Goal: Use online tool/utility: Utilize a website feature to perform a specific function

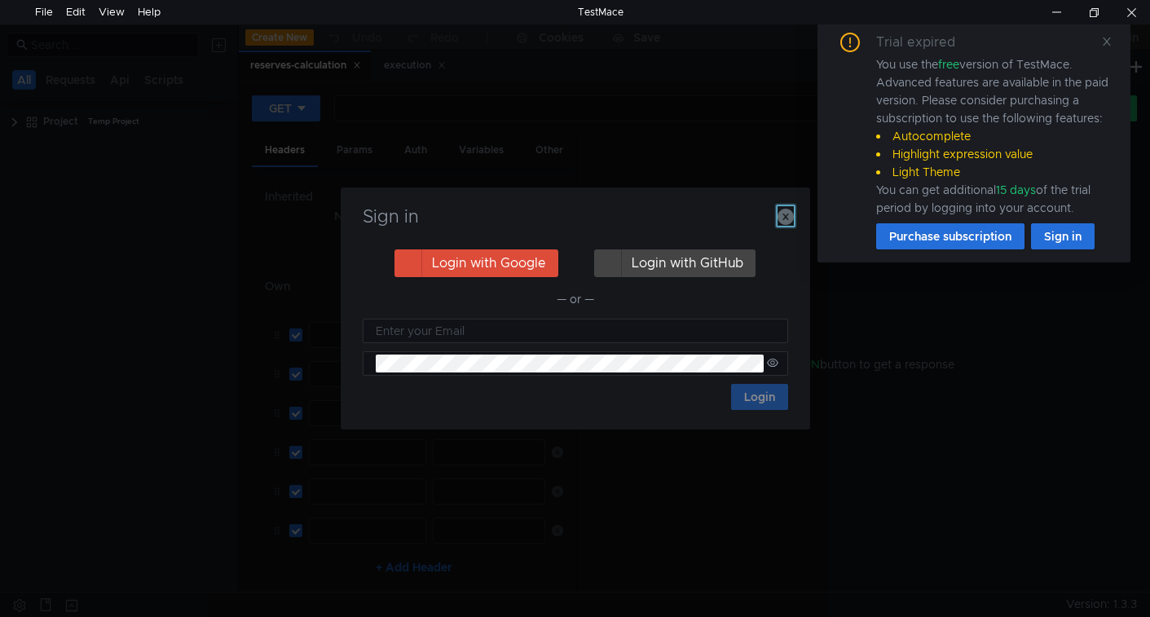
click at [790, 217] on icon "button" at bounding box center [786, 217] width 16 height 16
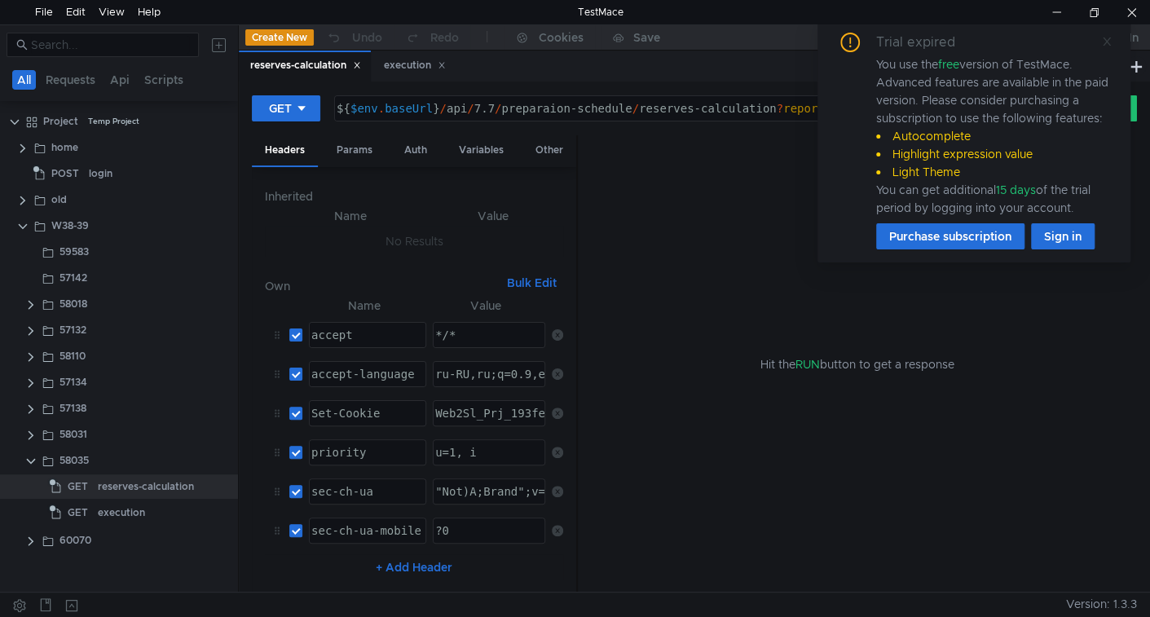
click at [1107, 41] on icon at bounding box center [1107, 41] width 8 height 8
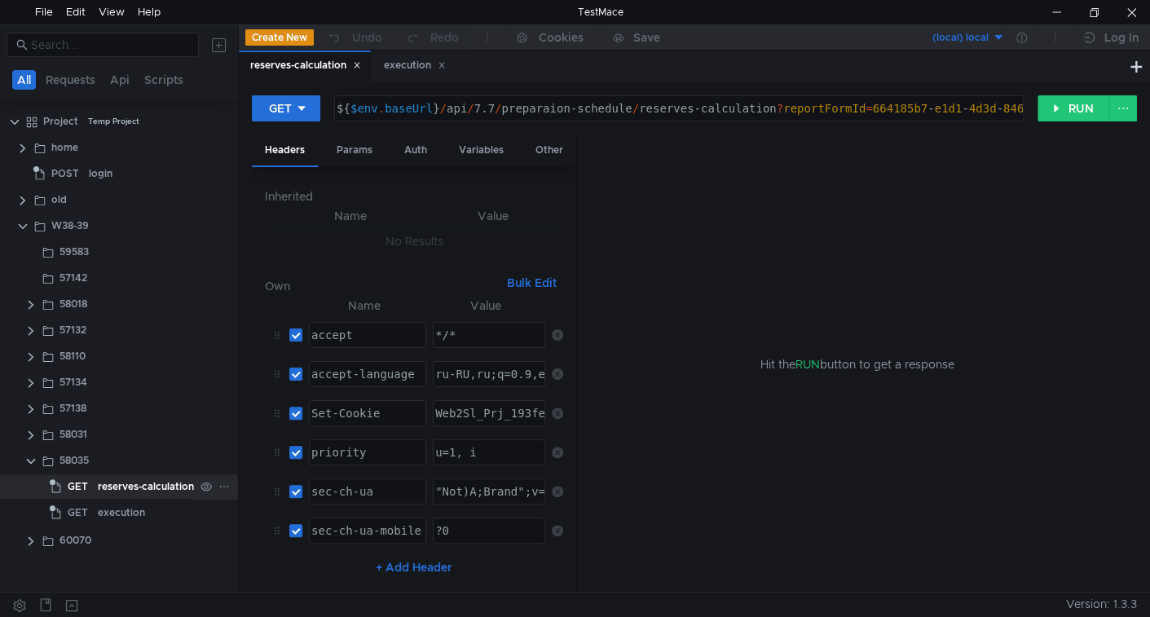
click at [157, 487] on div "reserves-calculation" at bounding box center [146, 486] width 96 height 24
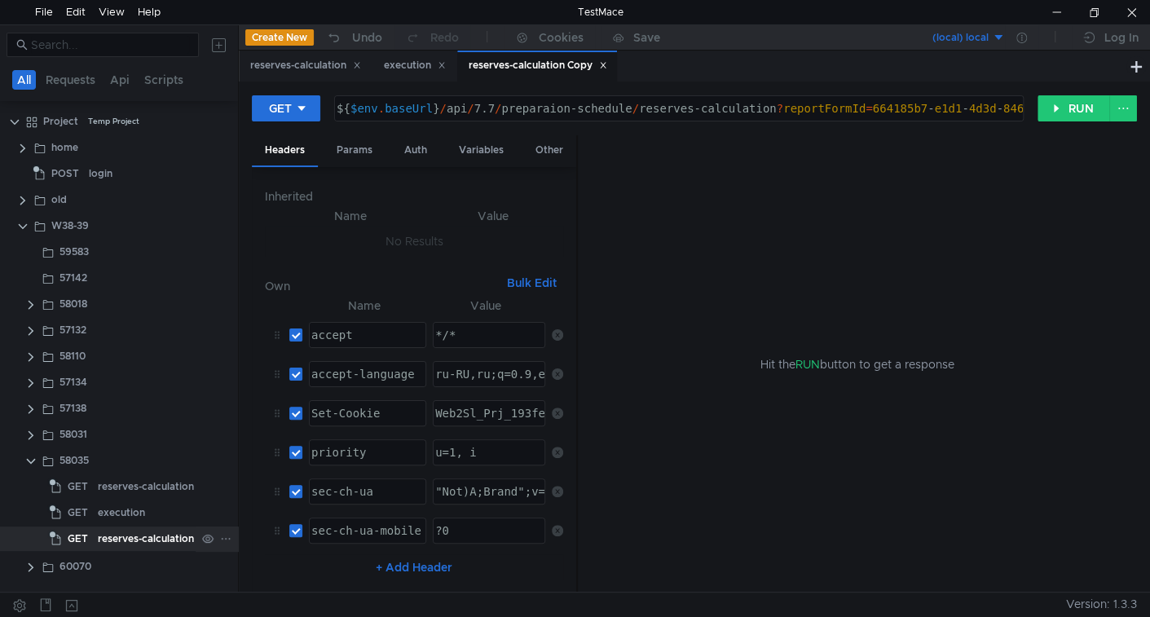
click at [133, 544] on div "reserves-calculation Copy" at bounding box center [160, 539] width 124 height 24
click at [123, 505] on div "reserves-calculation Copy" at bounding box center [160, 513] width 124 height 24
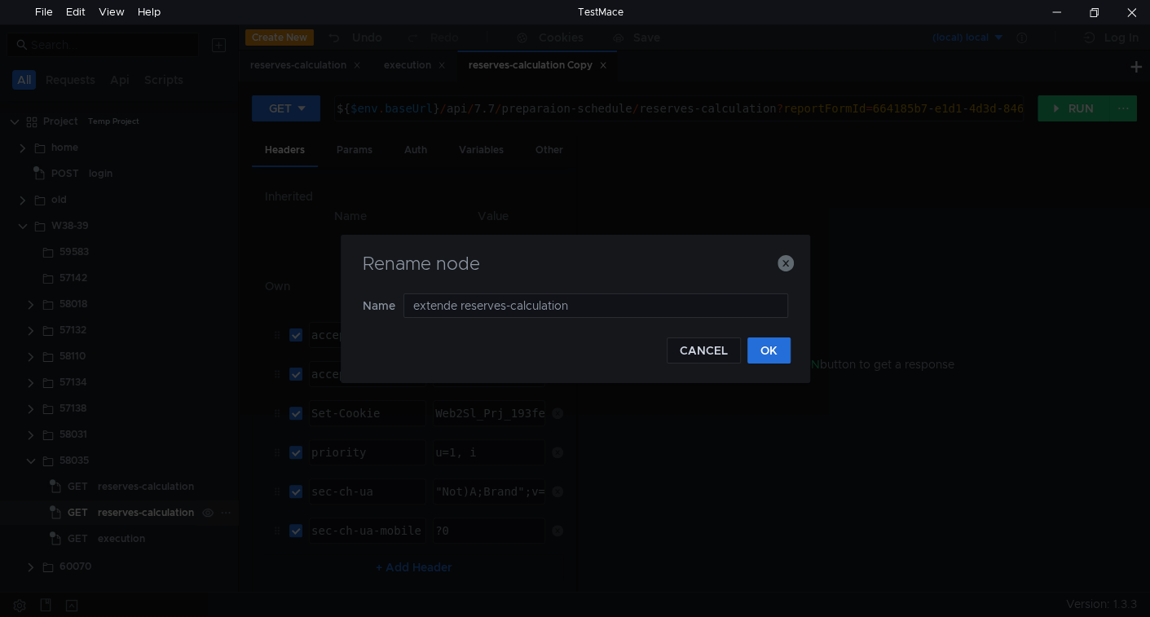
type input "extended reserves-calculation"
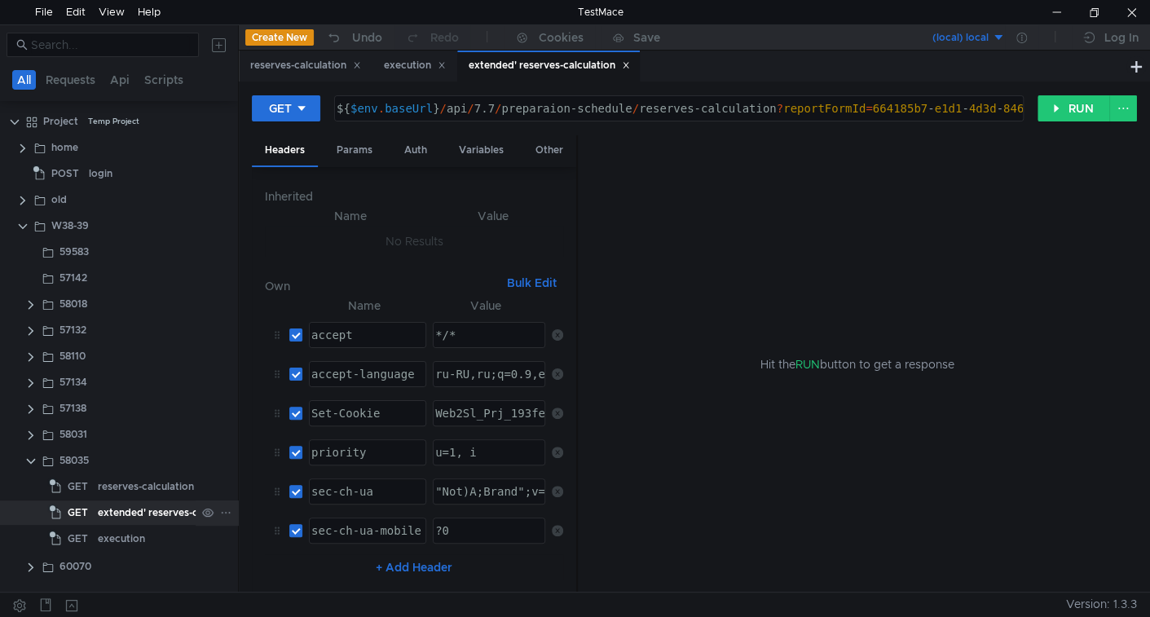
click at [139, 508] on div "extended' reserves-calculation" at bounding box center [171, 513] width 147 height 24
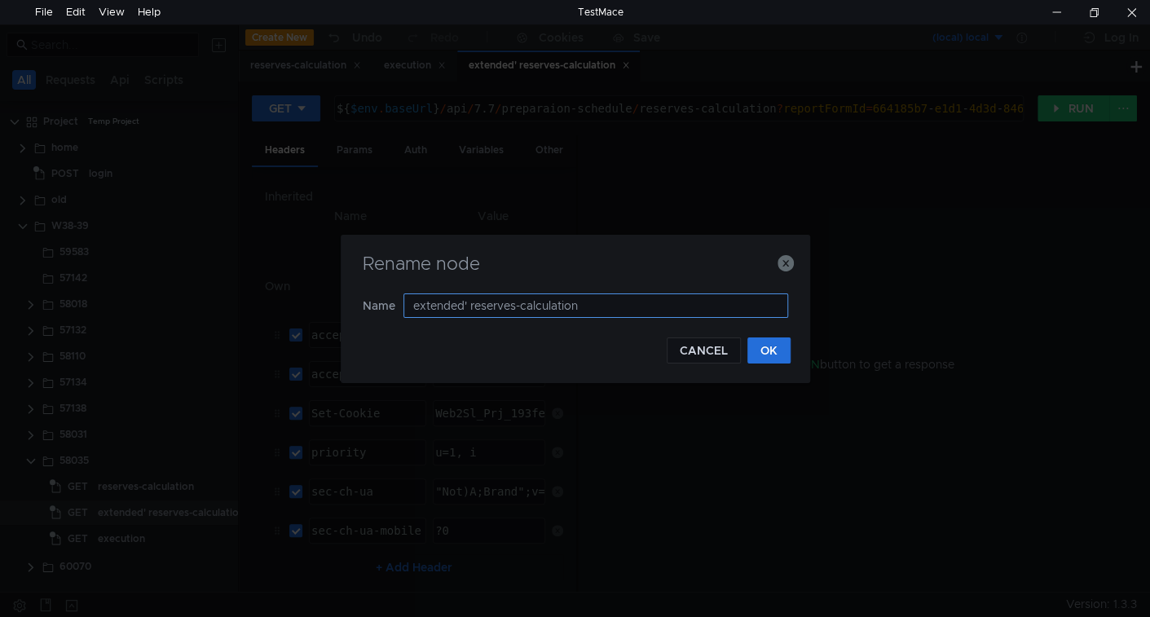
click at [464, 307] on input "extended' reserves-calculation" at bounding box center [596, 305] width 385 height 24
type input "extended reserves-calculation"
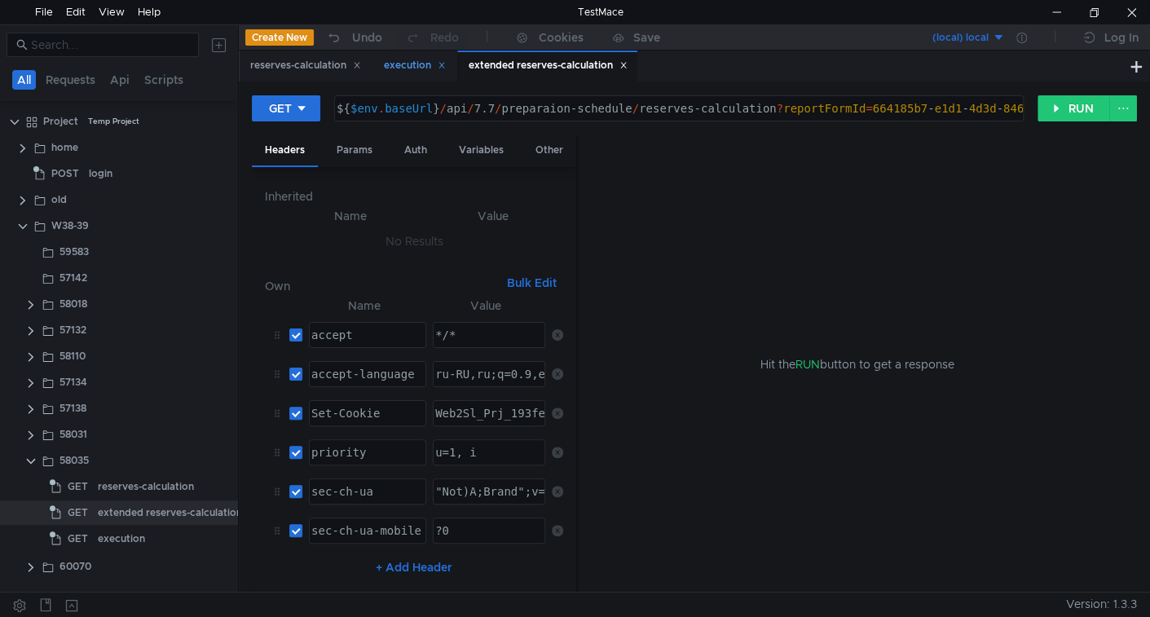
click at [446, 67] on icon at bounding box center [442, 65] width 8 height 8
click at [130, 540] on div "execution" at bounding box center [121, 539] width 47 height 24
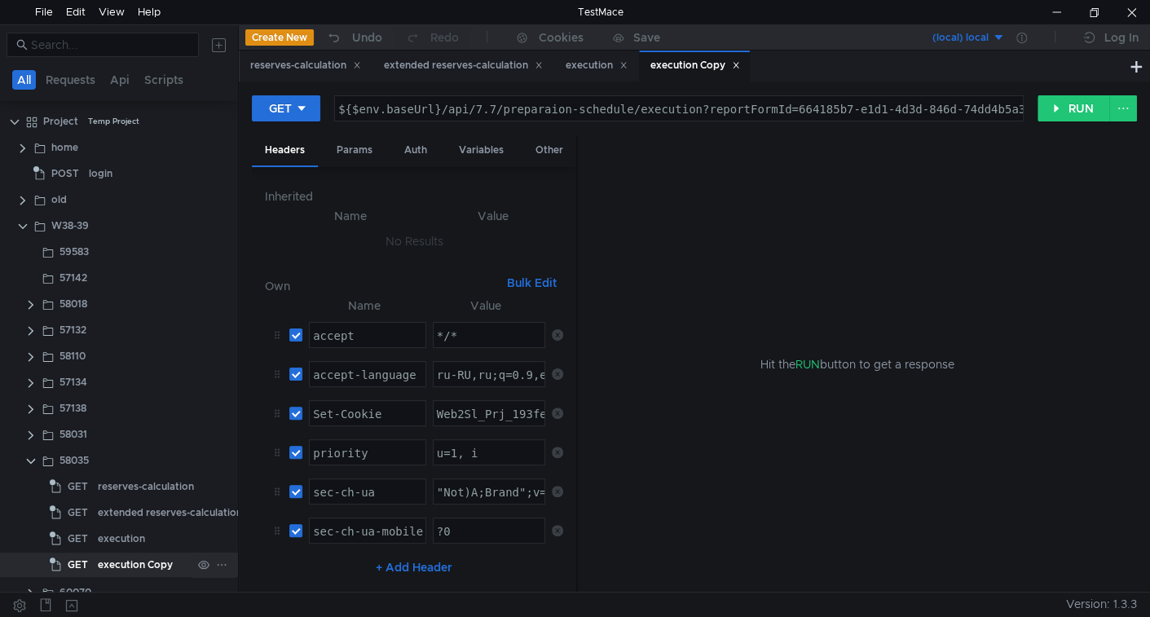
click at [146, 562] on div "execution Copy" at bounding box center [135, 565] width 75 height 24
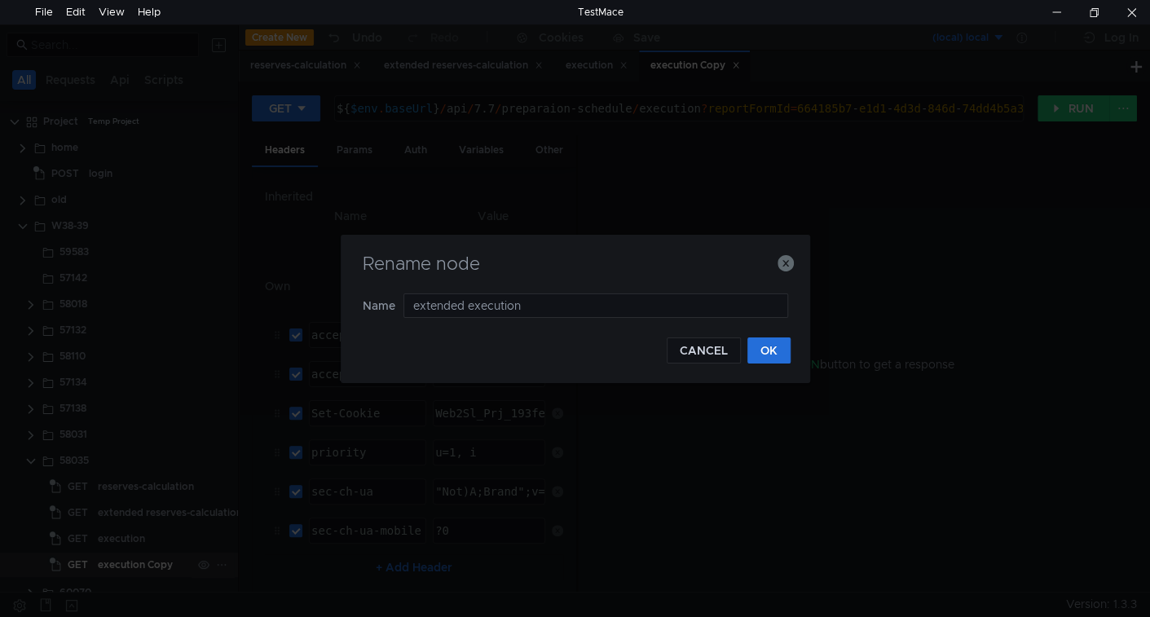
type input "extended execution"
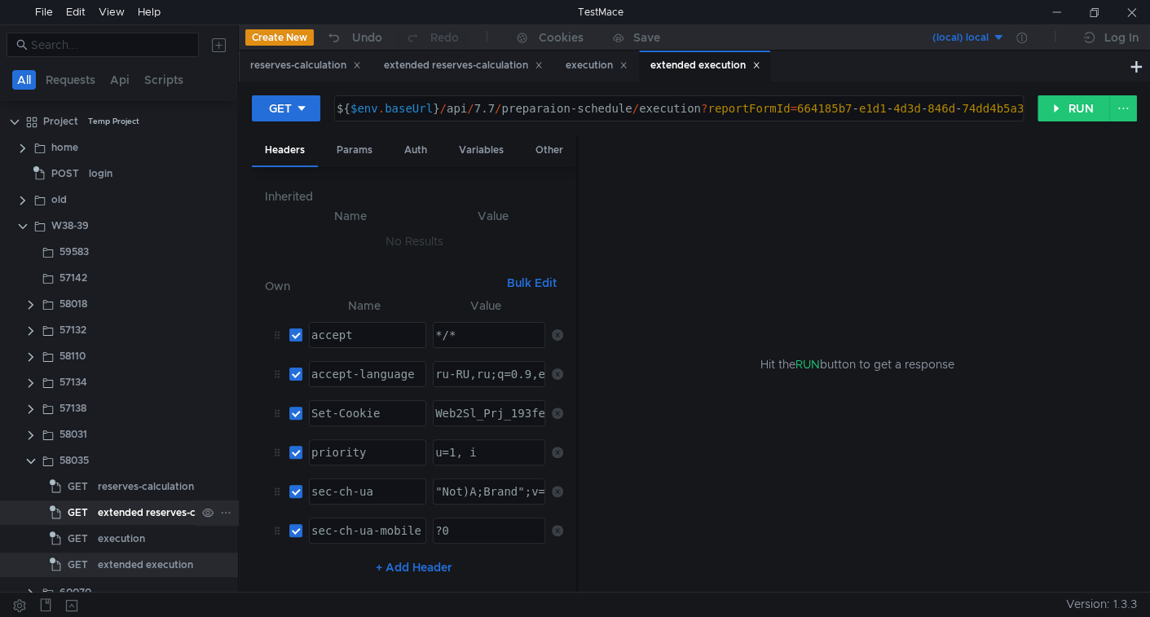
click at [148, 519] on div "extended reserves-calculation" at bounding box center [170, 513] width 144 height 24
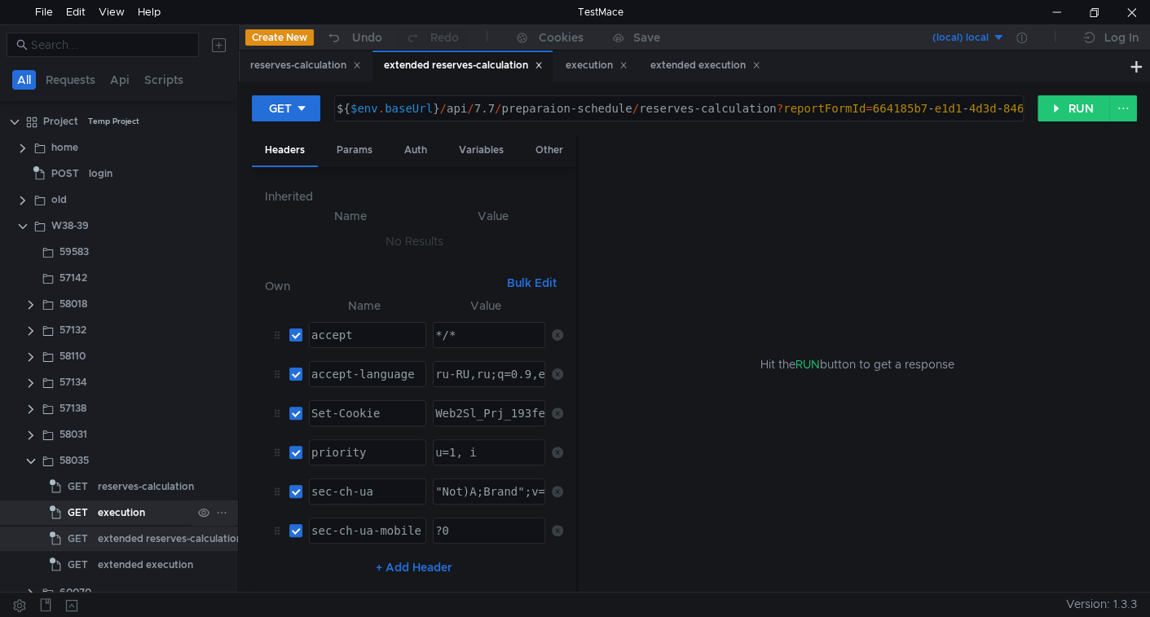
click at [130, 508] on div "execution" at bounding box center [121, 513] width 47 height 24
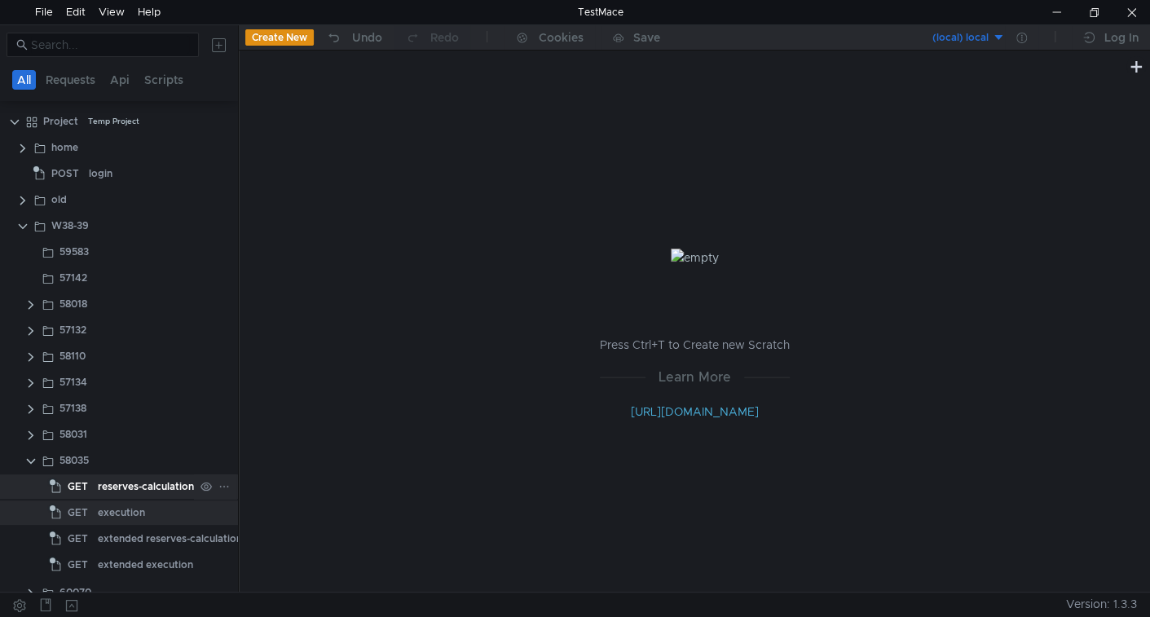
click at [135, 486] on div "reserves-calculation" at bounding box center [146, 486] width 96 height 24
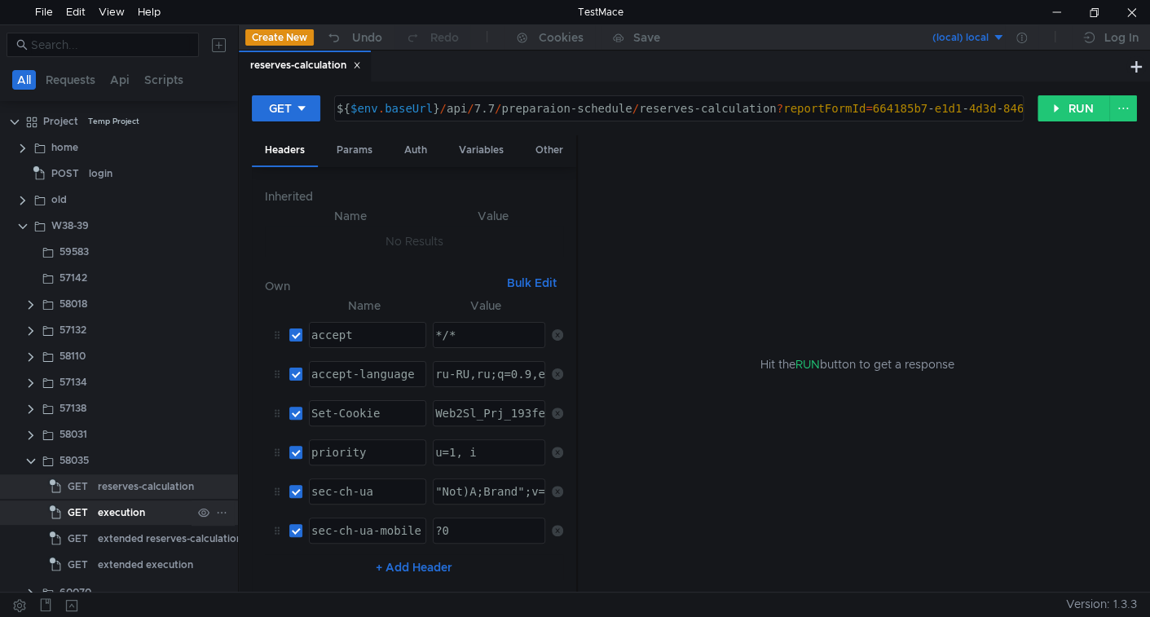
click at [82, 509] on span "GET" at bounding box center [78, 513] width 20 height 24
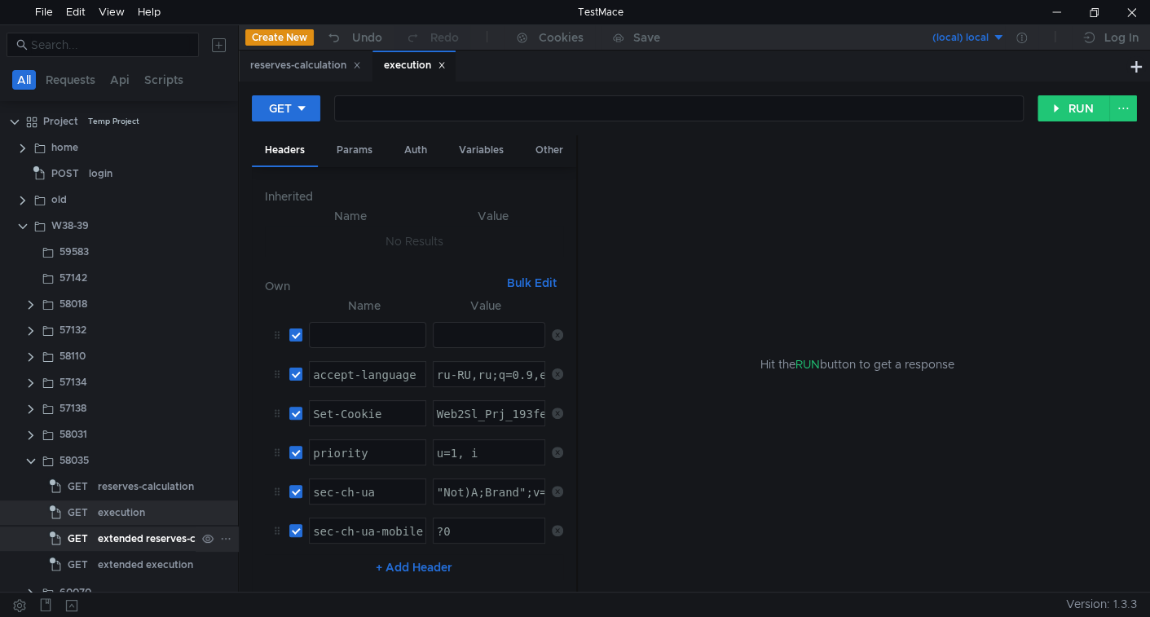
click at [110, 539] on div "extended reserves-calculation" at bounding box center [170, 539] width 144 height 24
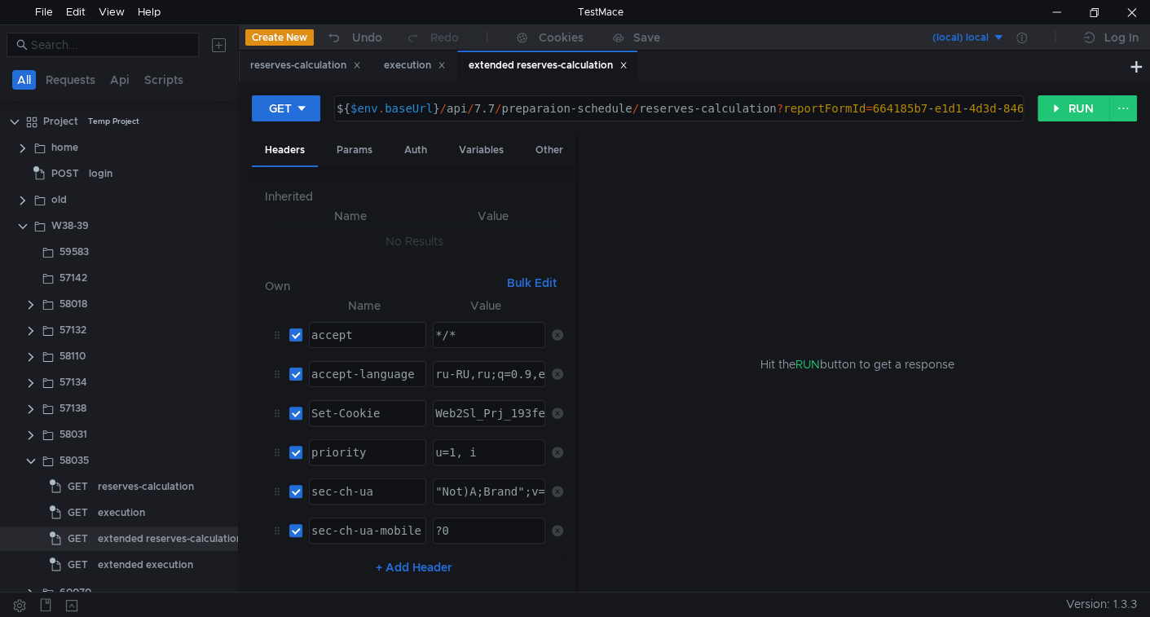
click at [775, 112] on div "${ $env . baseUrl } / api / 7.7 / preparaion-schedule / reserves-calculation ? …" at bounding box center [726, 121] width 787 height 39
type textarea "${$env.baseUrl}/api/7.7/preparaion-schedule/reserves-calculation/extended?repor…"
click at [138, 555] on div "extended execution" at bounding box center [145, 565] width 95 height 24
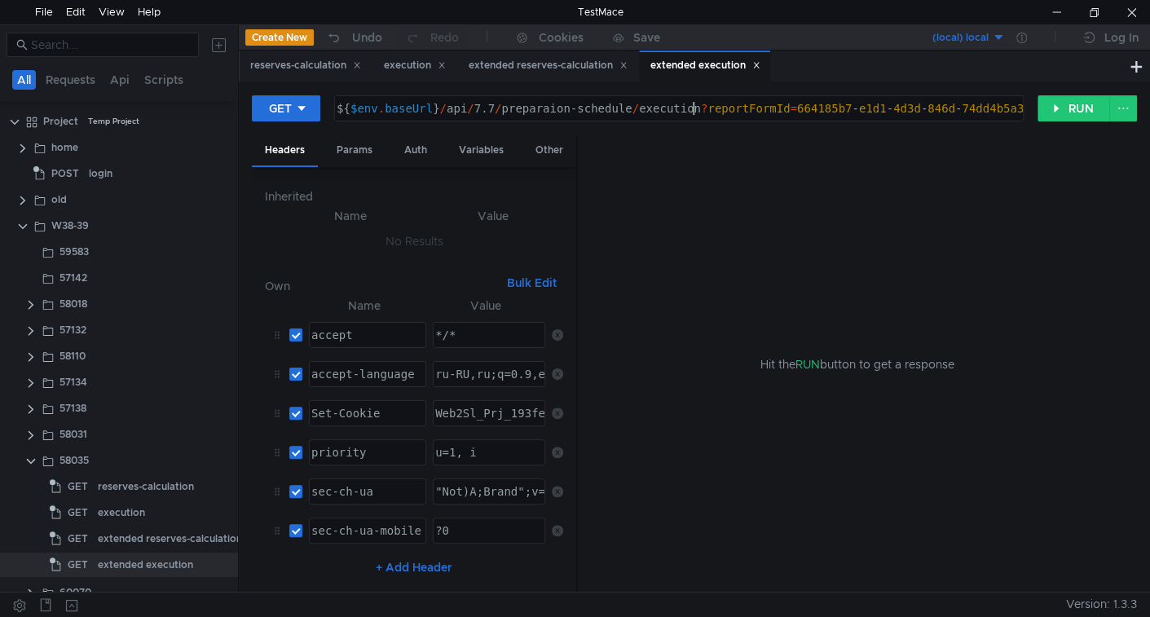
click at [697, 109] on div "${ $env . baseUrl } / api / 7.7 / preparaion-schedule / execution ? reportFormI…" at bounding box center [689, 121] width 712 height 39
type textarea "${$env.baseUrl}/api/7.7/preparaion-schedule/execution/extended?reportFormId=664…"
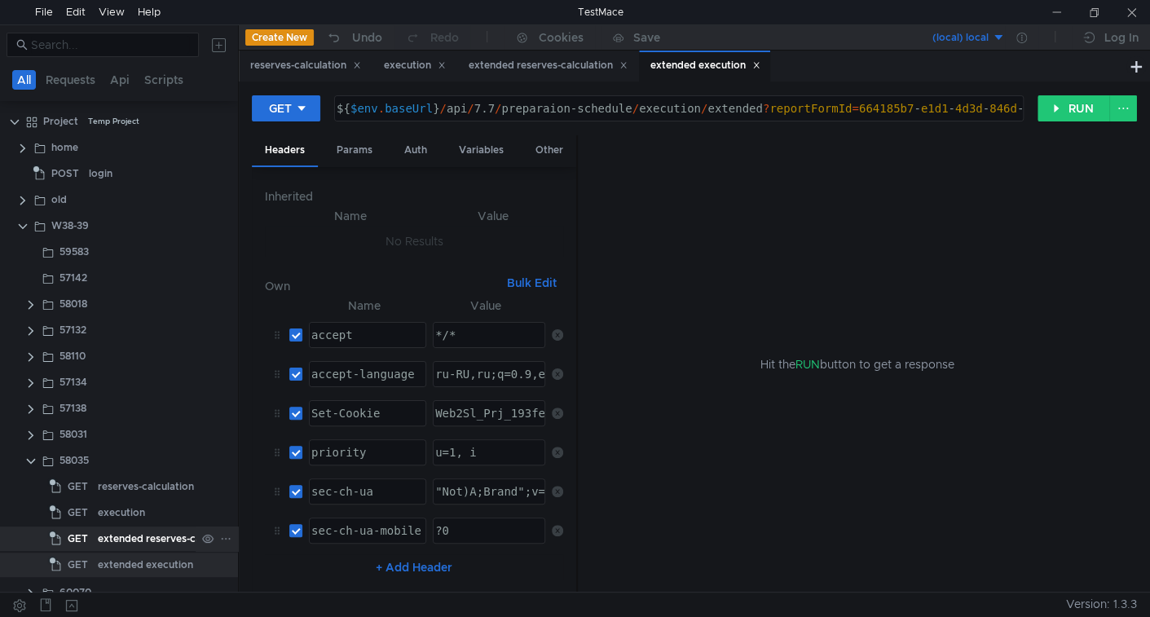
click at [115, 541] on div "extended reserves-calculation" at bounding box center [170, 539] width 144 height 24
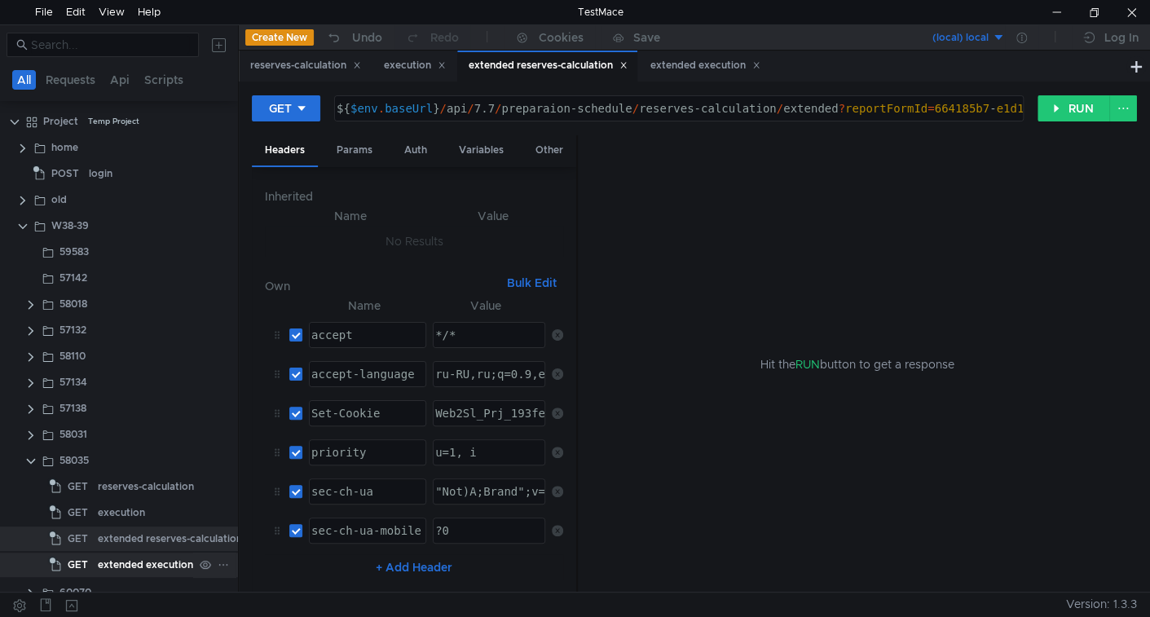
click at [145, 562] on div "extended execution" at bounding box center [145, 565] width 95 height 24
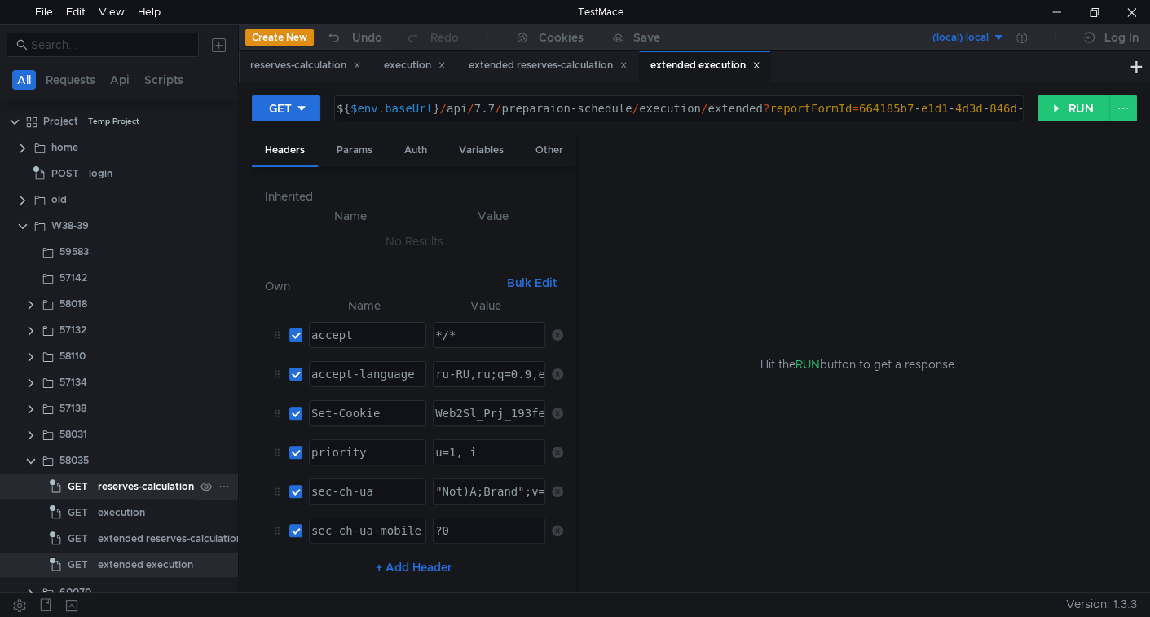
click at [158, 490] on div "reserves-calculation" at bounding box center [146, 486] width 96 height 24
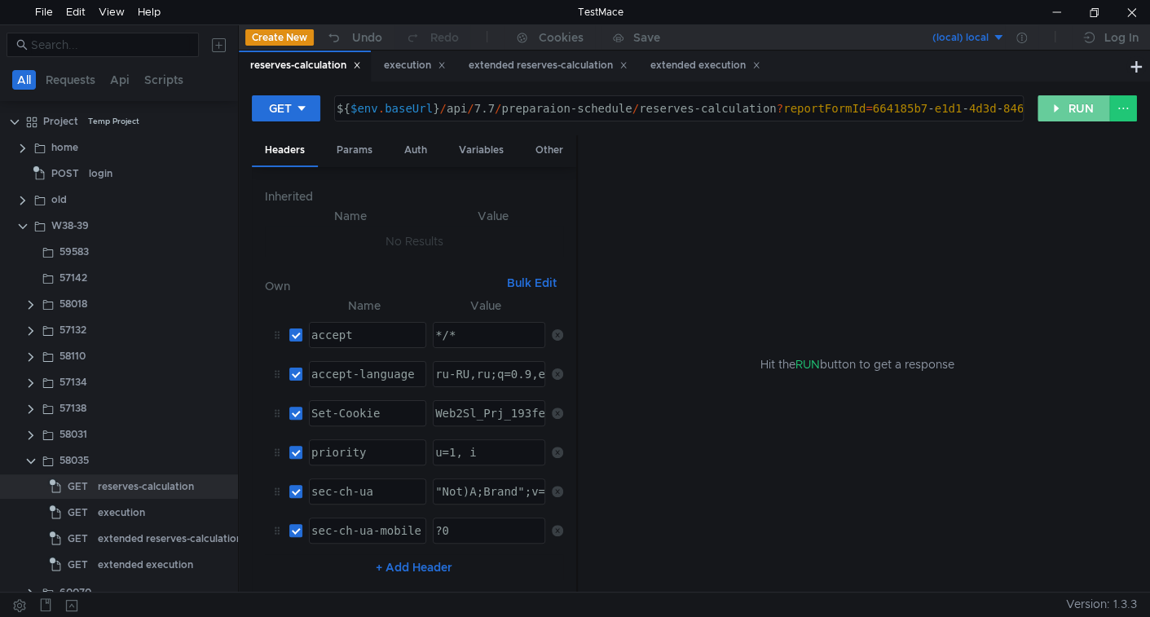
click at [1069, 104] on button "RUN" at bounding box center [1074, 108] width 73 height 26
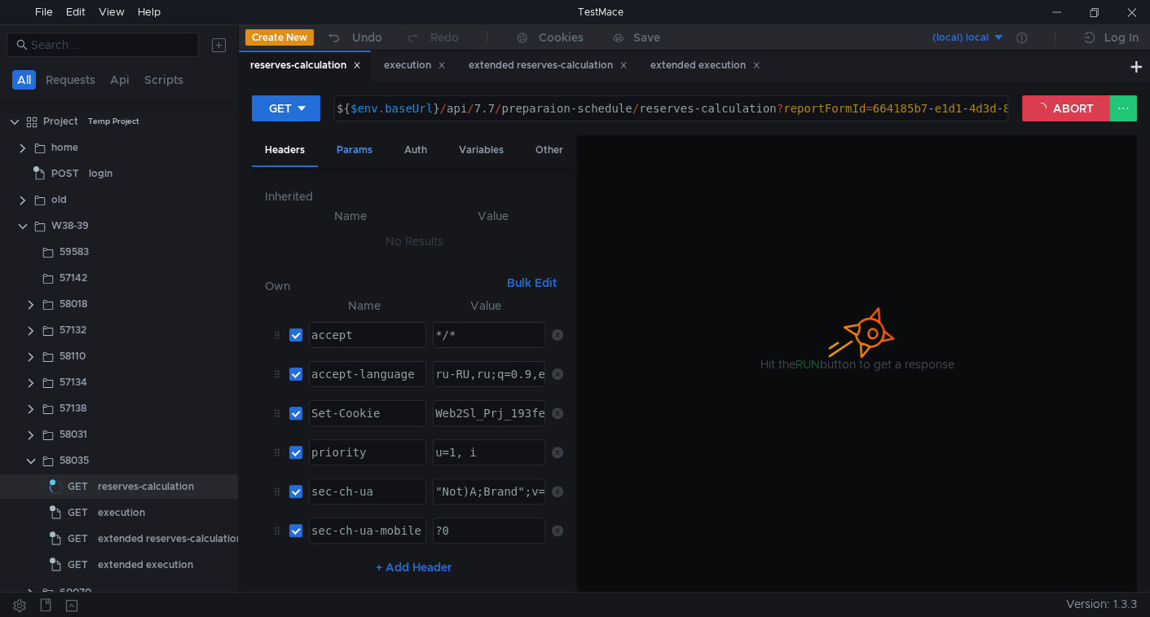
click at [361, 148] on div "Params" at bounding box center [355, 150] width 62 height 30
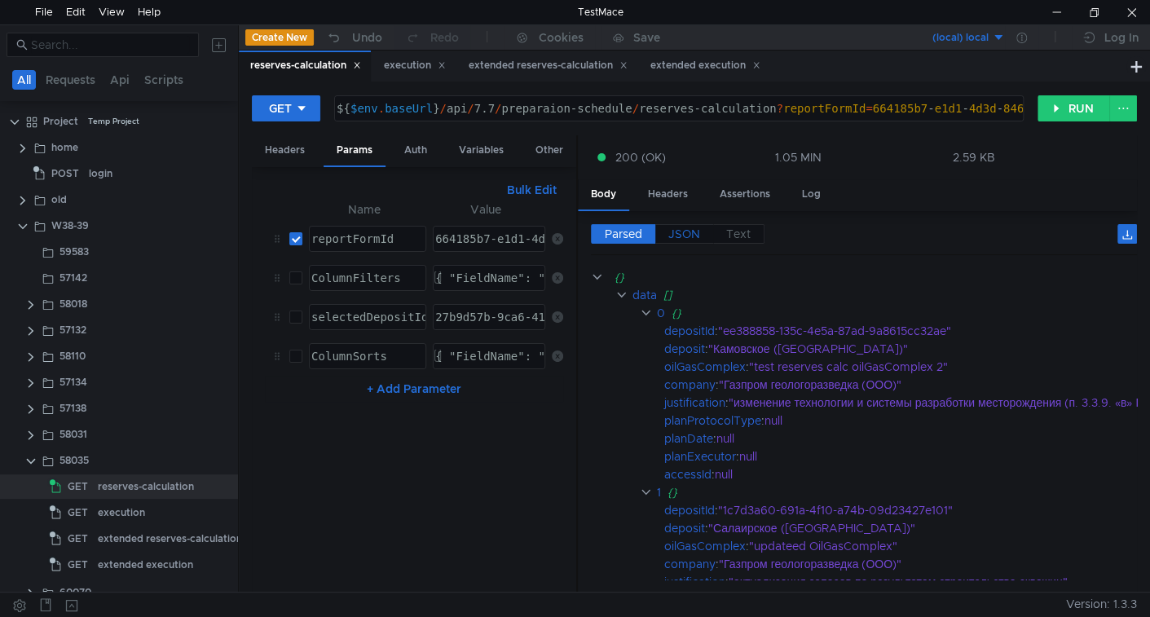
click at [686, 233] on span "JSON" at bounding box center [684, 234] width 32 height 15
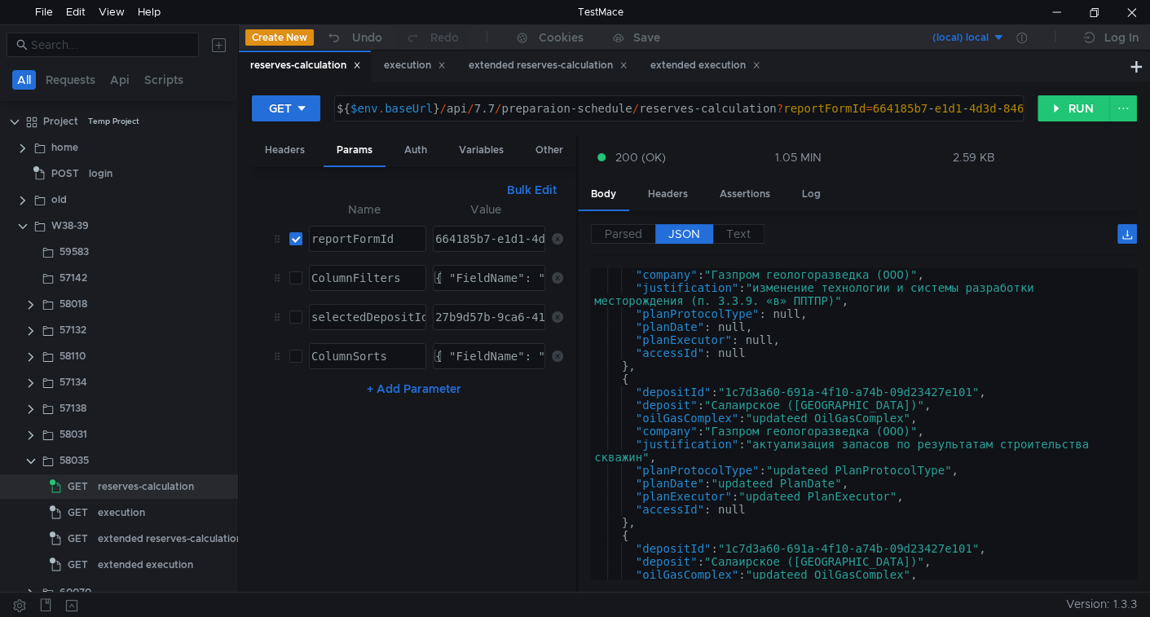
scroll to position [0, 0]
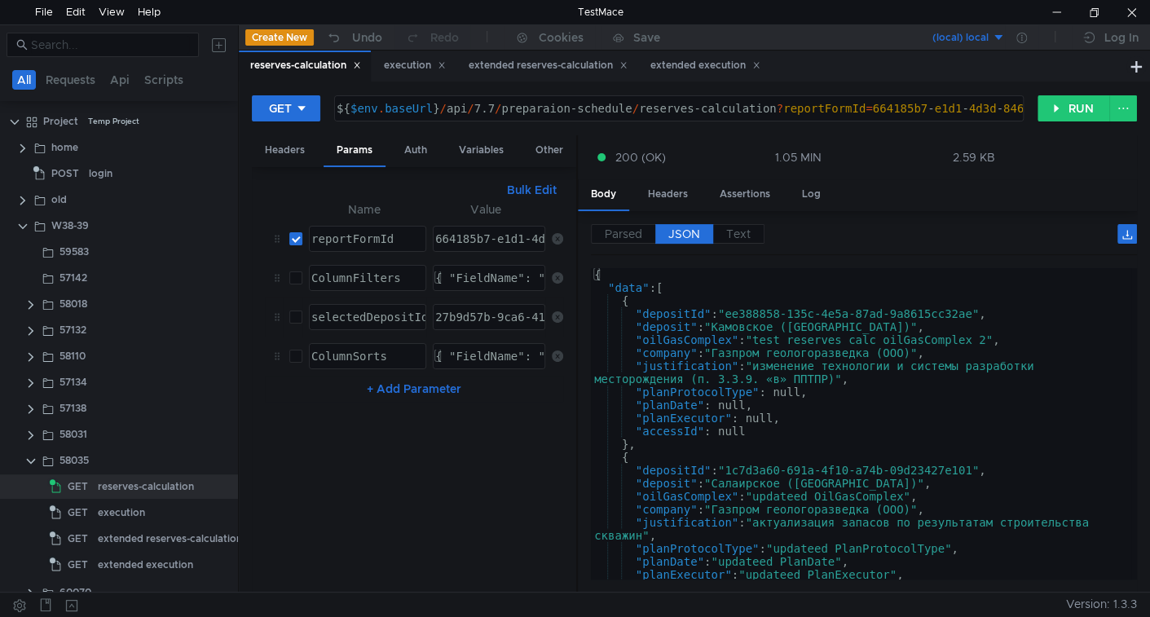
click at [290, 312] on input "checkbox" at bounding box center [295, 317] width 13 height 13
checkbox input "true"
click at [1065, 113] on button "RUN" at bounding box center [1074, 108] width 73 height 26
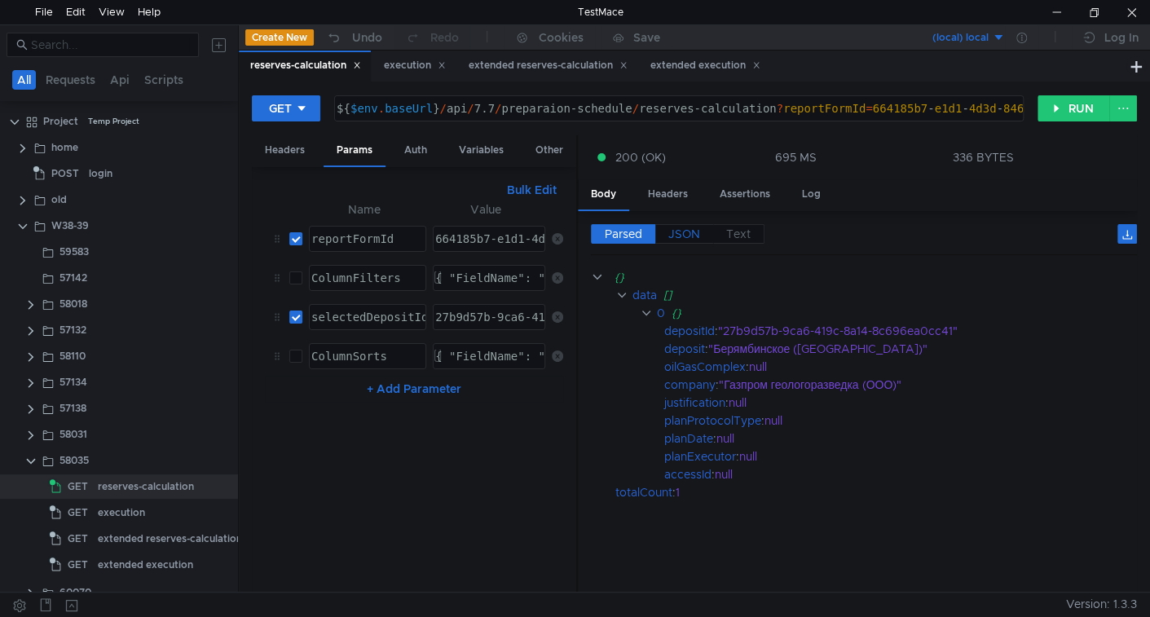
click at [670, 232] on span "JSON" at bounding box center [684, 234] width 32 height 15
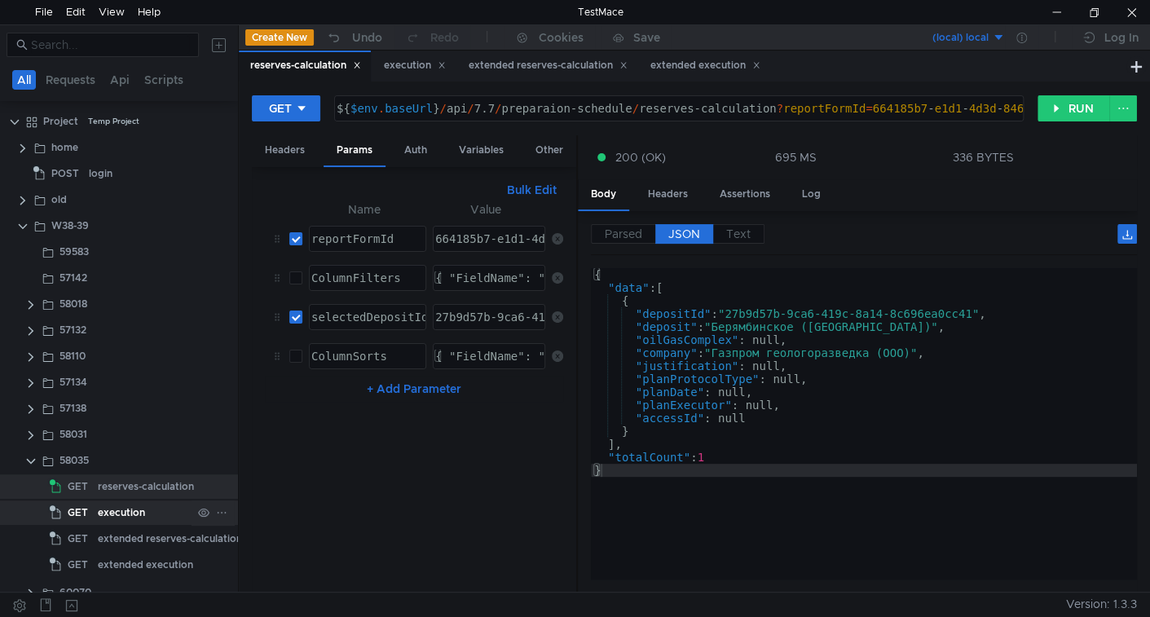
click at [117, 514] on div "execution" at bounding box center [121, 513] width 47 height 24
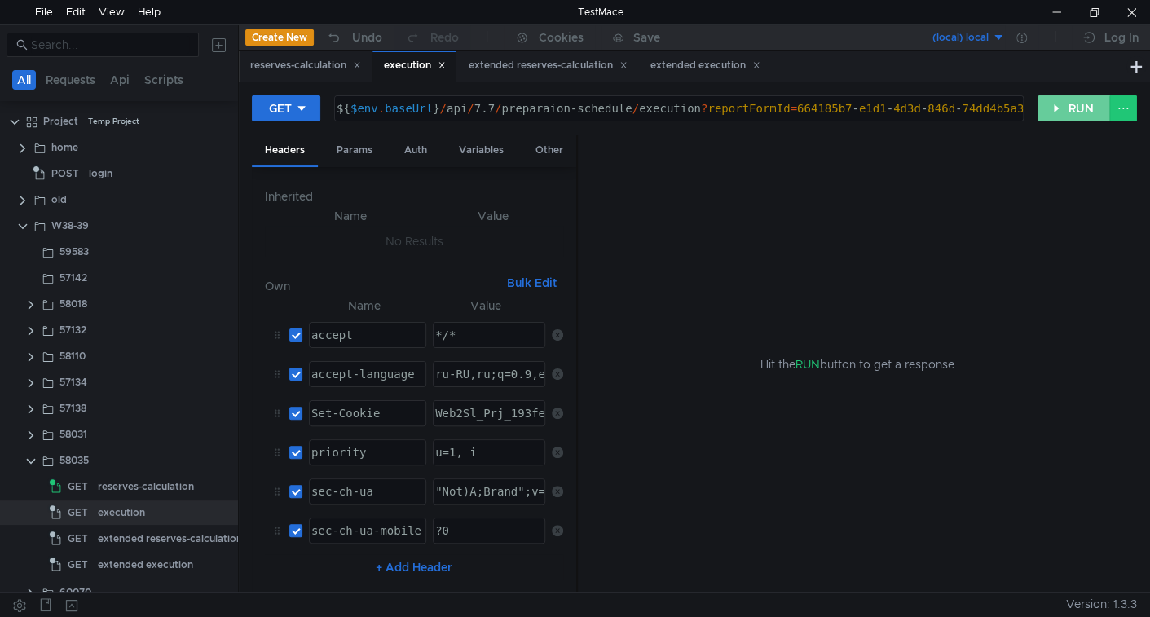
click at [1052, 109] on button "RUN" at bounding box center [1074, 108] width 73 height 26
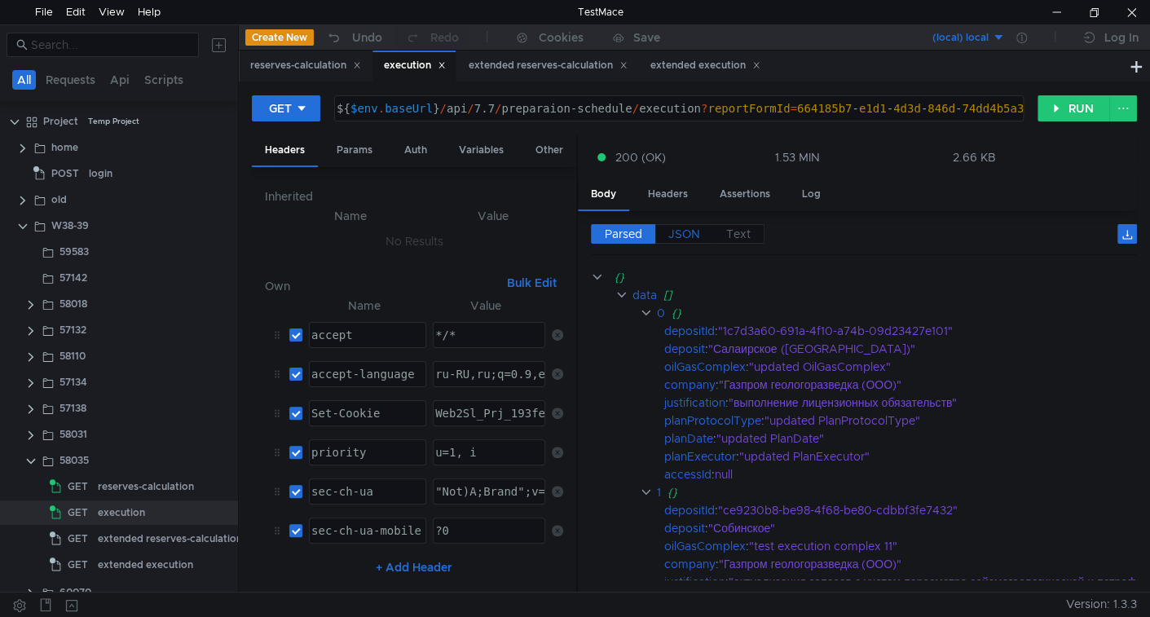
click at [675, 235] on span "JSON" at bounding box center [684, 234] width 32 height 15
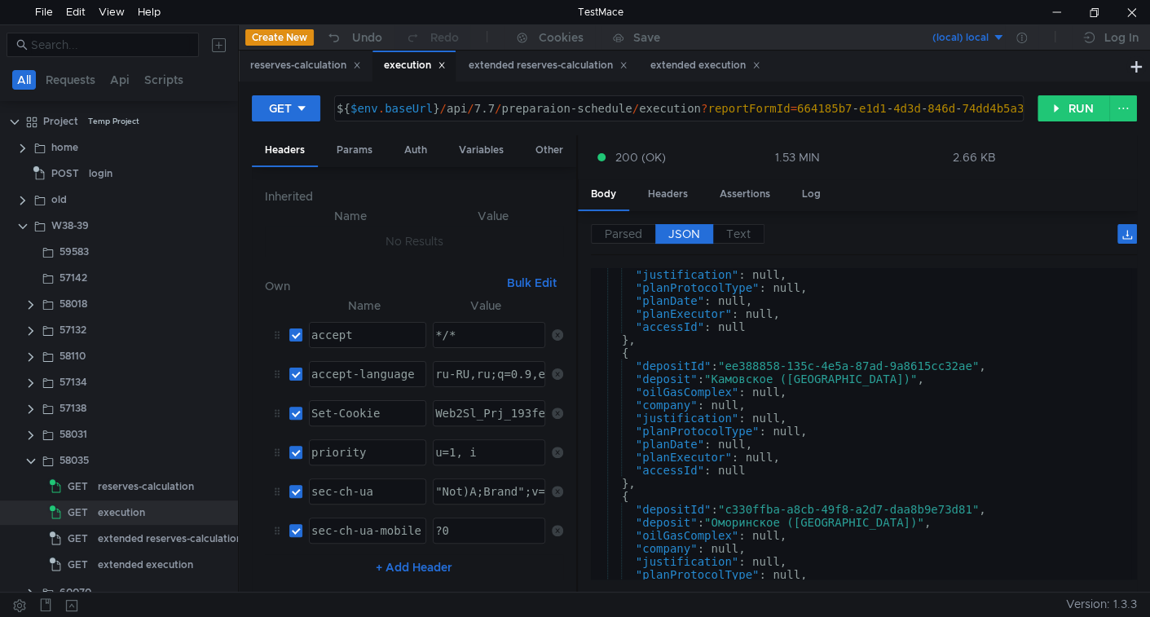
scroll to position [823, 0]
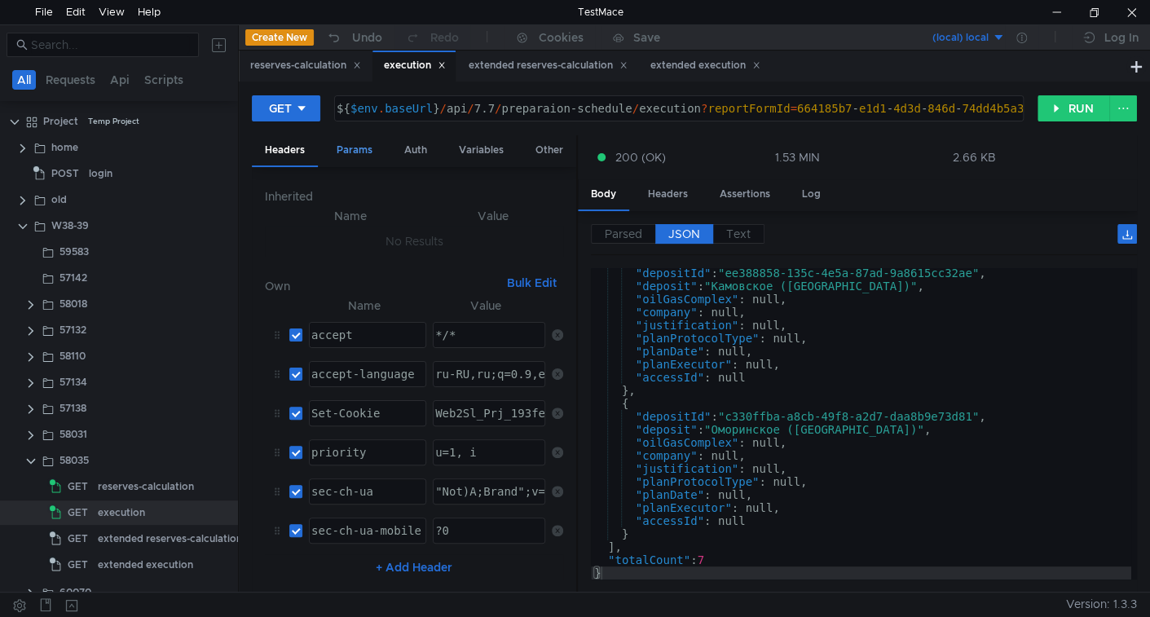
click at [333, 156] on div "Params" at bounding box center [355, 150] width 62 height 30
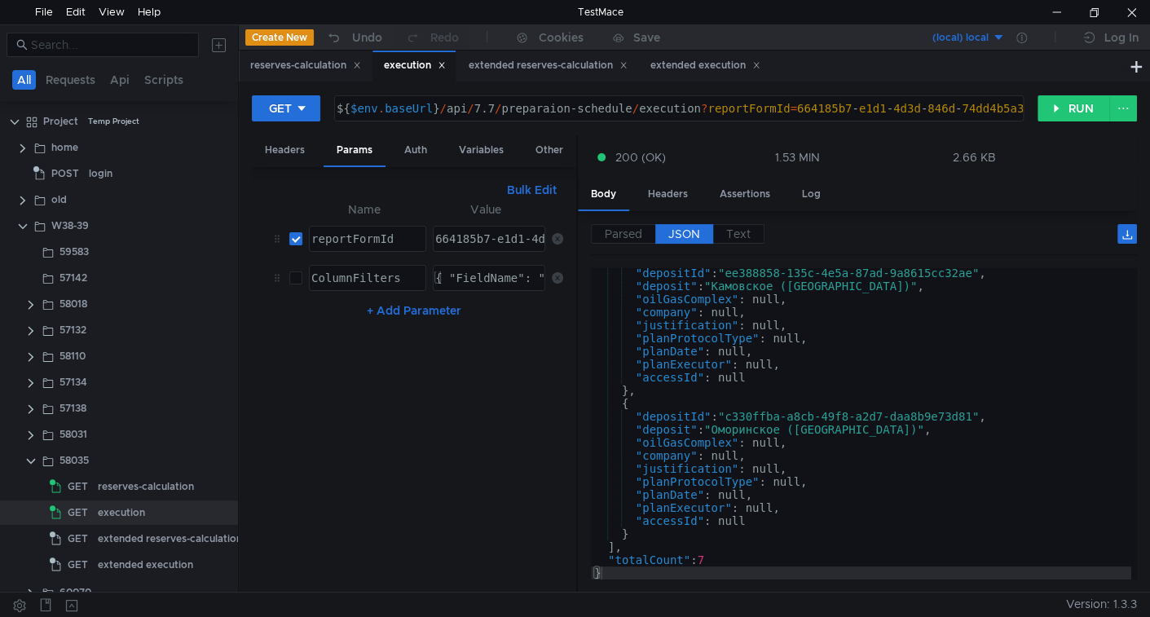
click at [298, 276] on input "checkbox" at bounding box center [295, 277] width 13 height 13
checkbox input "true"
click at [1084, 110] on button "RUN" at bounding box center [1074, 108] width 73 height 26
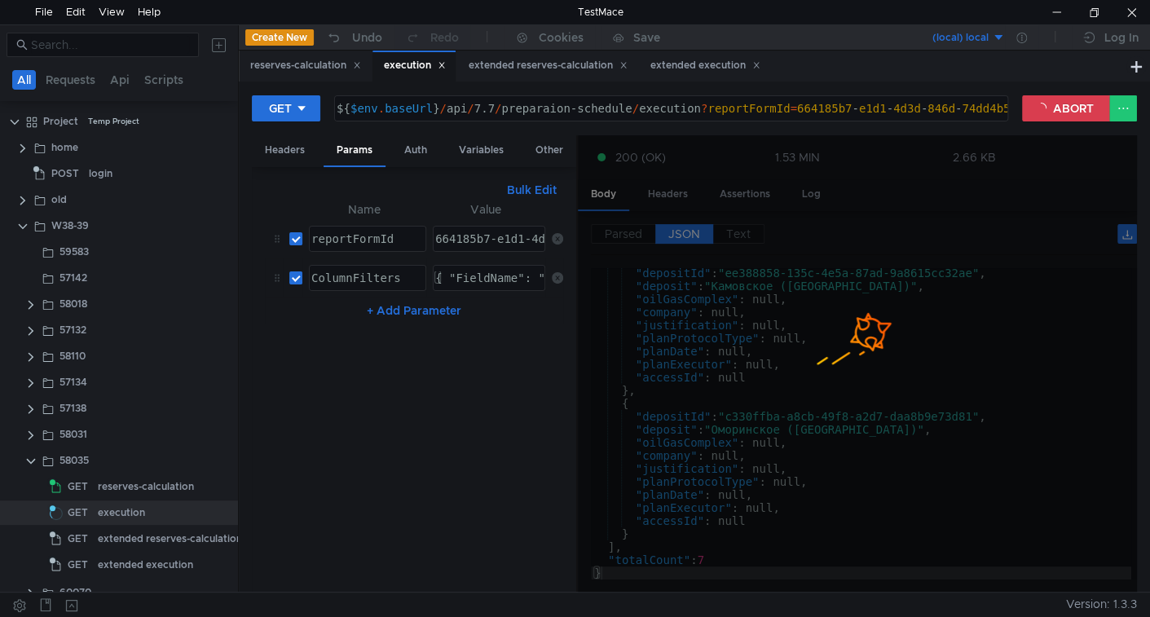
type textarea "{ "FieldName": "commissioningDate","Method": "Contains", "Value": "[DATE]" }"
click at [505, 276] on div "{ "FieldName": "commissioningDate","Method": "Contains", "Value": "[DATE]" }" at bounding box center [709, 290] width 554 height 39
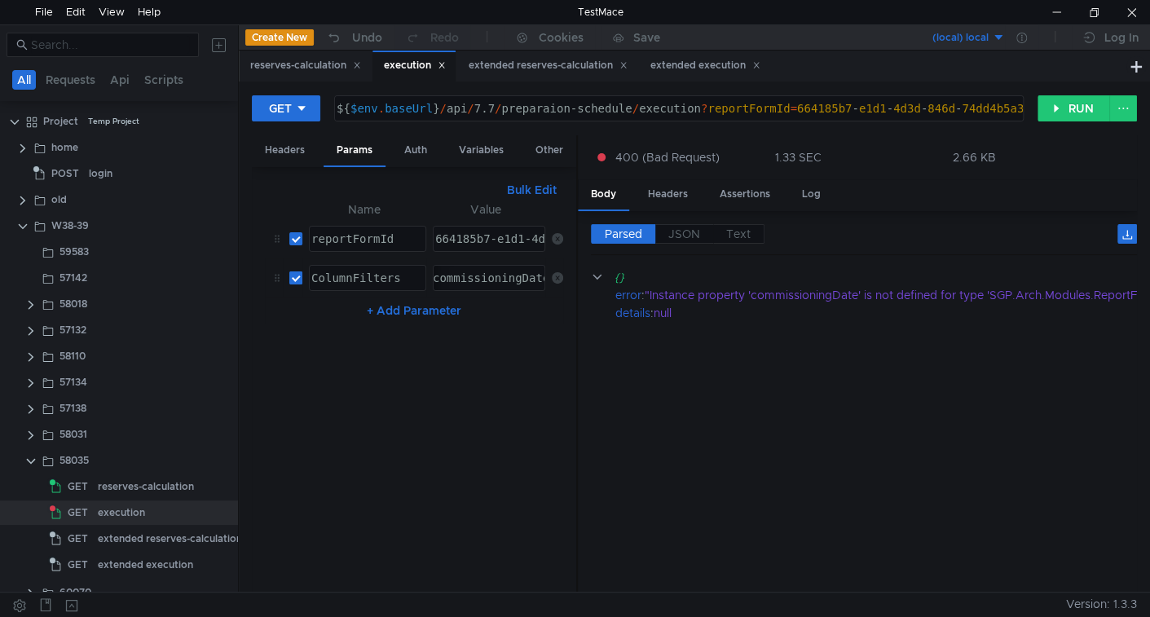
click at [298, 271] on input "checkbox" at bounding box center [295, 277] width 13 height 13
checkbox input "false"
click at [1070, 108] on button "RUN" at bounding box center [1074, 108] width 73 height 26
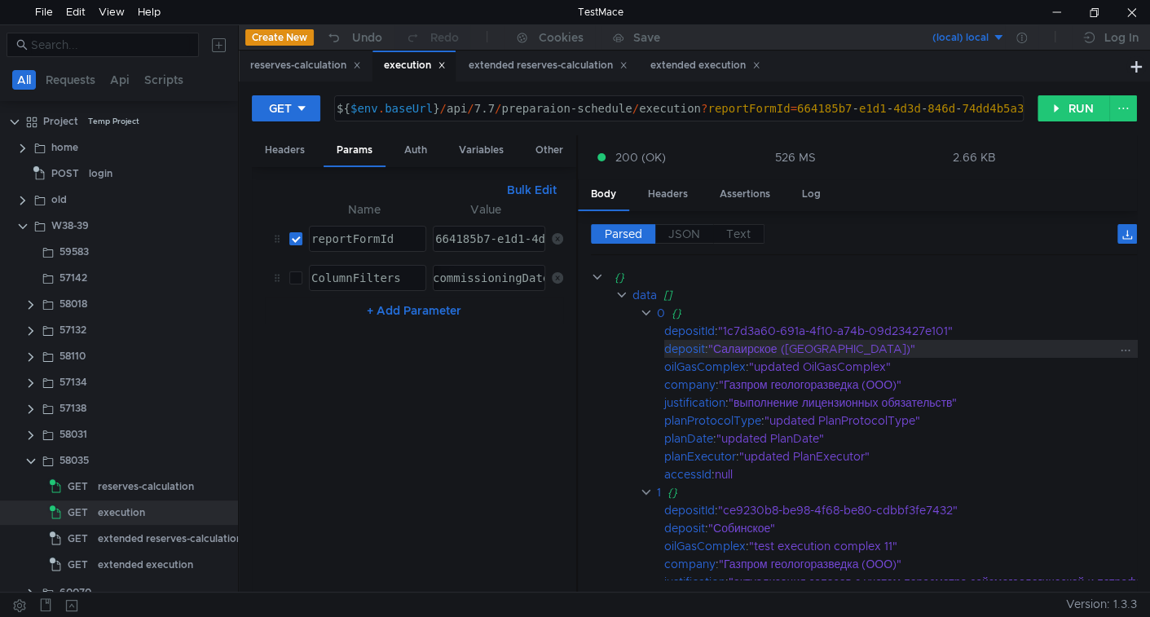
click at [693, 344] on div "deposit" at bounding box center [684, 349] width 41 height 18
copy div "deposit"
click at [483, 276] on div "{ "FieldName": "commissioningDate","Method": "Contains", "Value": "[DATE]" }" at bounding box center [597, 290] width 554 height 39
click at [527, 188] on button "Bulk Edit" at bounding box center [532, 190] width 63 height 20
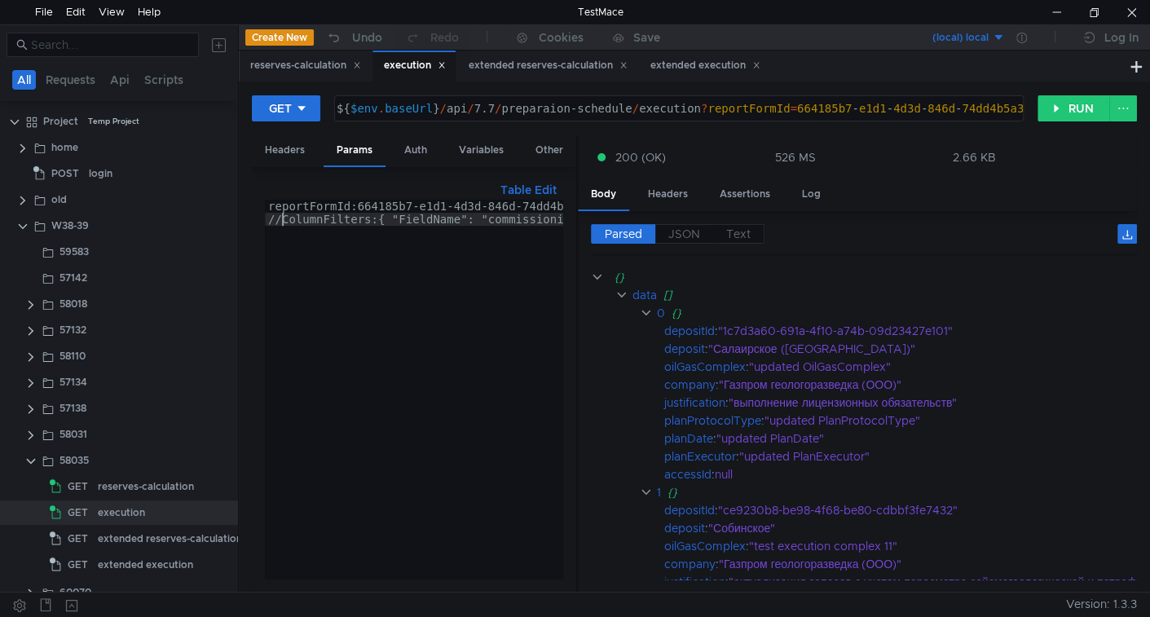
drag, startPoint x: 284, startPoint y: 218, endPoint x: 368, endPoint y: 256, distance: 93.0
click at [283, 218] on div "reportFormId:664185b7-e1d1-4d3d-846d-74dd4b5a317c //ColumnFilters:{ "FieldName"…" at bounding box center [597, 397] width 664 height 394
paste textarea "deposit"
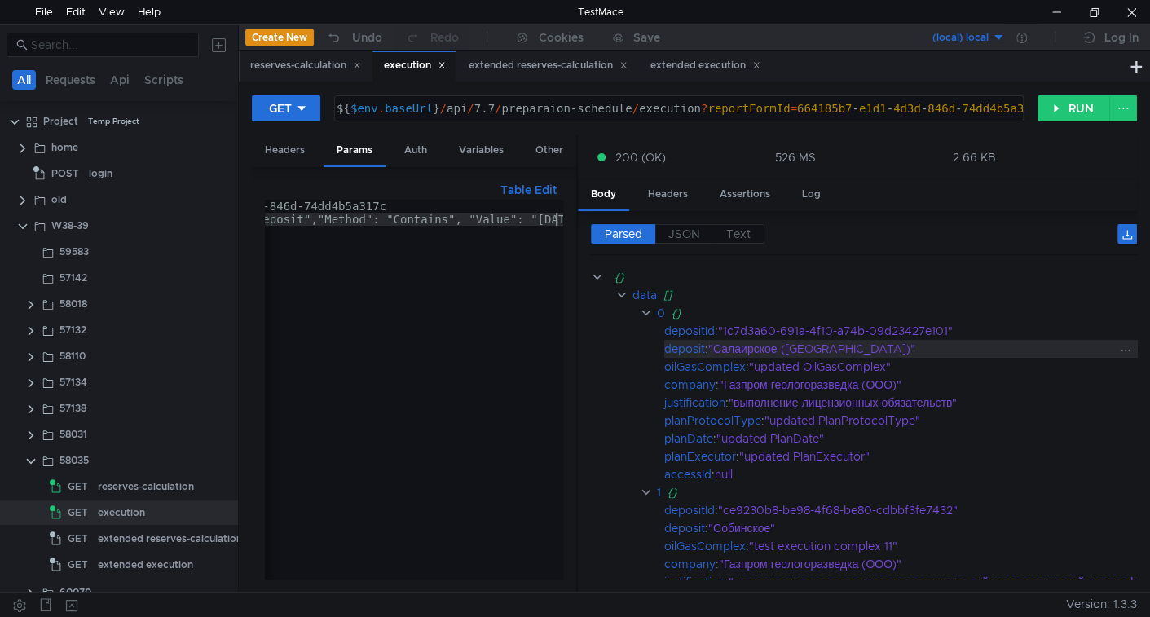
click at [738, 342] on div ""Салаирское ([GEOGRAPHIC_DATA])"" at bounding box center [1087, 349] width 759 height 18
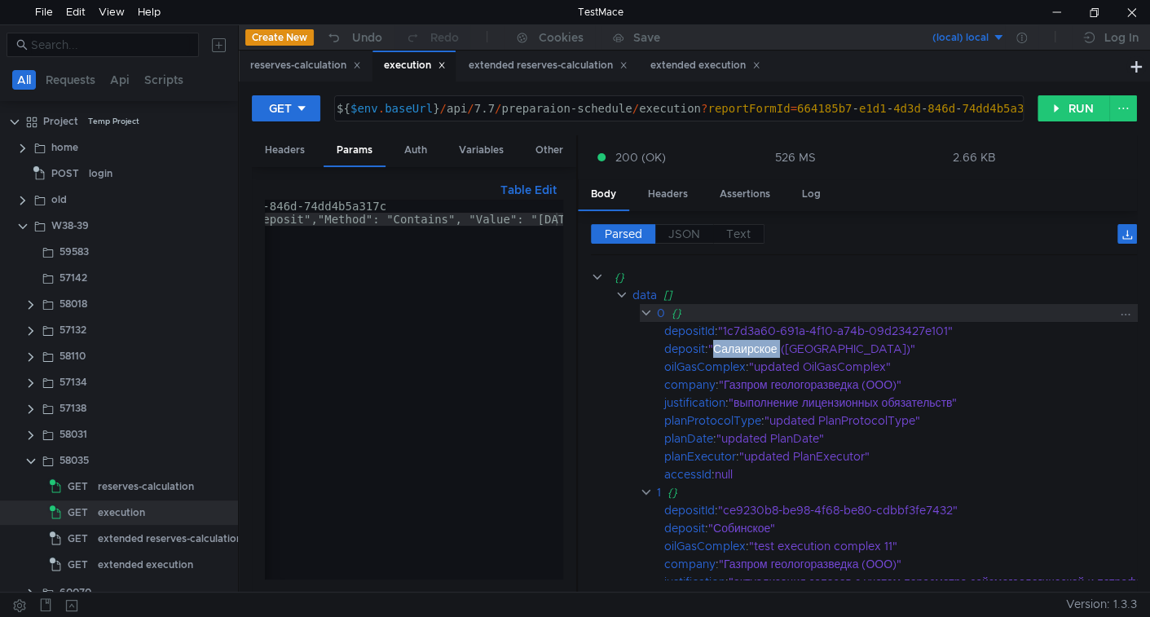
copy div "Салаирское"
click at [540, 220] on div "reportFormId:664185b7-e1d1-4d3d-846d-74dd4b5a317c ColumnFilters:{ "FieldName": …" at bounding box center [336, 399] width 581 height 399
click at [537, 220] on div "reportFormId:664185b7-e1d1-4d3d-846d-74dd4b5a317c ColumnFilters:{ "FieldName": …" at bounding box center [336, 399] width 581 height 399
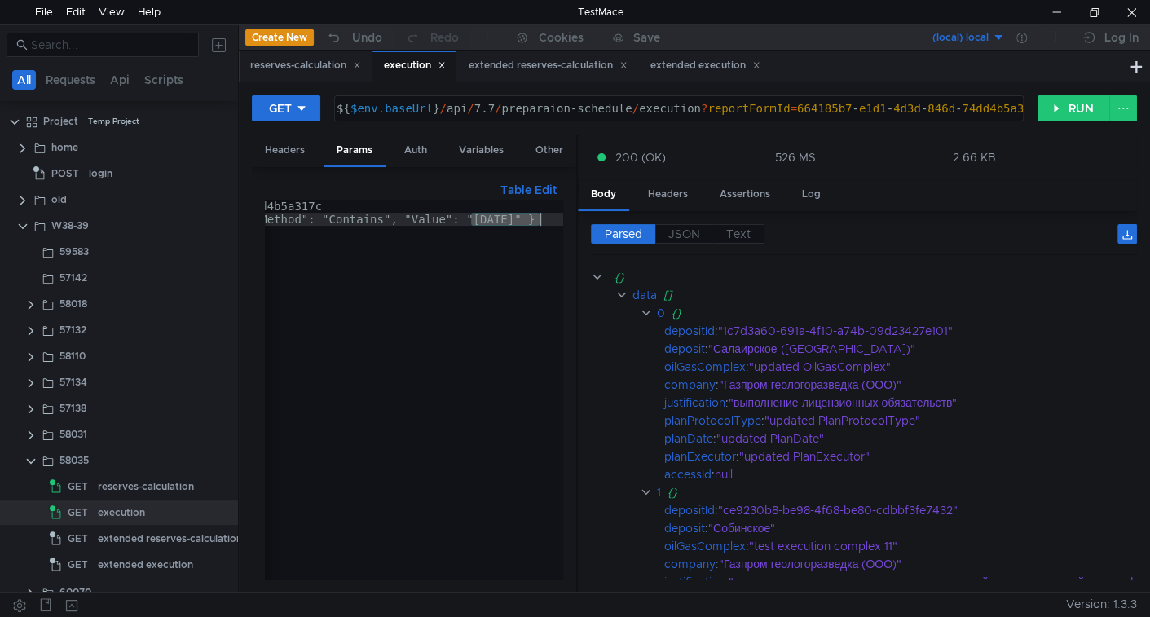
paste textarea "Салаирское"
type textarea "ColumnFilters:{ "FieldName": "deposit","Method": "Contains", "Value": "Салаирск…"
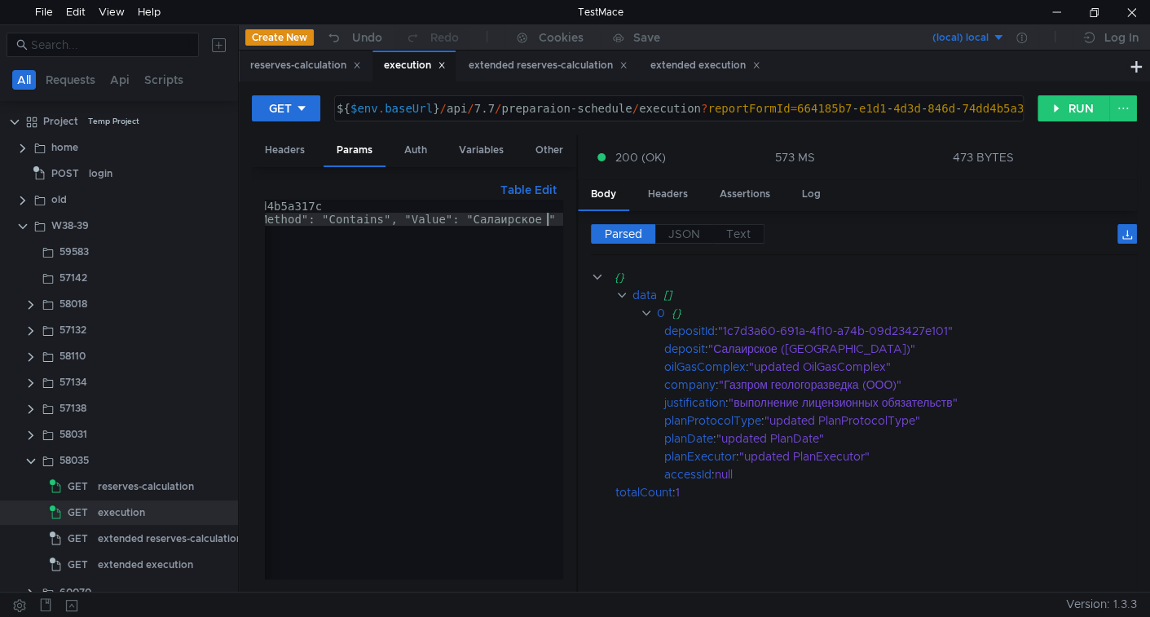
click at [506, 184] on button "Table Edit" at bounding box center [528, 190] width 69 height 20
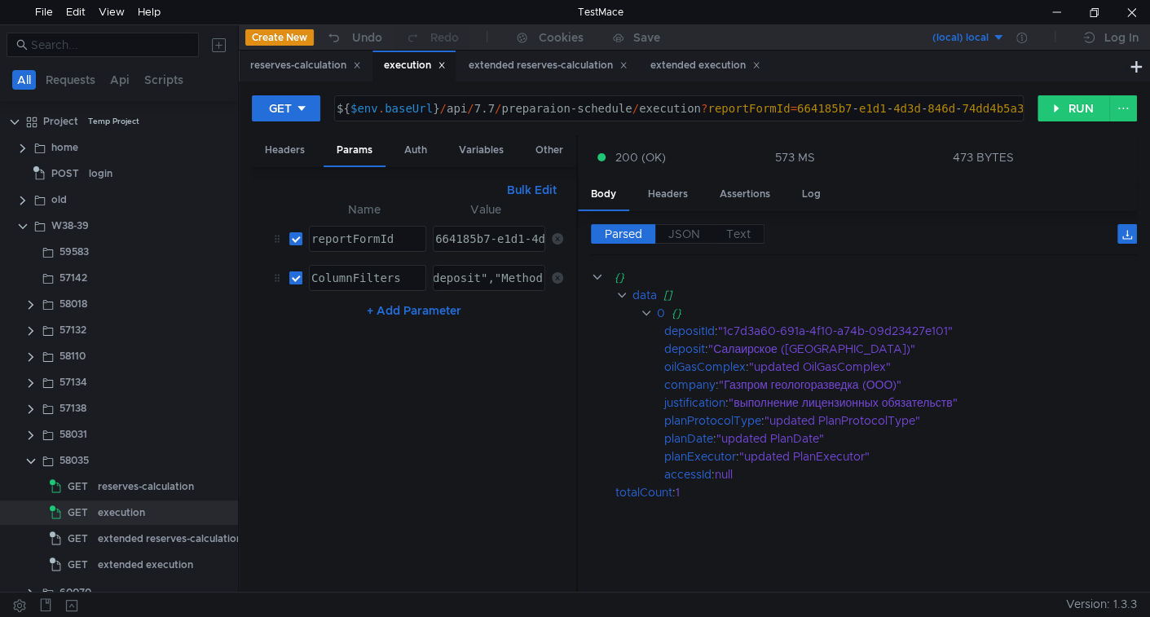
click at [292, 271] on input "checkbox" at bounding box center [295, 277] width 13 height 13
checkbox input "false"
click at [111, 531] on div "extended reserves-calculation" at bounding box center [170, 539] width 144 height 24
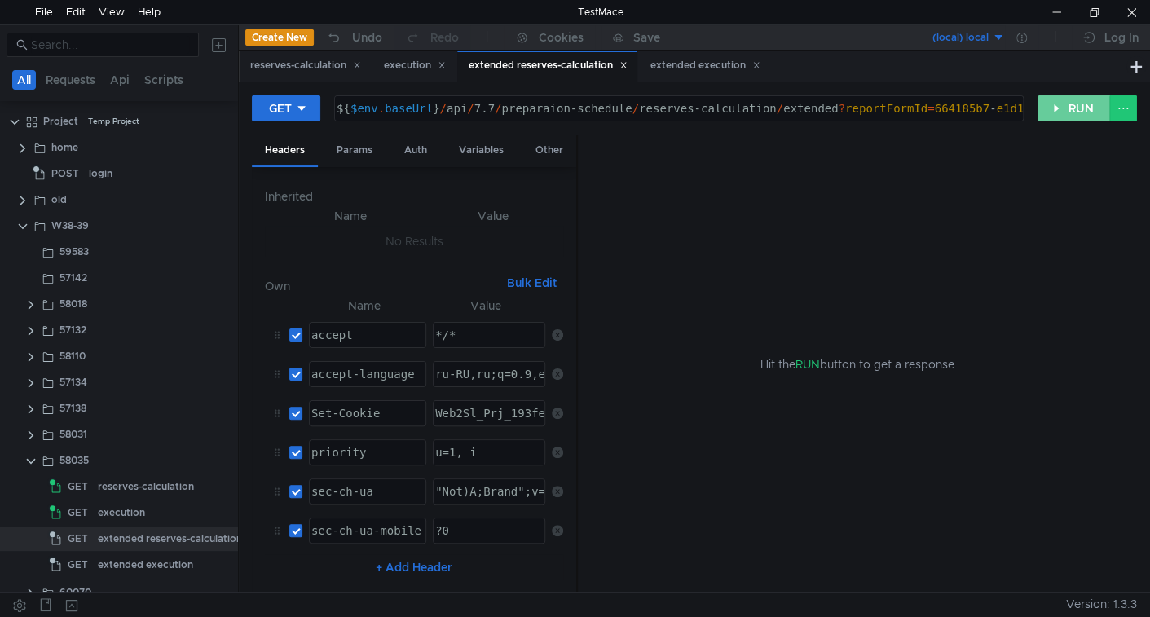
click at [1072, 110] on button "RUN" at bounding box center [1074, 108] width 73 height 26
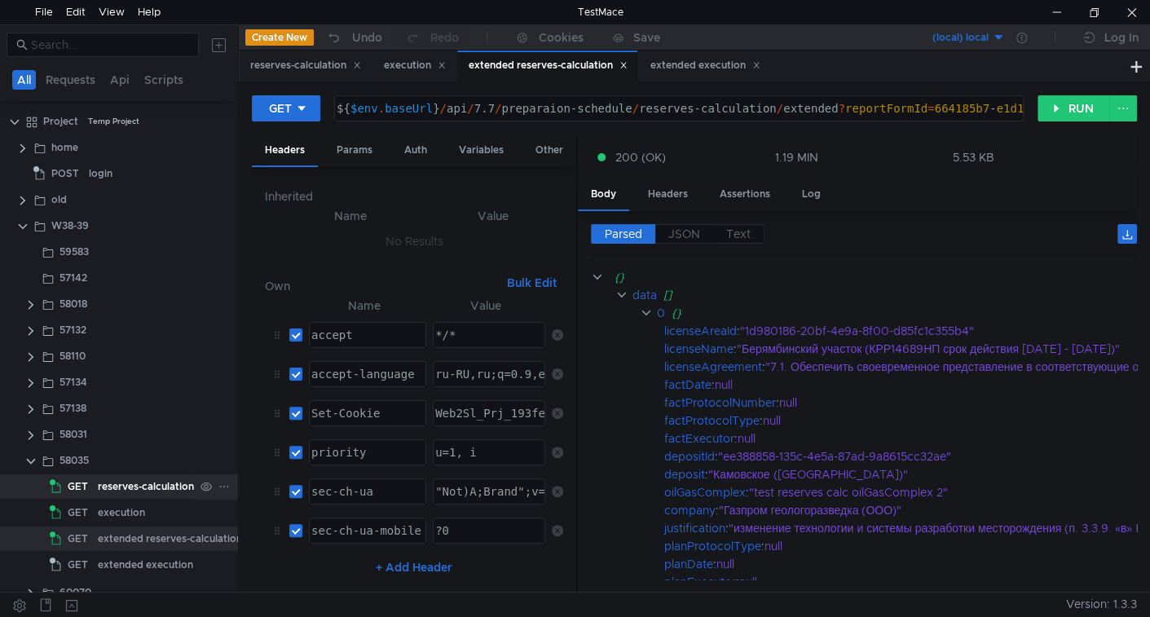
click at [133, 476] on div "reserves-calculation" at bounding box center [146, 486] width 96 height 24
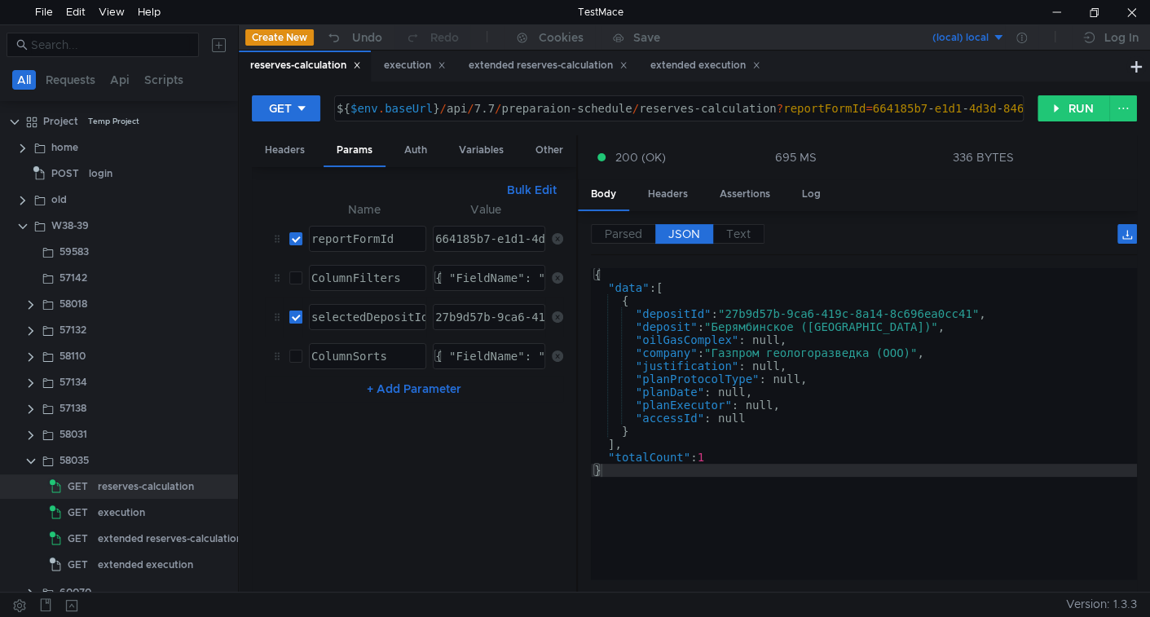
click at [294, 312] on input "checkbox" at bounding box center [295, 317] width 13 height 13
checkbox input "false"
click at [1066, 113] on button "RUN" at bounding box center [1074, 108] width 73 height 26
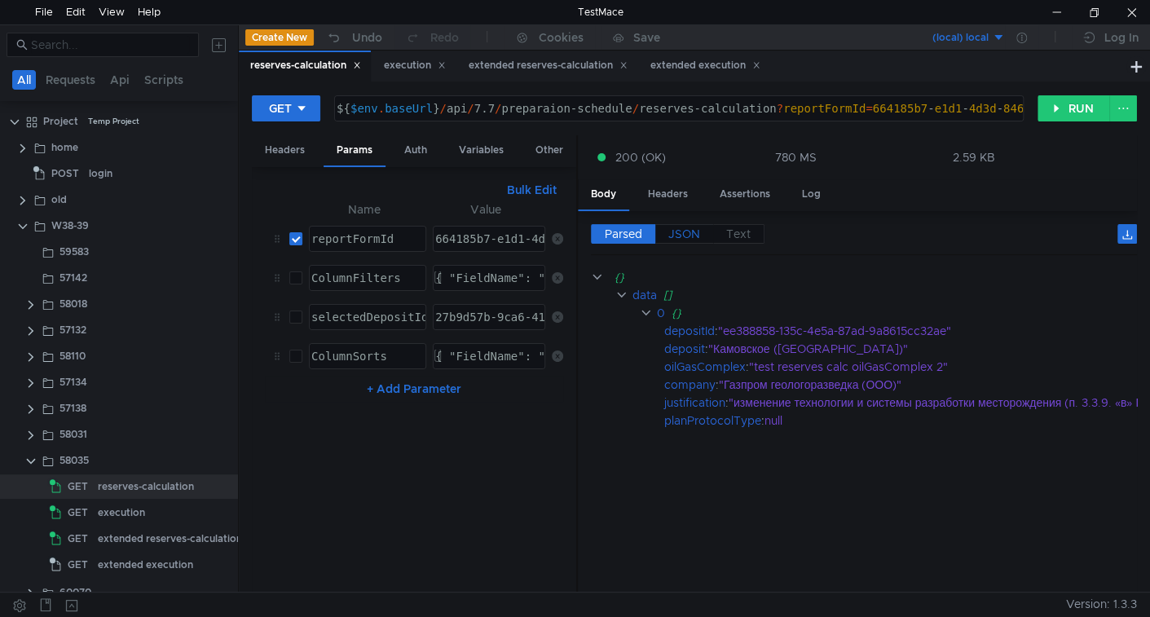
click at [696, 224] on label "JSON" at bounding box center [684, 234] width 58 height 20
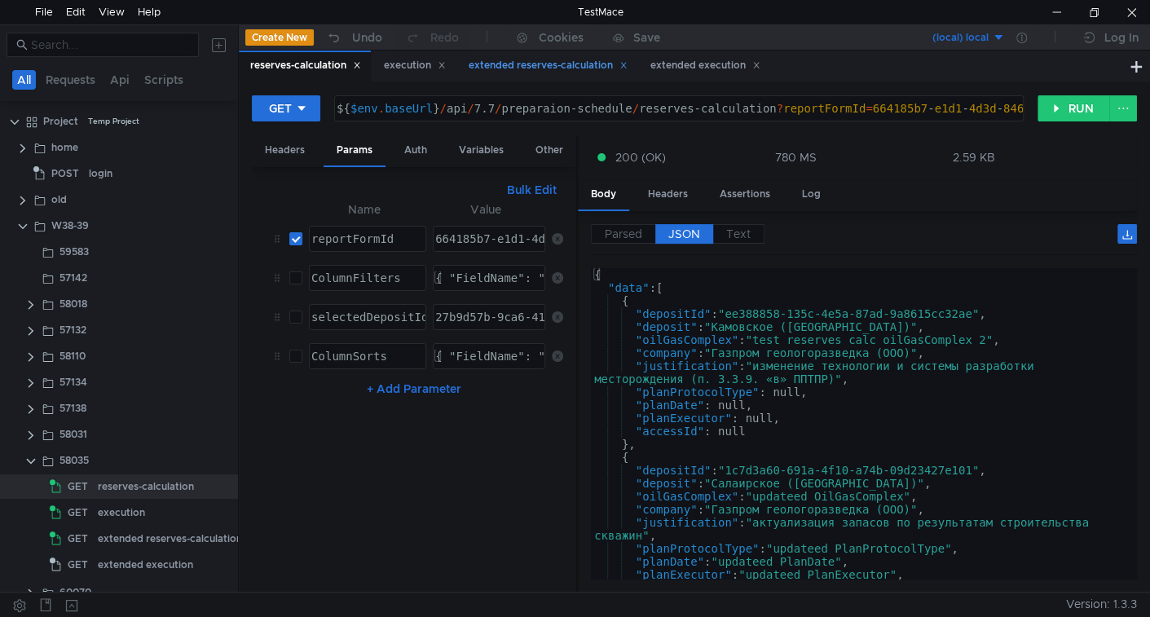
click at [523, 63] on div "extended reserves-calculation" at bounding box center [548, 65] width 159 height 17
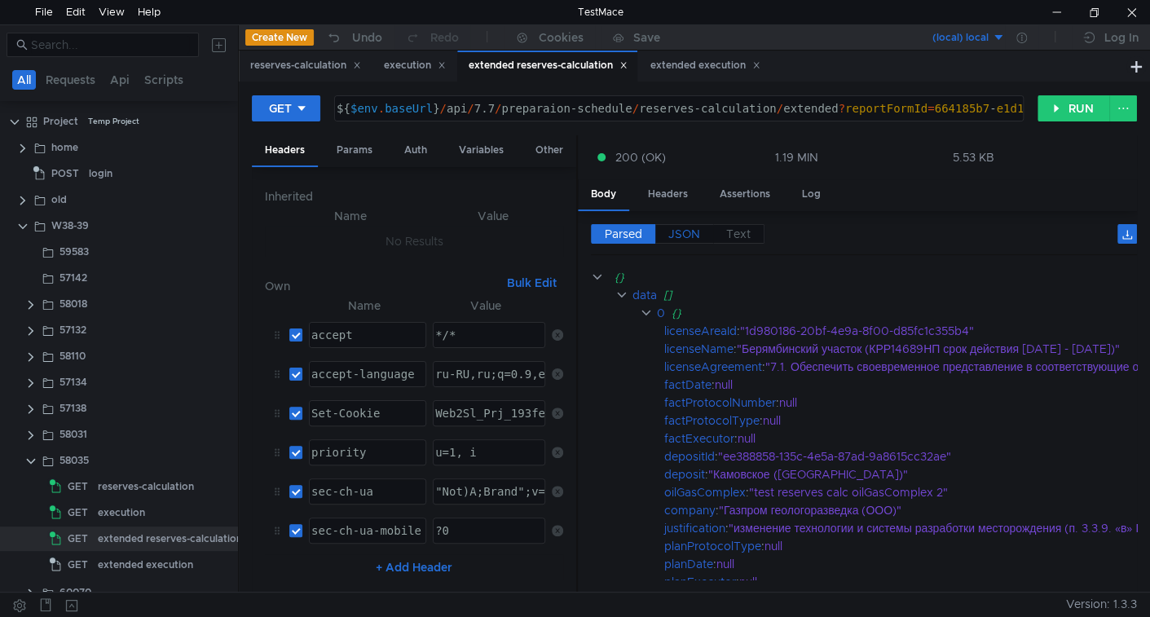
click at [695, 235] on span "JSON" at bounding box center [684, 234] width 32 height 15
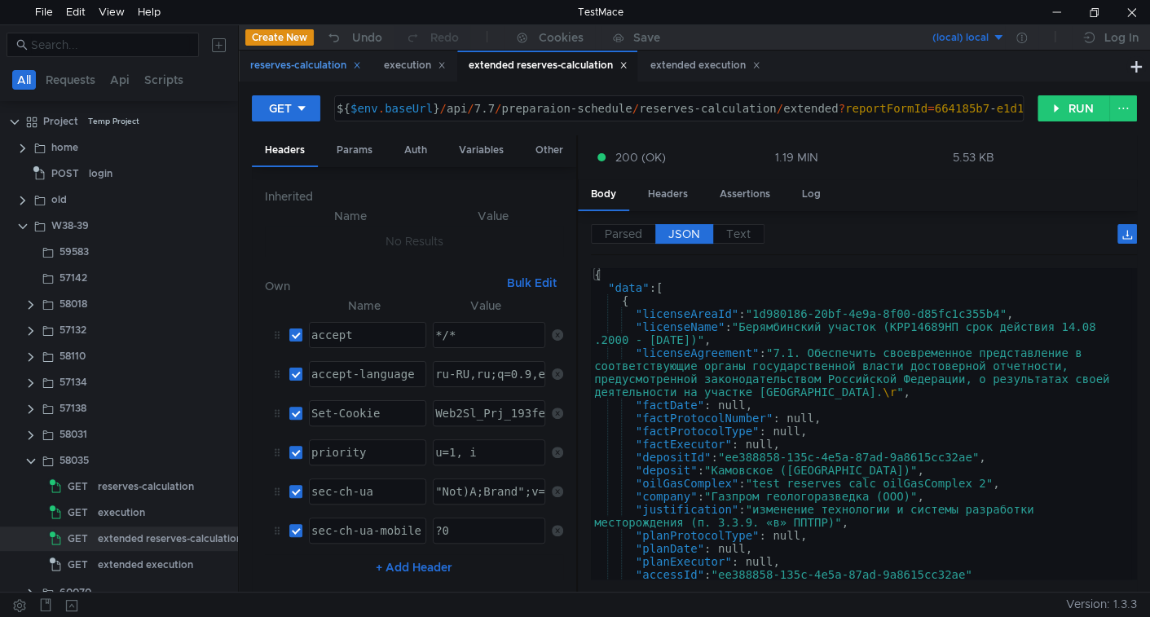
click at [306, 60] on div "reserves-calculation" at bounding box center [305, 65] width 111 height 17
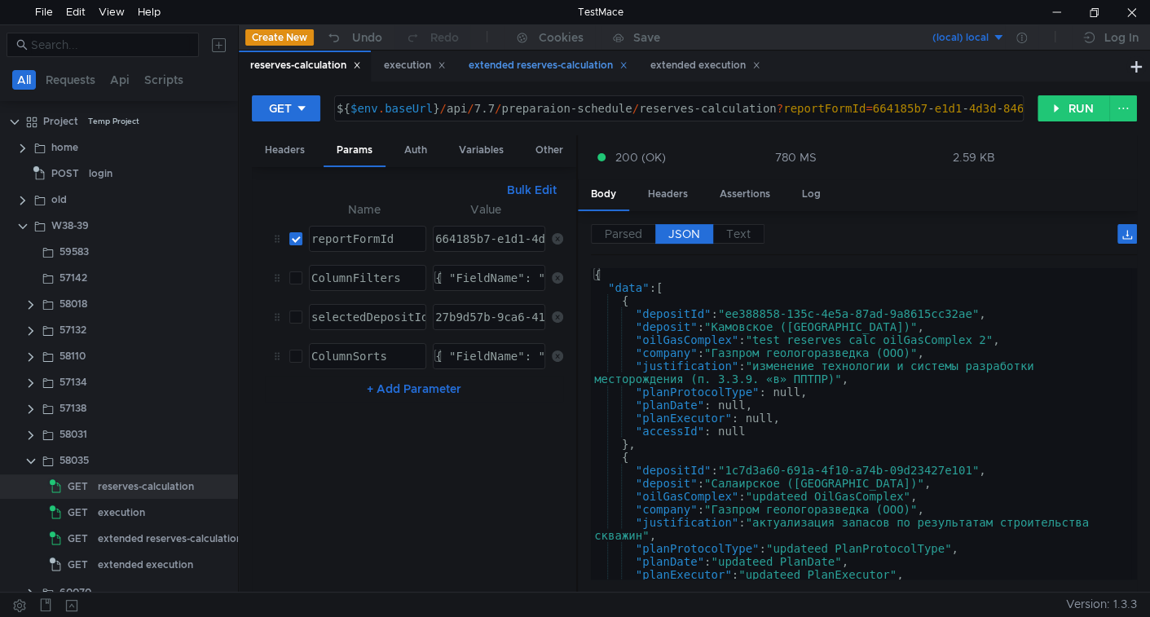
click at [532, 66] on div "extended reserves-calculation" at bounding box center [548, 65] width 159 height 17
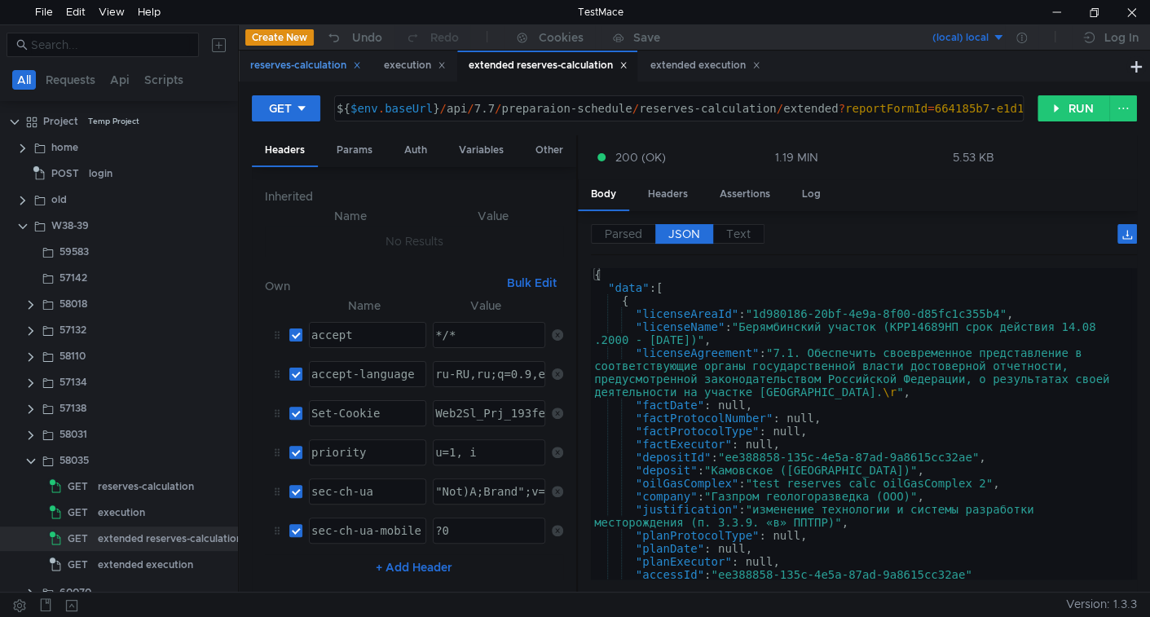
click at [304, 61] on div "reserves-calculation" at bounding box center [305, 65] width 111 height 17
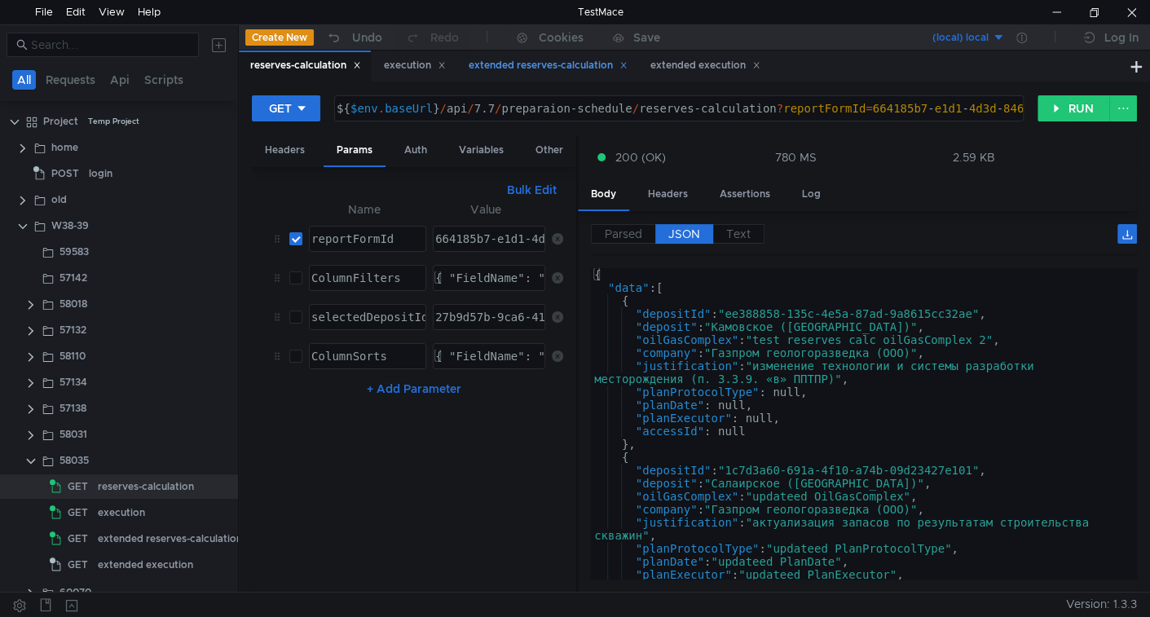
click at [569, 71] on div "extended reserves-calculation" at bounding box center [548, 65] width 159 height 17
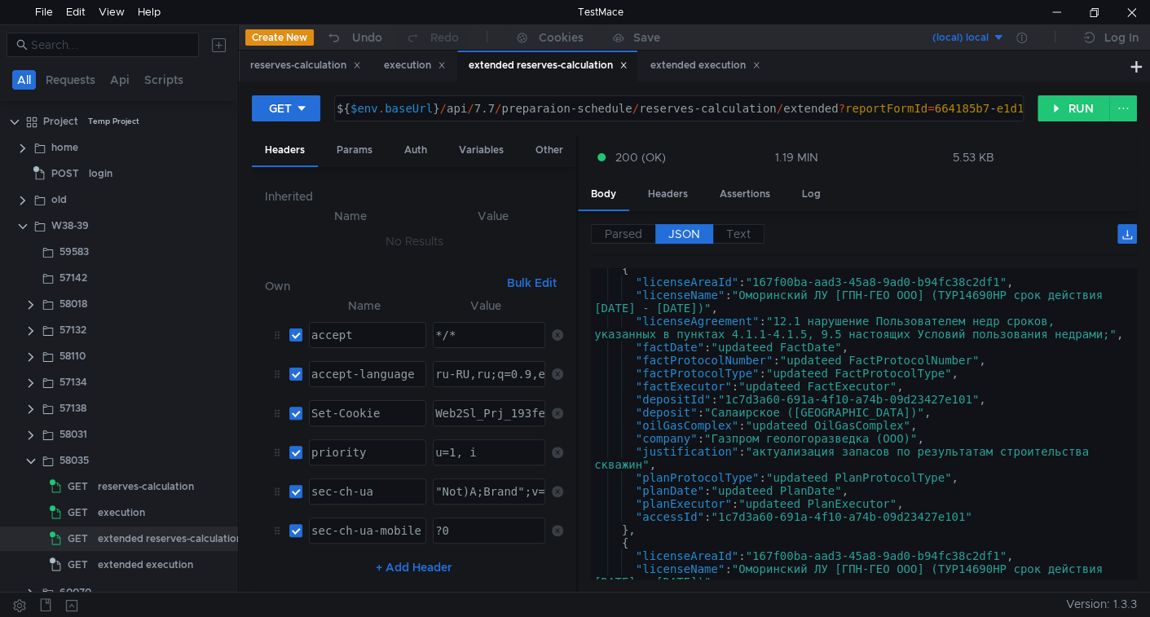
scroll to position [0, 0]
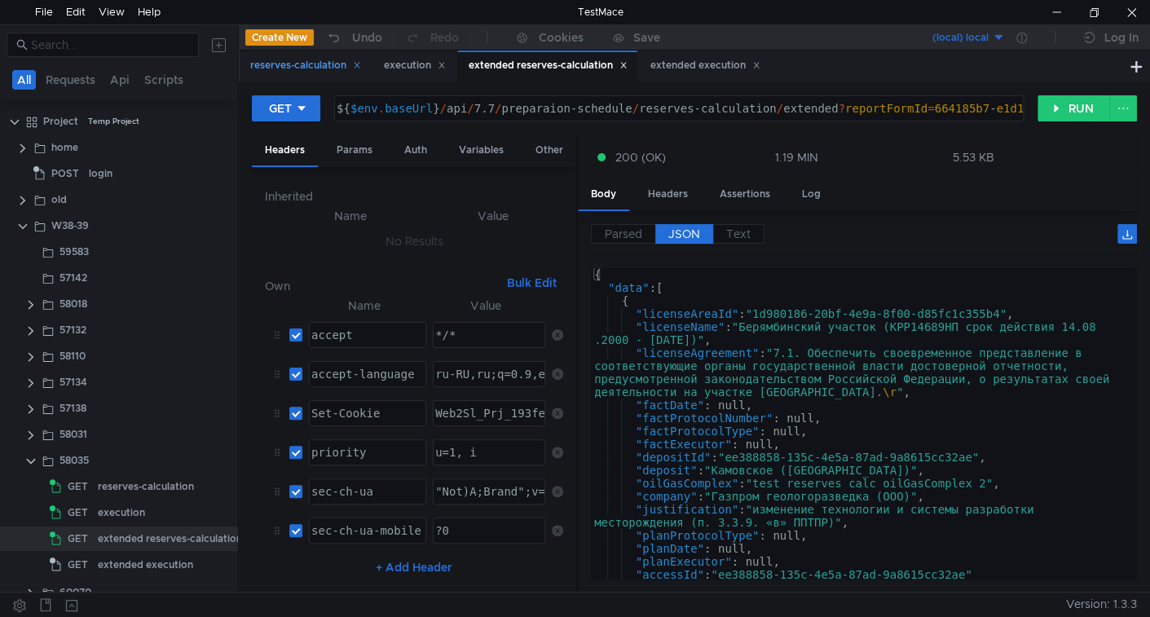
click at [282, 69] on div "reserves-calculation" at bounding box center [305, 65] width 111 height 17
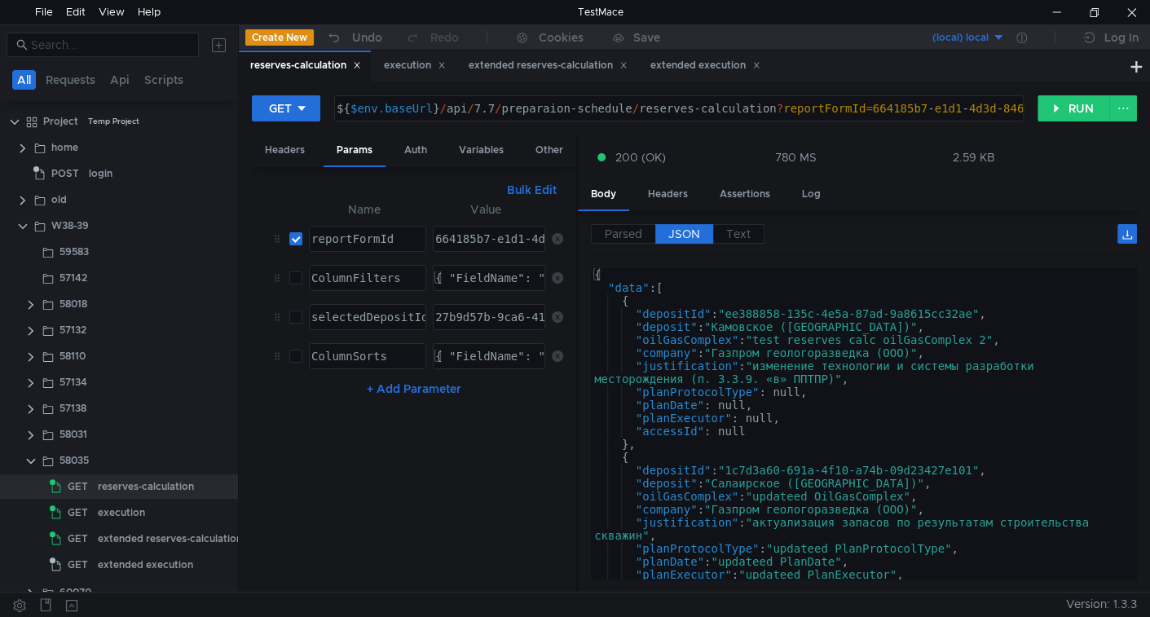
type textarea ""deposit": "Камовское (Красноярский край)","
click at [743, 321] on div "{ "data" : [ { "depositId" : "ee388858-135c-4e5a-87ad-9a8615cc32ae" , "deposit"…" at bounding box center [861, 436] width 540 height 337
drag, startPoint x: 743, startPoint y: 321, endPoint x: 892, endPoint y: 324, distance: 148.4
click at [892, 324] on div "{ "data" : [ { "depositId" : "ee388858-135c-4e5a-87ad-9a8615cc32ae" , "deposit"…" at bounding box center [861, 436] width 540 height 337
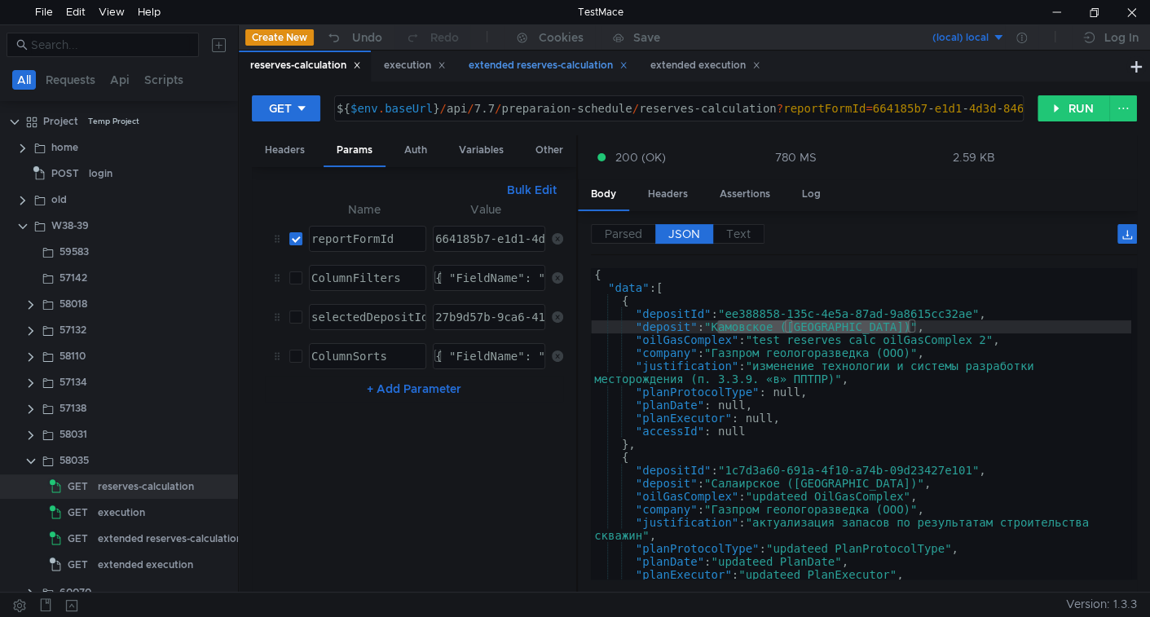
click at [569, 77] on div "extended reserves-calculation" at bounding box center [547, 66] width 180 height 30
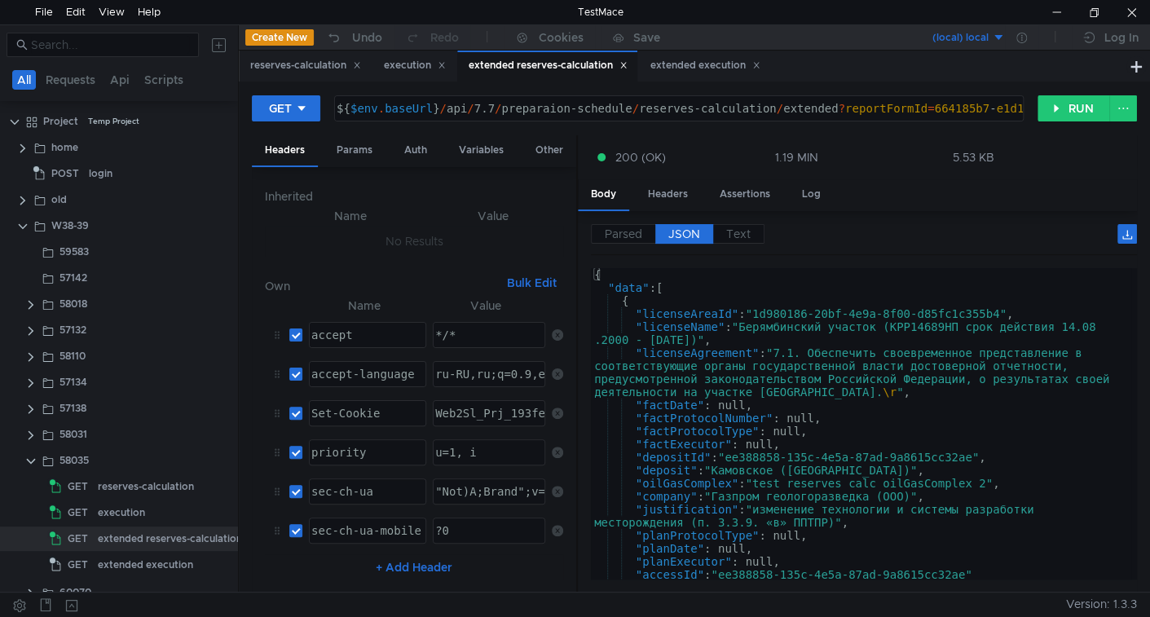
type textarea ""licenseName": "Берямбинский участок (КРР14689НП срок действия 14.08.2000 - 31.…"
click at [813, 330] on div "{ "data" : [ { "licenseAreaId" : "1d980186-20bf-4e9a-8f00-d85fc1c355b4" , "lice…" at bounding box center [861, 436] width 540 height 337
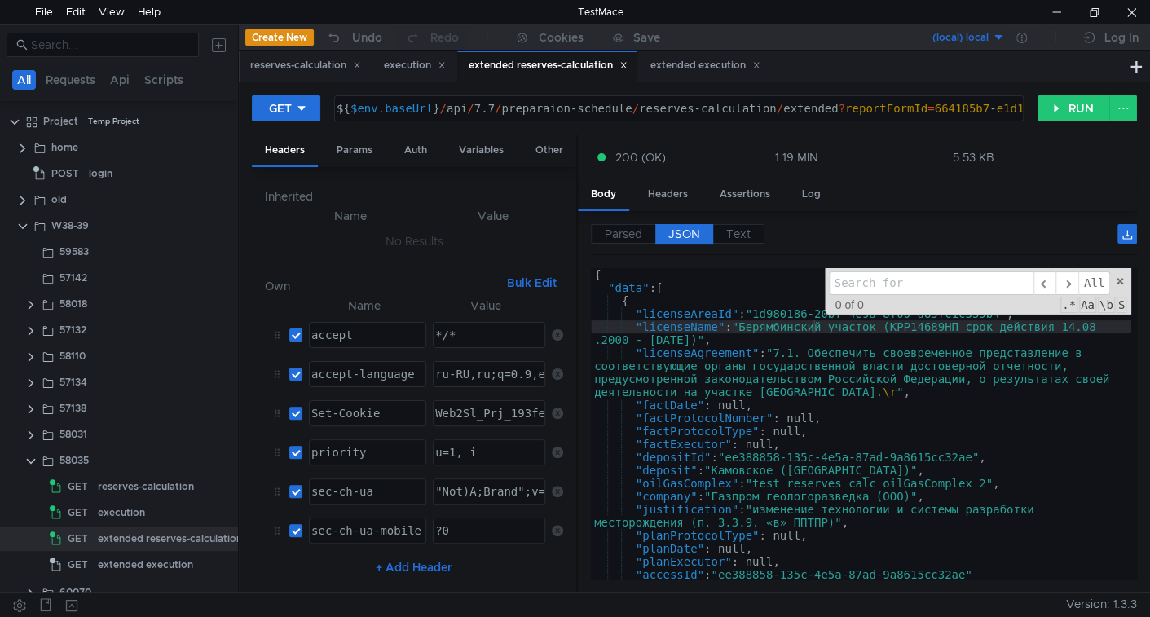
type input "Камовское (Красноярский край"
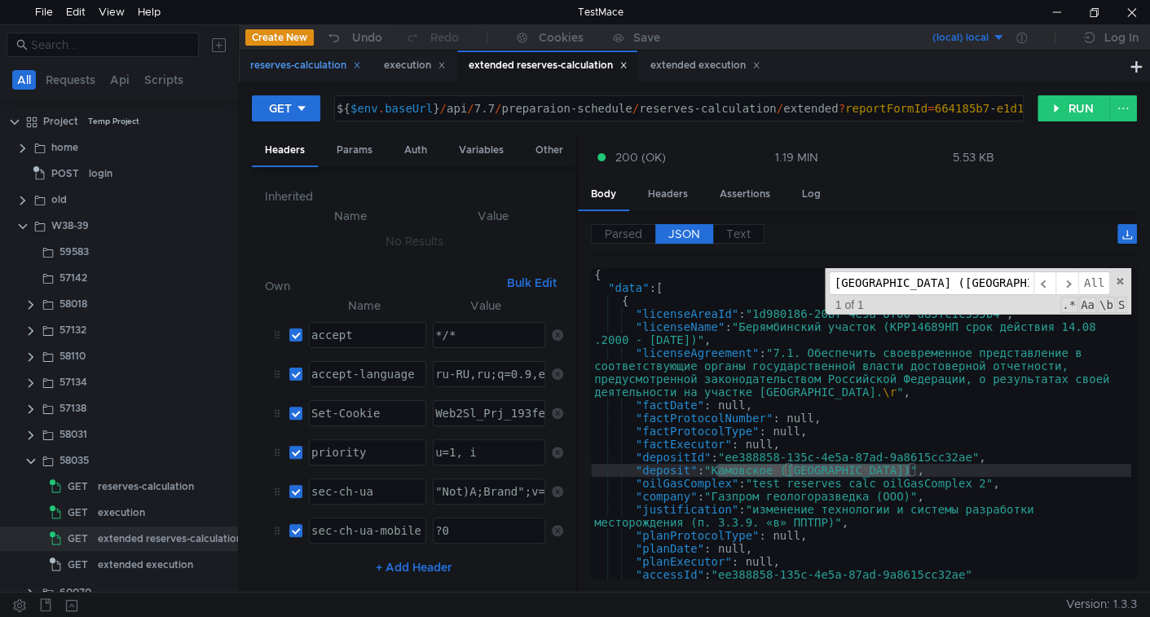
type input "[GEOGRAPHIC_DATA] ([GEOGRAPHIC_DATA]"
click at [289, 63] on div "reserves-calculation" at bounding box center [305, 65] width 111 height 17
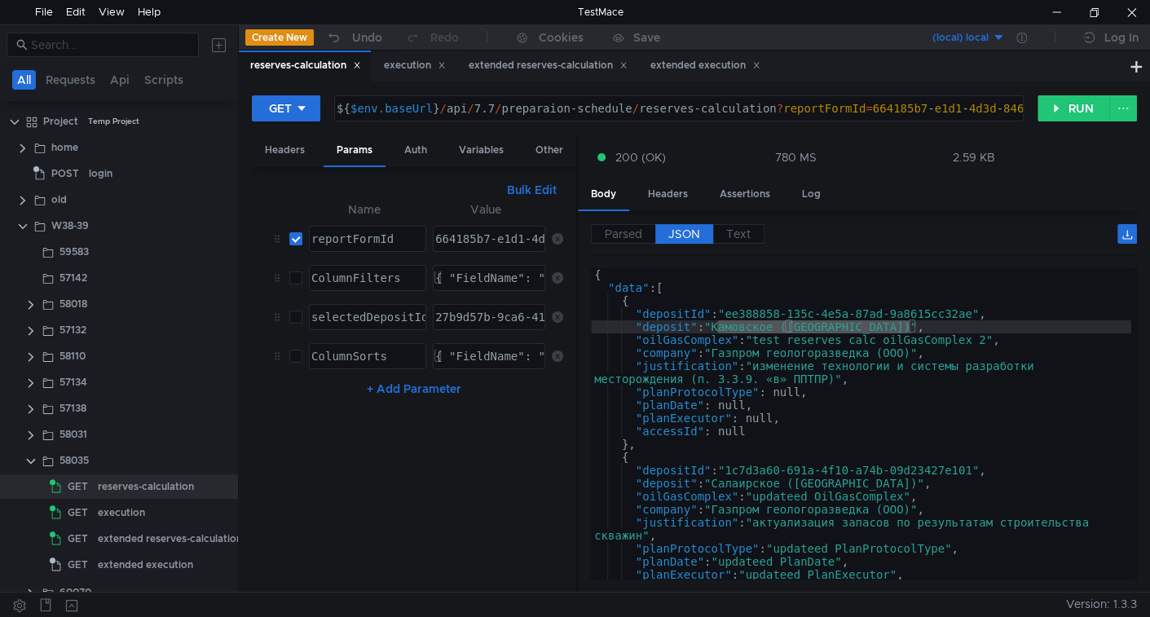
type textarea ""deposit": "Салаирское (Красноярский край)","
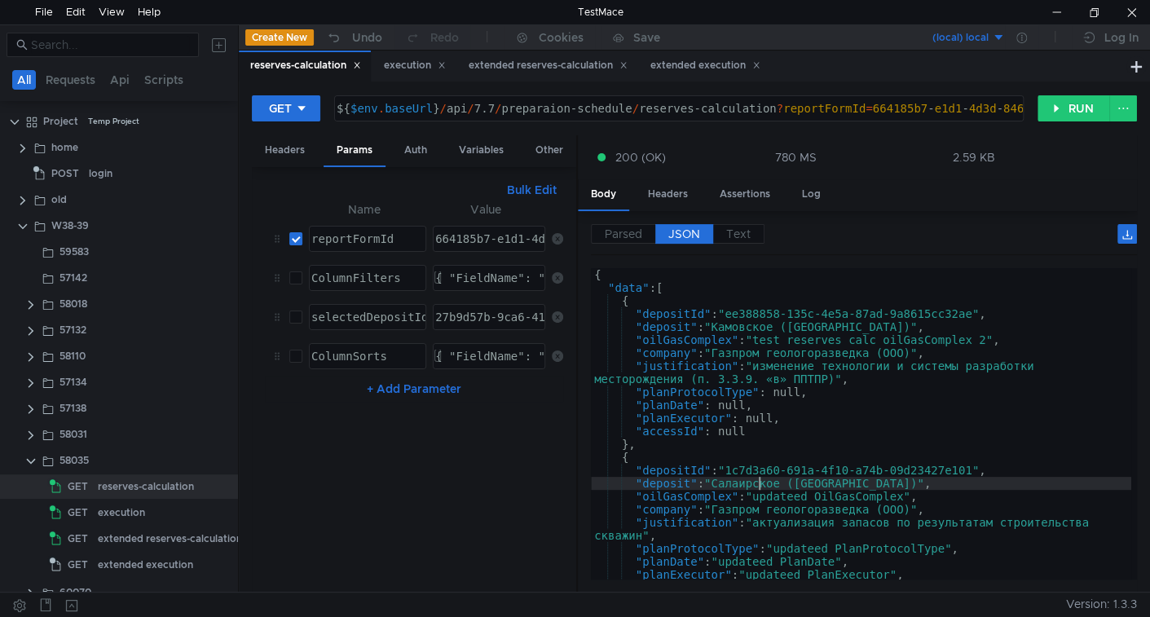
click at [757, 480] on div "{ "data" : [ { "depositId" : "ee388858-135c-4e5a-87ad-9a8615cc32ae" , "deposit"…" at bounding box center [861, 436] width 540 height 337
drag, startPoint x: 757, startPoint y: 480, endPoint x: 895, endPoint y: 479, distance: 138.6
click at [895, 479] on div "{ "data" : [ { "depositId" : "ee388858-135c-4e5a-87ad-9a8615cc32ae" , "deposit"…" at bounding box center [861, 436] width 540 height 337
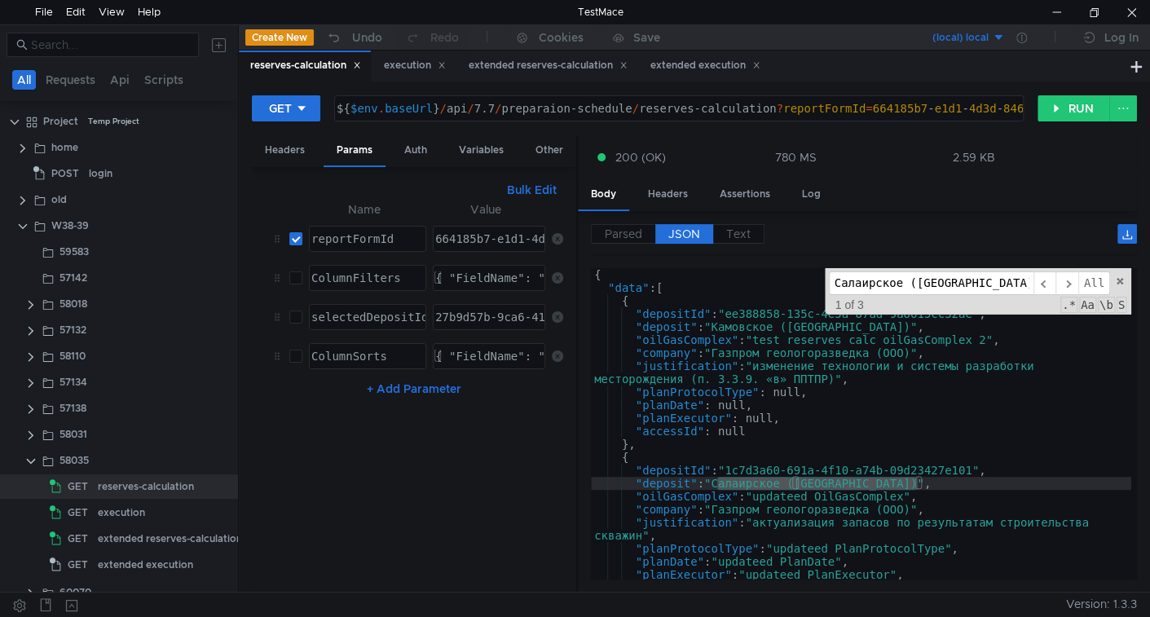
scroll to position [0, 4]
click at [526, 70] on div "extended reserves-calculation" at bounding box center [548, 65] width 159 height 17
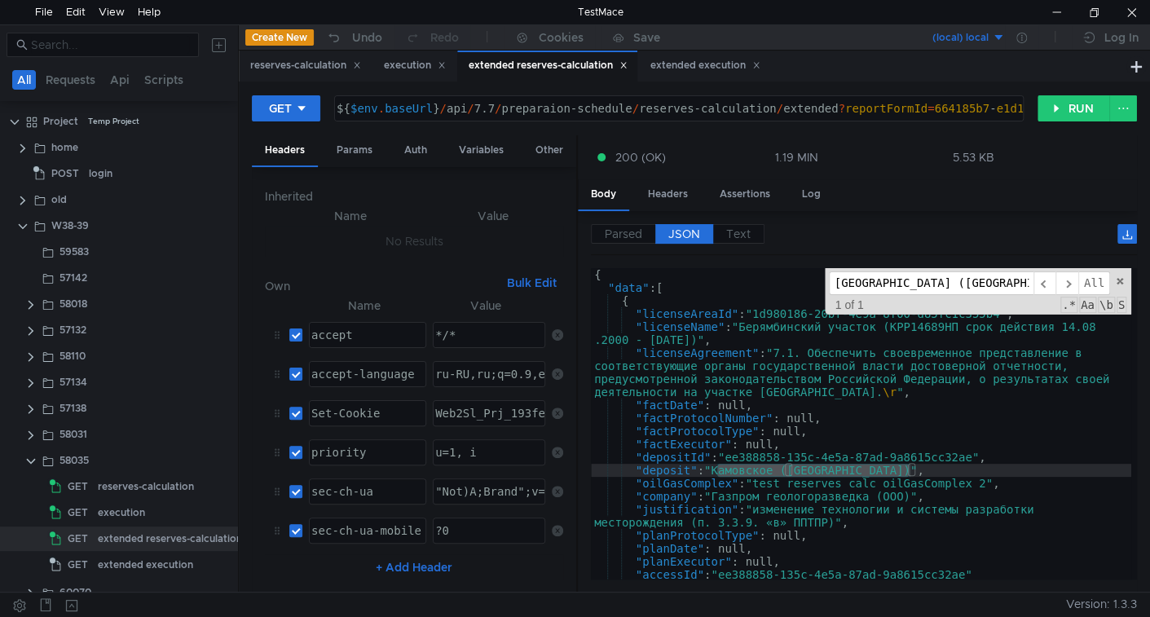
type textarea ""licenseAgreement": "7.1. Обеспечить своевременное представление в соответствую…"
click at [802, 346] on div "{ "data" : [ { "licenseAreaId" : "1d980186-20bf-4e9a-8f00-d85fc1c355b4" , "lice…" at bounding box center [861, 436] width 540 height 337
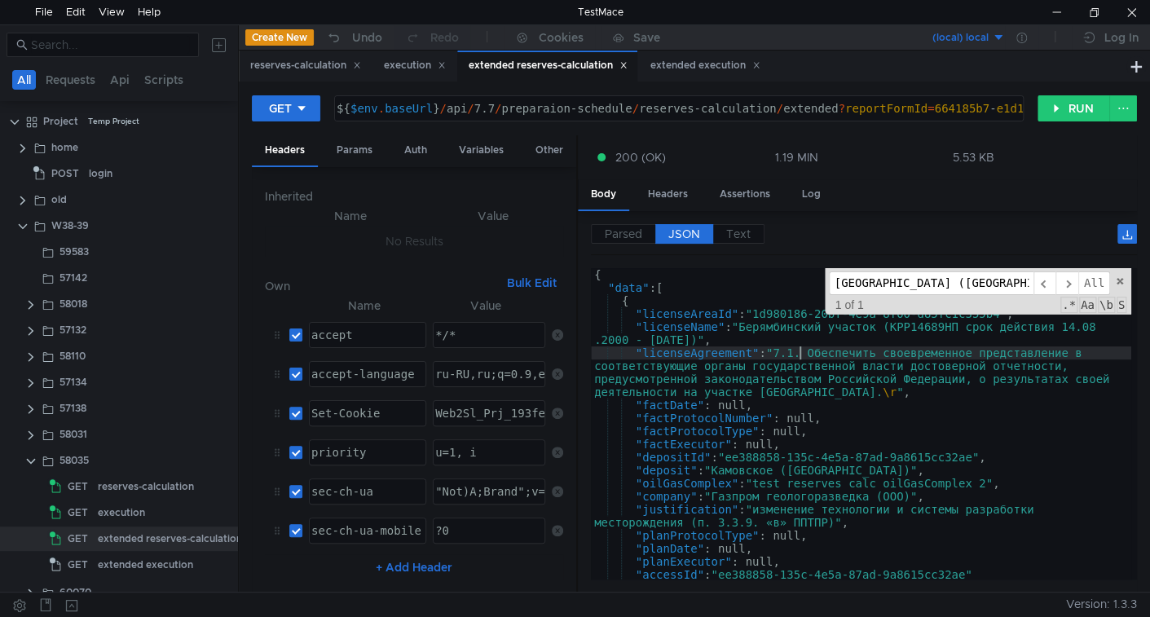
paste input "алаир"
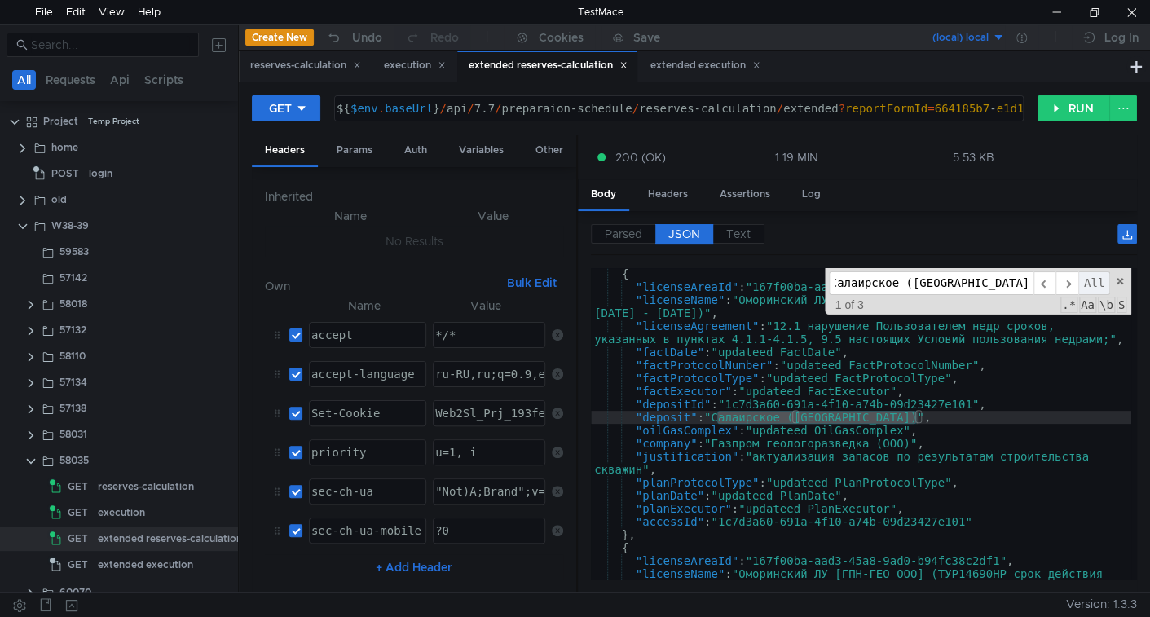
type input "Салаирское (Красноярский край"
click at [1093, 277] on span "All" at bounding box center [1095, 283] width 32 height 24
type textarea ""deposit": "Салаирское (Красноярский край)","
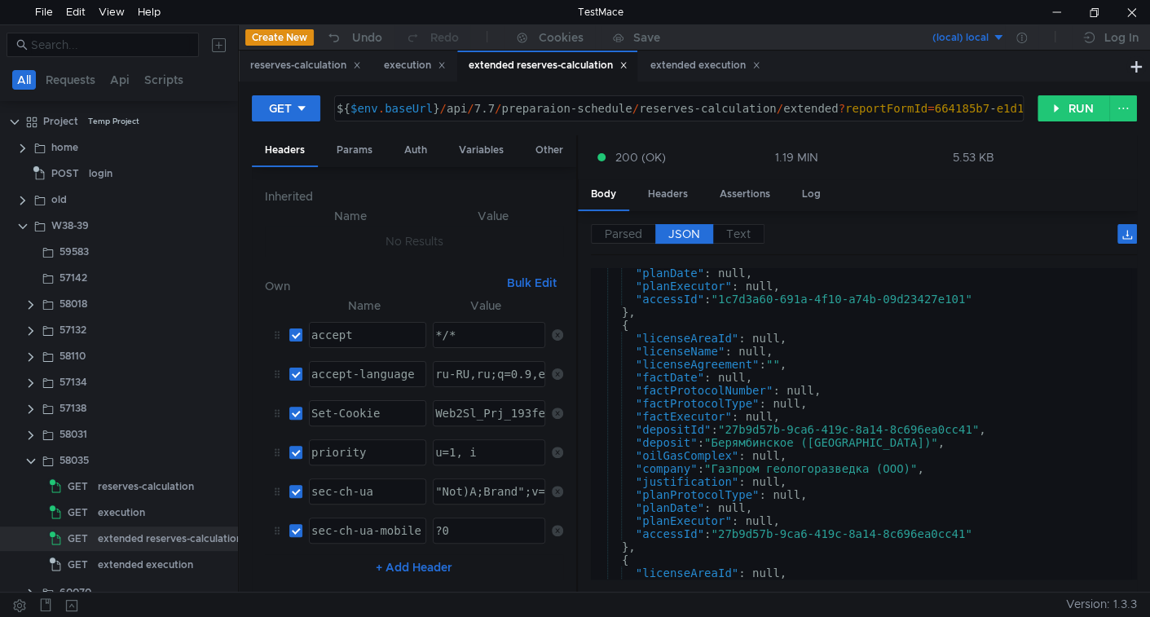
scroll to position [1122, 0]
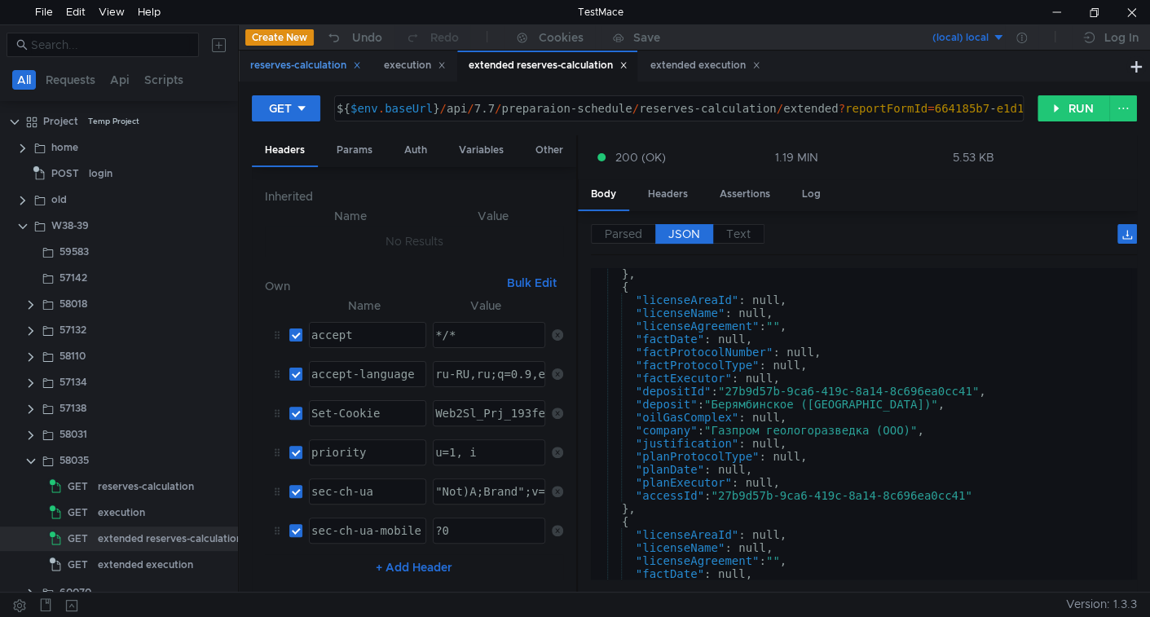
click at [289, 67] on div "reserves-calculation" at bounding box center [305, 65] width 111 height 17
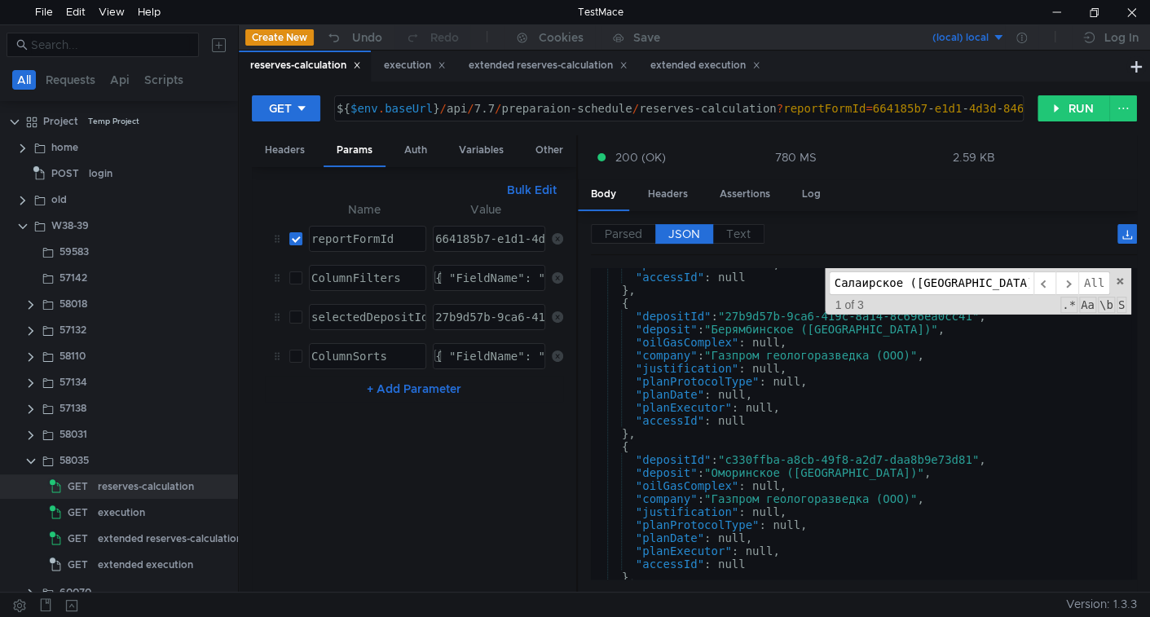
scroll to position [598, 0]
type textarea ""company": "Газпром геологоразведка (ООО)","
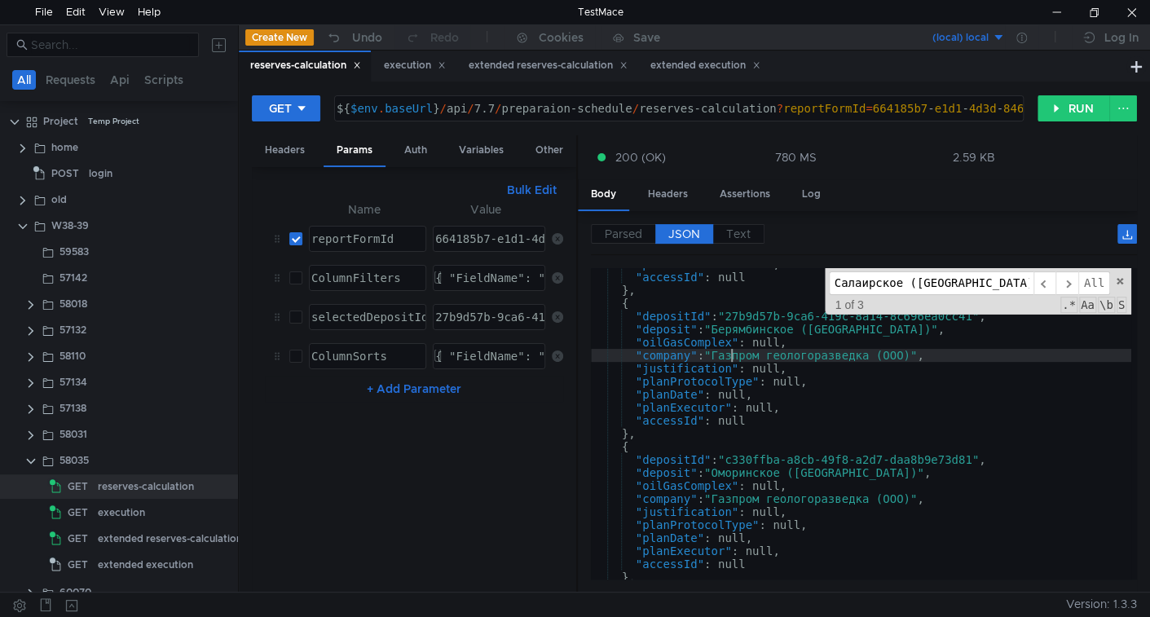
click at [730, 352] on div ""planExecutor" : null, "accessId" : null } , { "depositId" : "27b9d57b-9ca6-419…" at bounding box center [861, 426] width 540 height 337
drag, startPoint x: 730, startPoint y: 352, endPoint x: 837, endPoint y: 357, distance: 106.9
click at [837, 357] on div ""planExecutor" : null, "accessId" : null } , { "depositId" : "27b9d57b-9ca6-419…" at bounding box center [861, 426] width 540 height 337
click at [531, 66] on div "extended reserves-calculation" at bounding box center [548, 65] width 159 height 17
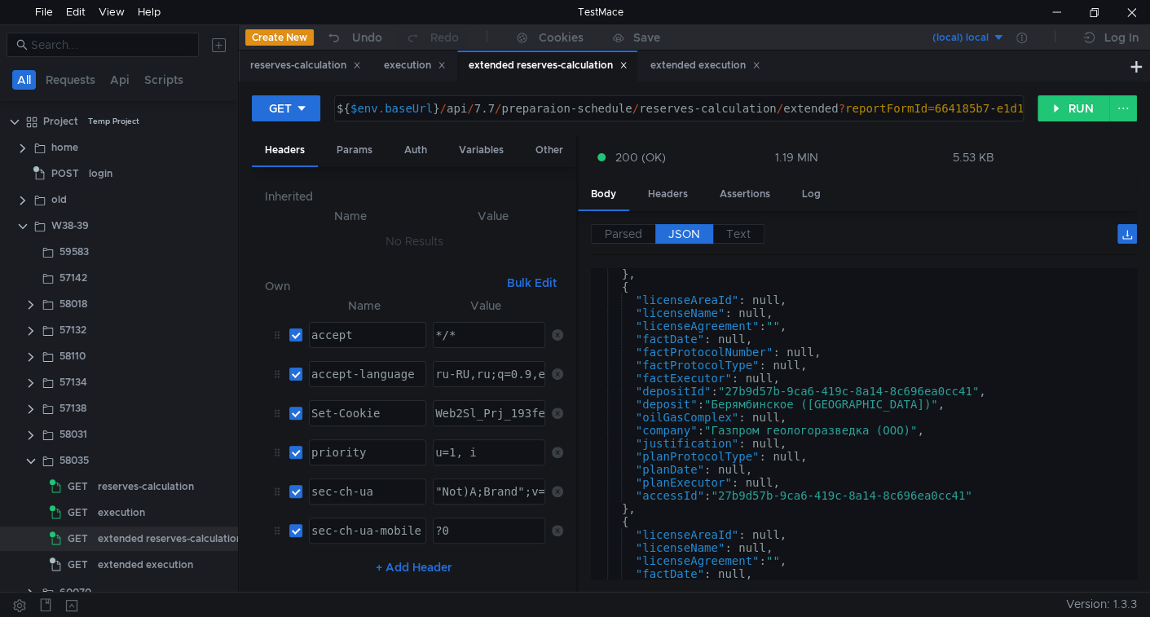
type textarea ""factProtocolNumber": null,"
click at [802, 351] on div "} , { "licenseAreaId" : null, "licenseName" : null, "licenseAgreement" : "" , "…" at bounding box center [861, 435] width 540 height 337
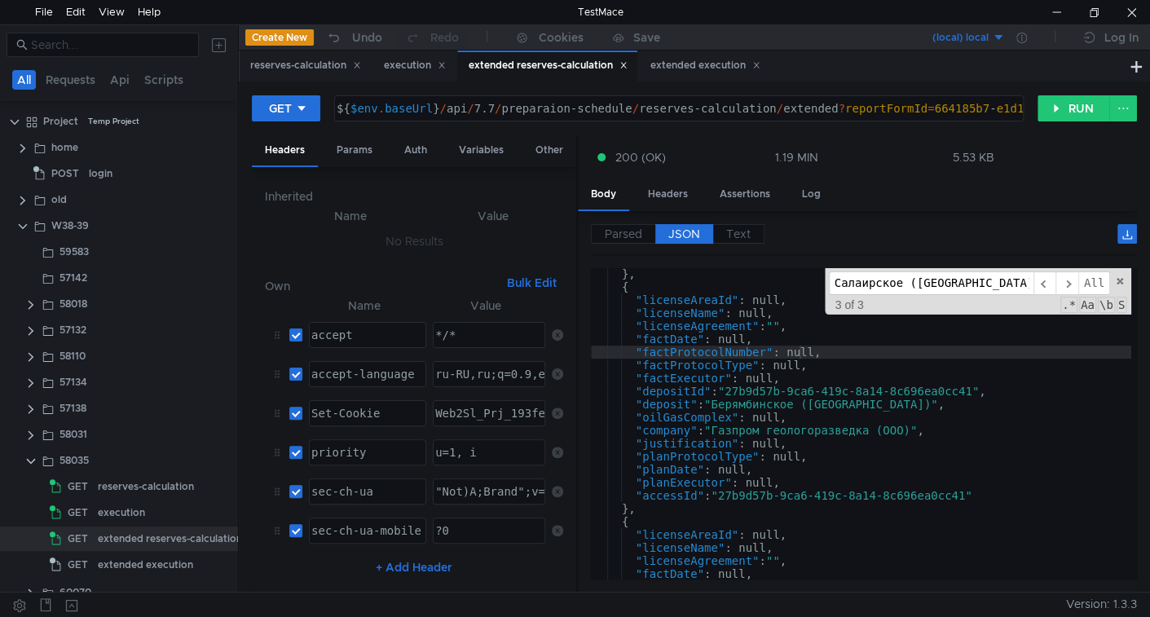
scroll to position [0, 4]
paste input "азпром геологоразведка"
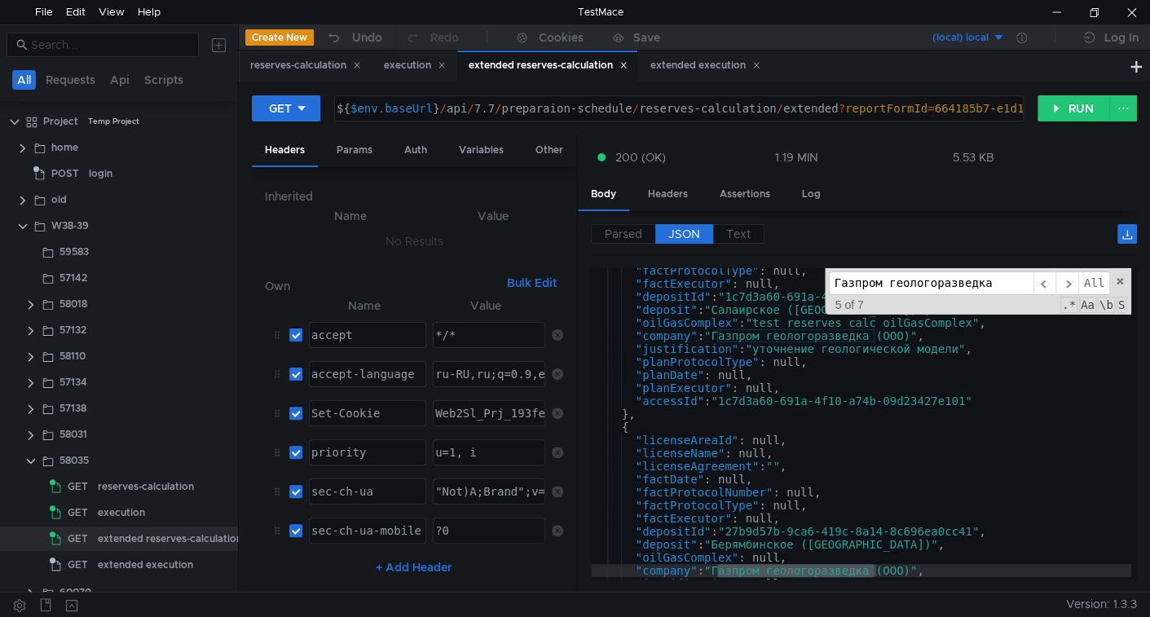
scroll to position [1003, 0]
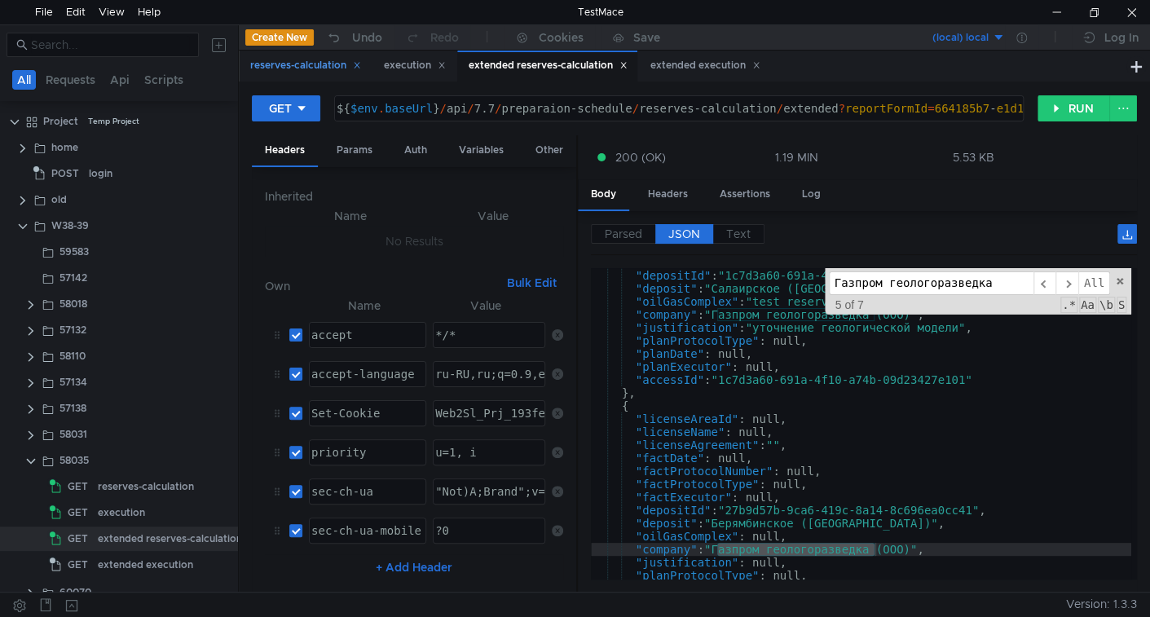
type input "Газпром геологоразведка"
click at [319, 55] on div "reserves-calculation" at bounding box center [305, 66] width 132 height 30
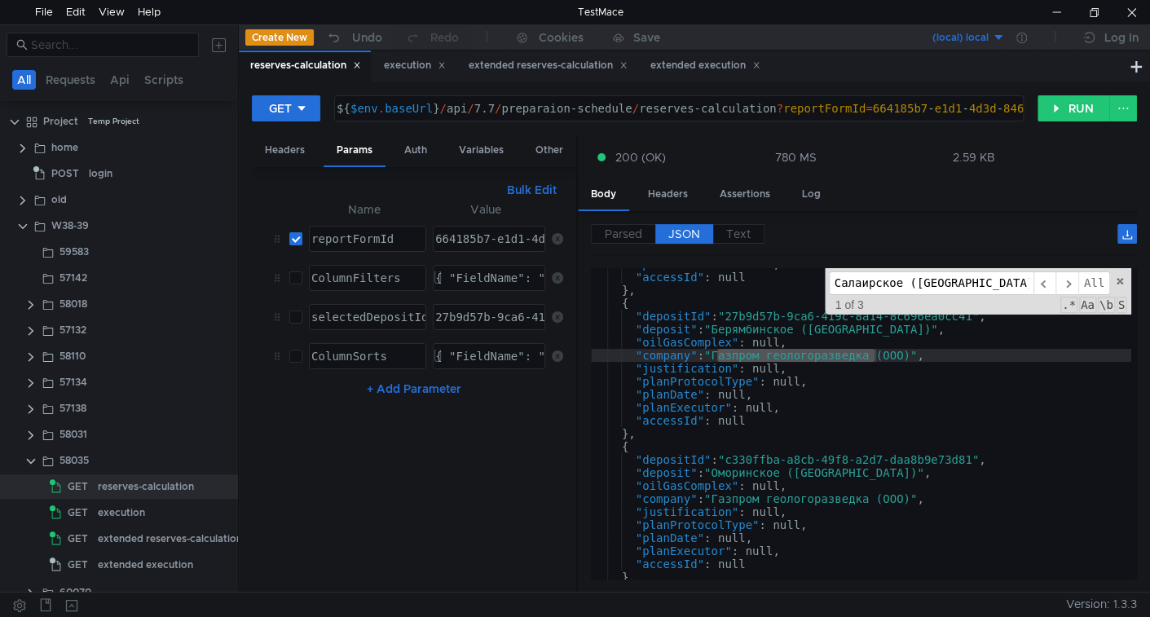
type textarea ""deposit": "Берямбинское (Красноярский край)","
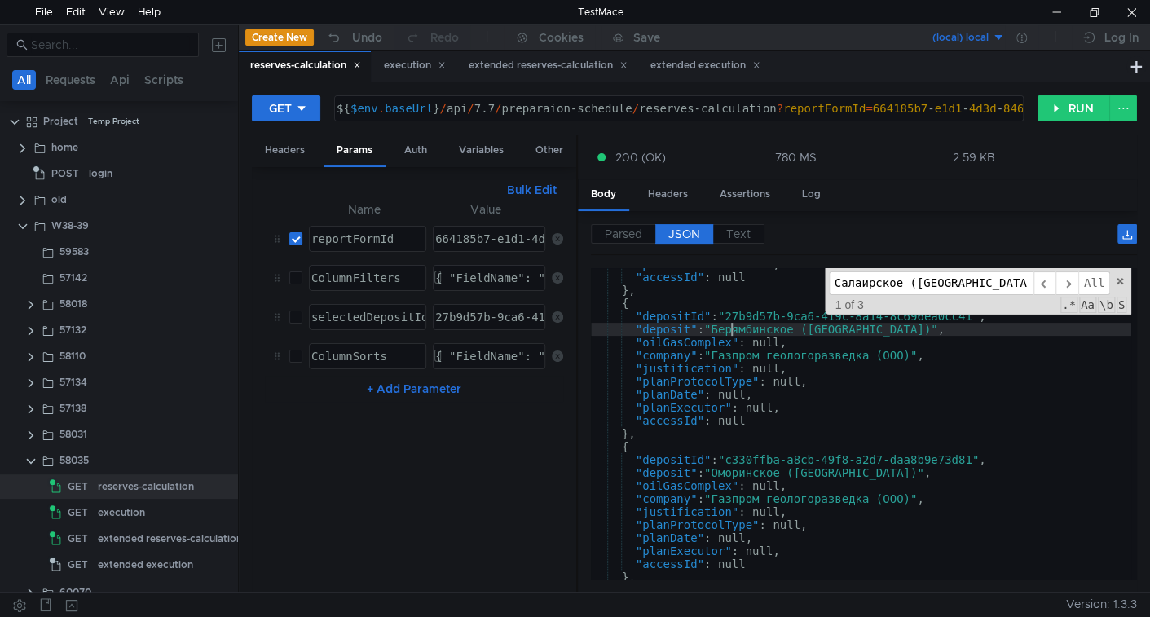
click at [731, 333] on div ""planExecutor" : null, "accessId" : null } , { "depositId" : "27b9d57b-9ca6-419…" at bounding box center [861, 426] width 540 height 337
drag, startPoint x: 731, startPoint y: 333, endPoint x: 906, endPoint y: 333, distance: 174.5
click at [906, 333] on div ""planExecutor" : null, "accessId" : null } , { "depositId" : "27b9d57b-9ca6-419…" at bounding box center [861, 426] width 540 height 337
click at [494, 67] on div "extended reserves-calculation" at bounding box center [548, 65] width 159 height 17
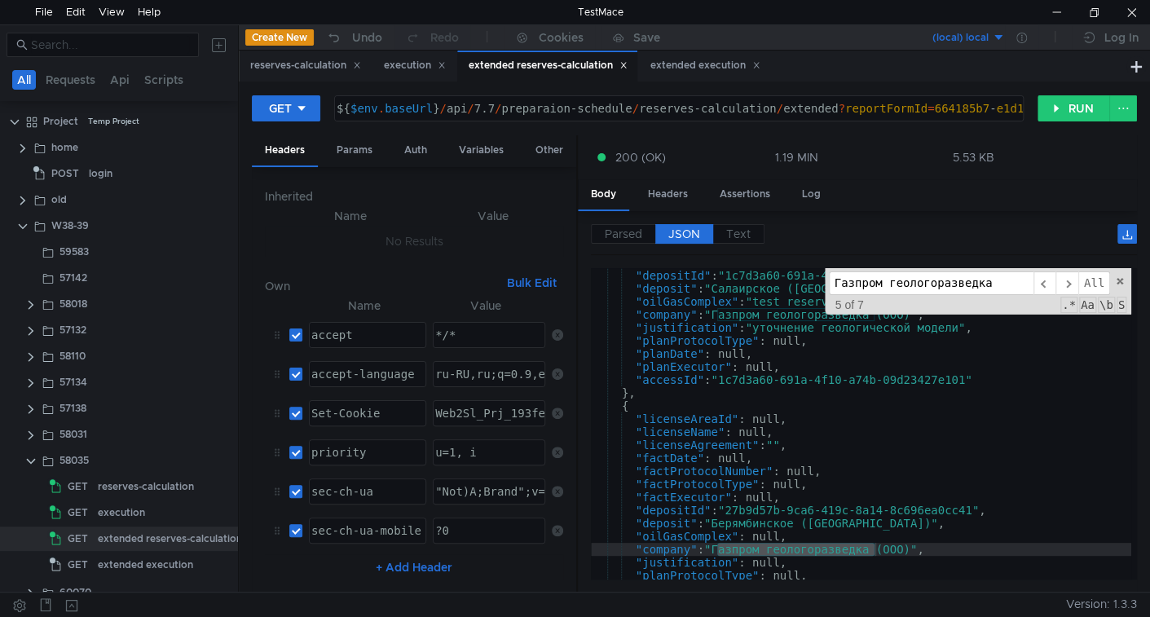
type textarea ""justification": "уточнение геологической модели","
click at [790, 331] on div ""factExecutor" : null, "depositId" : "1c7d3a60-691a-4f10-a74b-09d23427e101" , "…" at bounding box center [861, 424] width 540 height 337
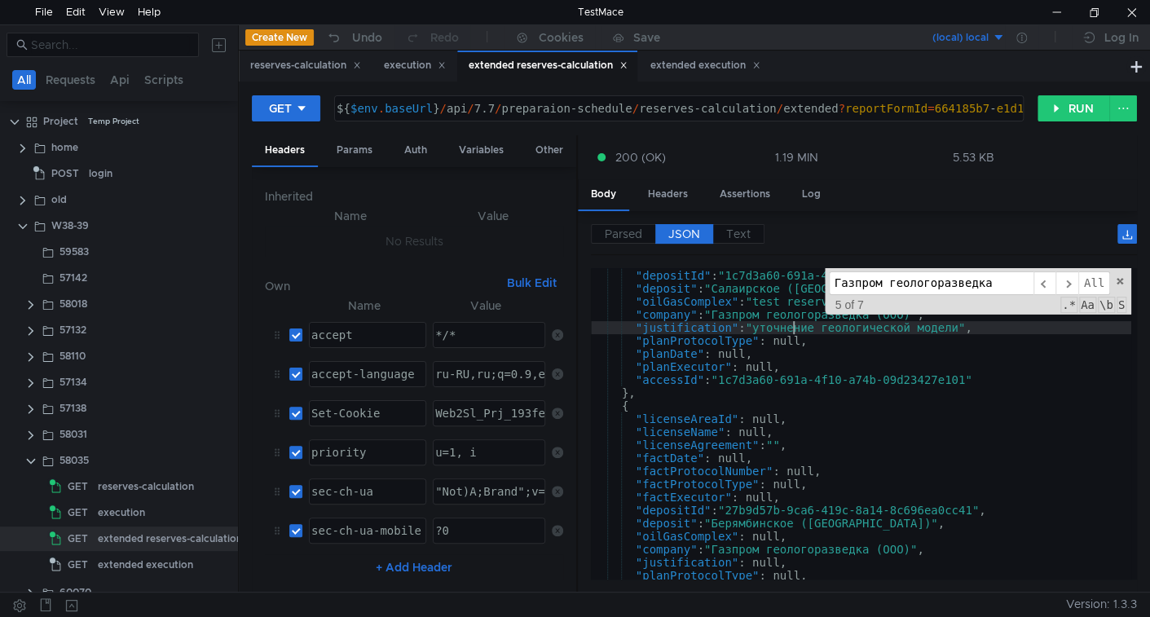
paste input "ерямбинское (Красноярский край"
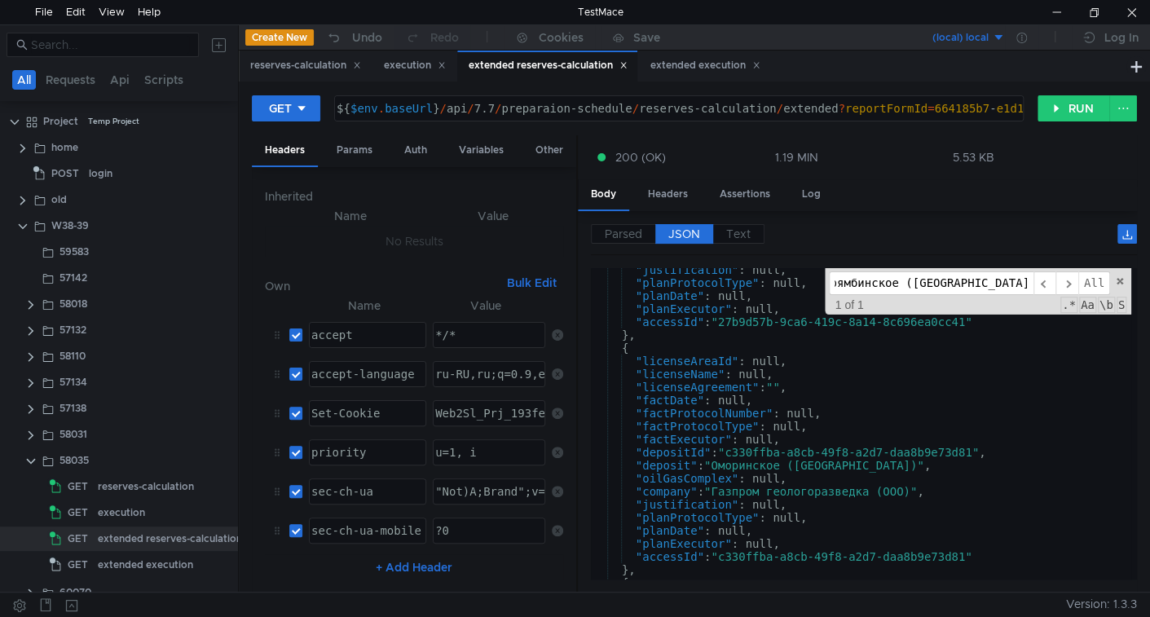
scroll to position [1320, 0]
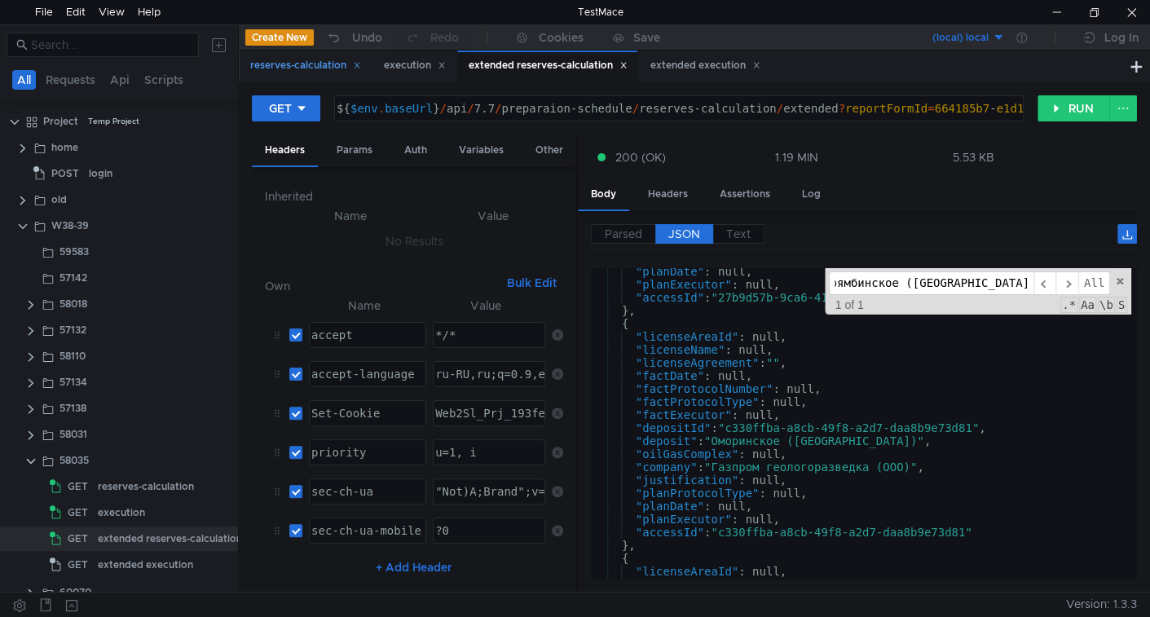
type input "Берямбинское (Красноярский край"
click at [315, 71] on div "reserves-calculation" at bounding box center [305, 65] width 111 height 17
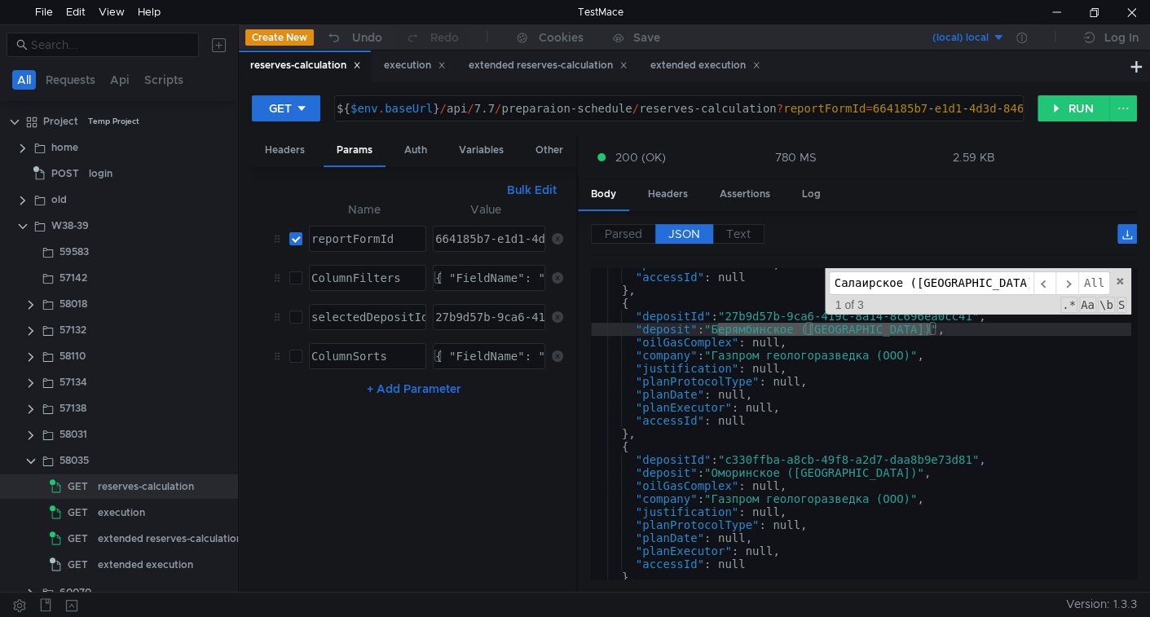
type textarea ""deposit": "Оморинское (Красноярский край)","
click at [747, 472] on div ""planExecutor" : null, "accessId" : null } , { "depositId" : "27b9d57b-9ca6-419…" at bounding box center [861, 426] width 540 height 337
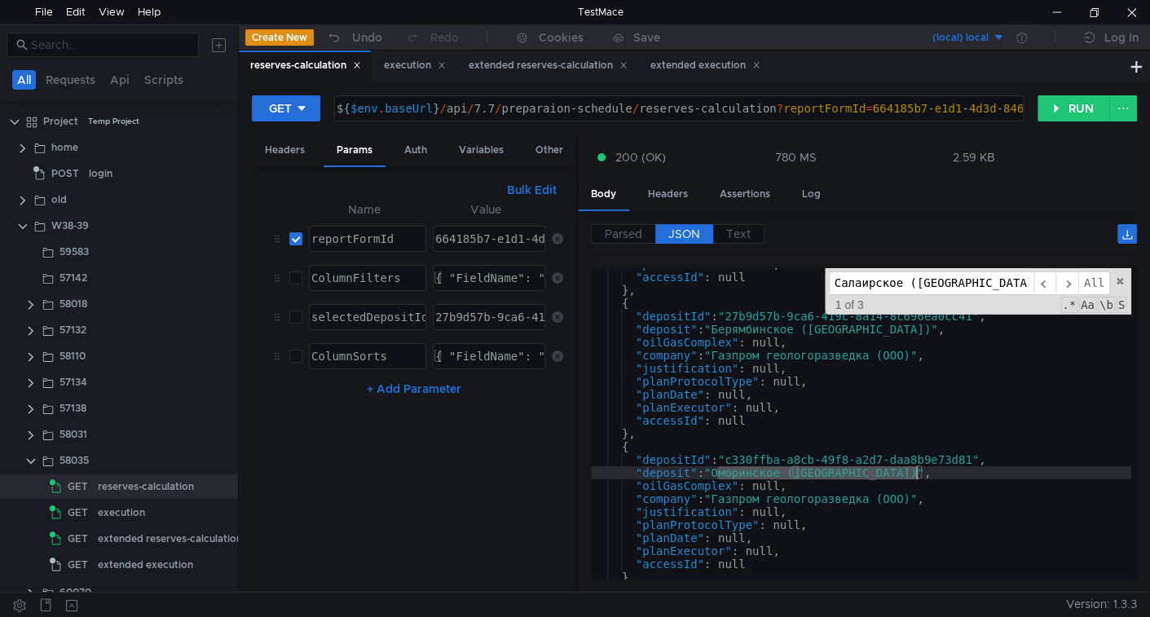
drag, startPoint x: 747, startPoint y: 472, endPoint x: 893, endPoint y: 476, distance: 146.0
click at [893, 476] on div ""planExecutor" : null, "accessId" : null } , { "depositId" : "27b9d57b-9ca6-419…" at bounding box center [861, 426] width 540 height 337
click at [547, 64] on div "extended reserves-calculation" at bounding box center [548, 65] width 159 height 17
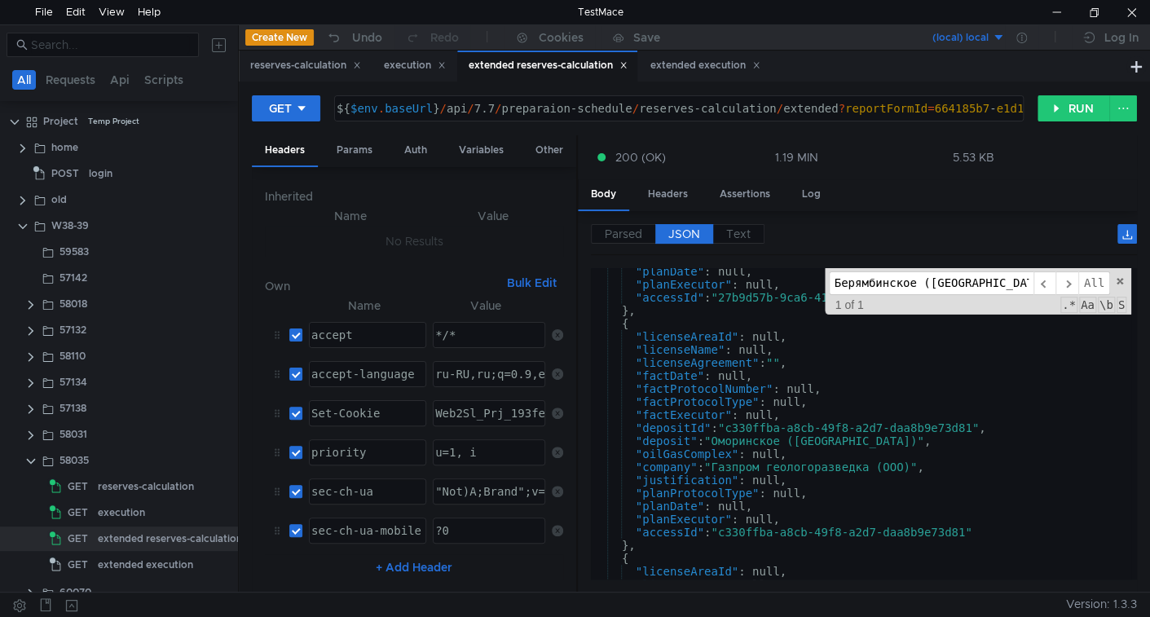
type textarea ""licenseAreaId": null,"
click at [792, 337] on div ""planDate" : null, "planExecutor" : null, "accessId" : "27b9d57b-9ca6-419c-8a14…" at bounding box center [861, 433] width 540 height 337
paste input "мор"
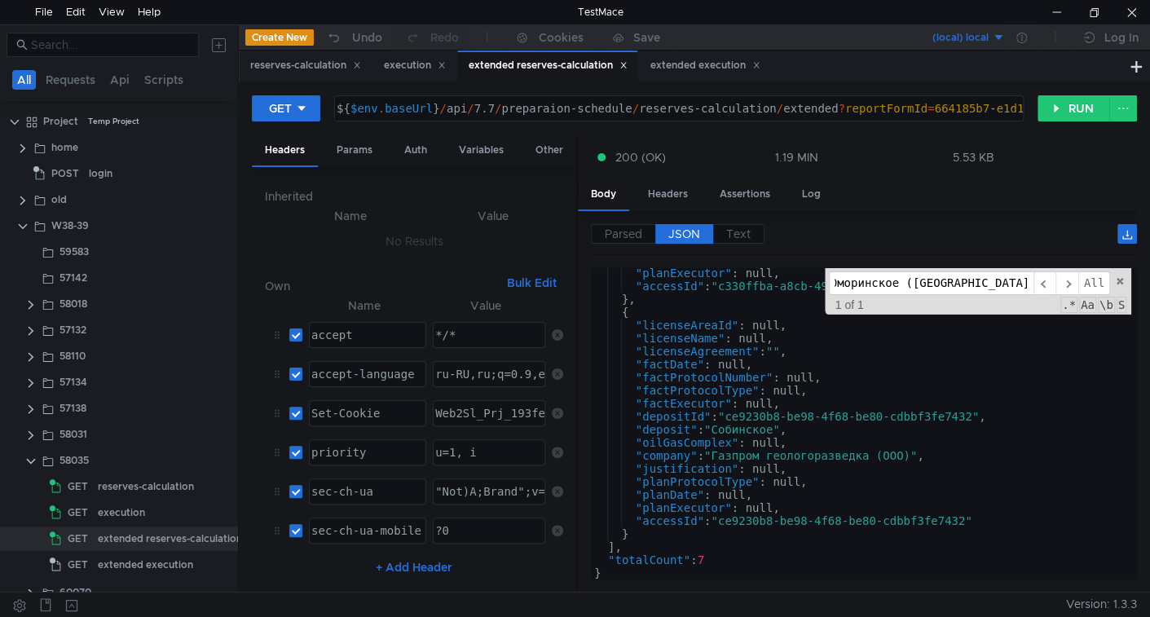
scroll to position [1566, 0]
type input "Оморинское (Красноярский край"
click at [310, 66] on div "reserves-calculation" at bounding box center [305, 65] width 111 height 17
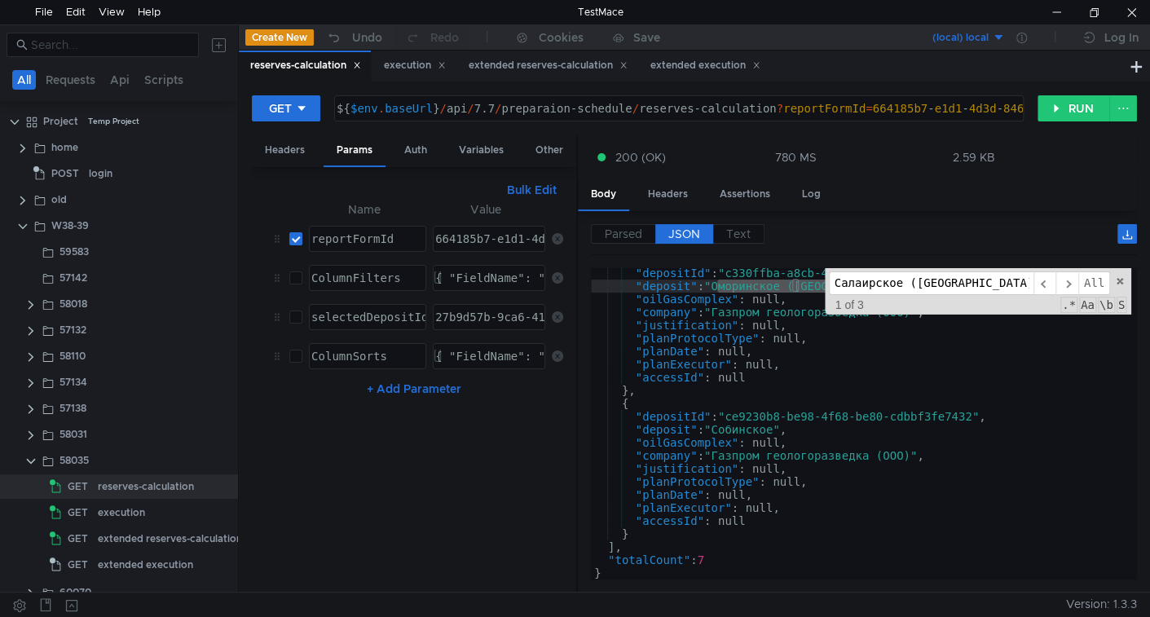
scroll to position [783, 0]
click at [1118, 285] on div "Салаирское (Красноярский край ​ ​ All Replace All + 1 of 3 .* Aa \b S" at bounding box center [978, 291] width 307 height 46
click at [1115, 276] on span at bounding box center [1119, 281] width 11 height 11
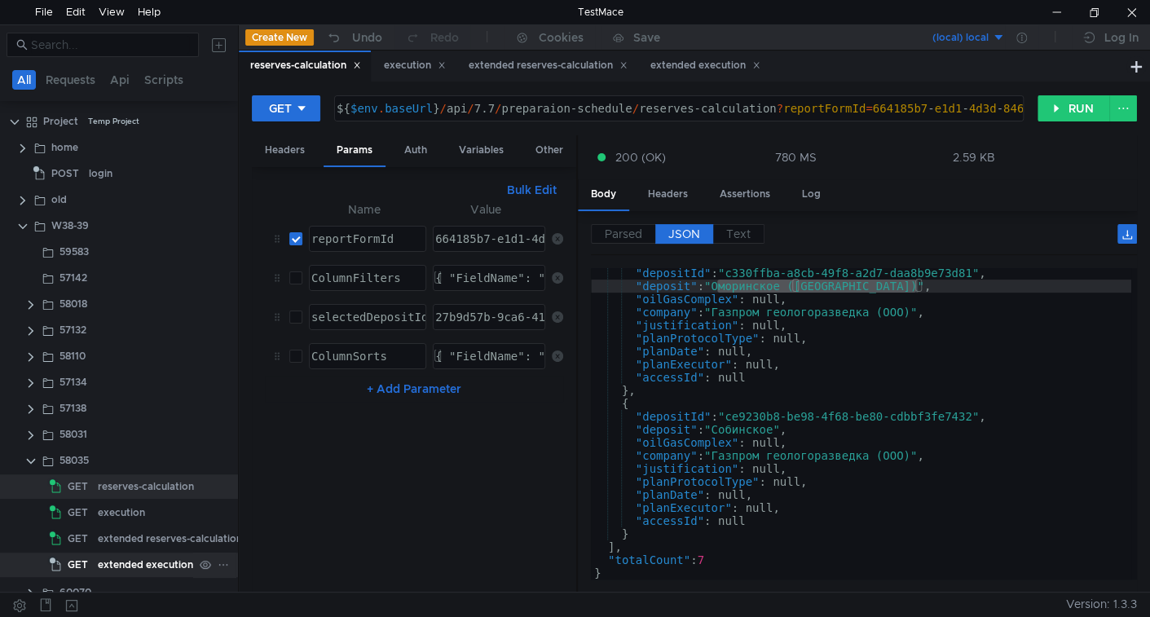
click at [130, 562] on div "extended execution" at bounding box center [145, 565] width 95 height 24
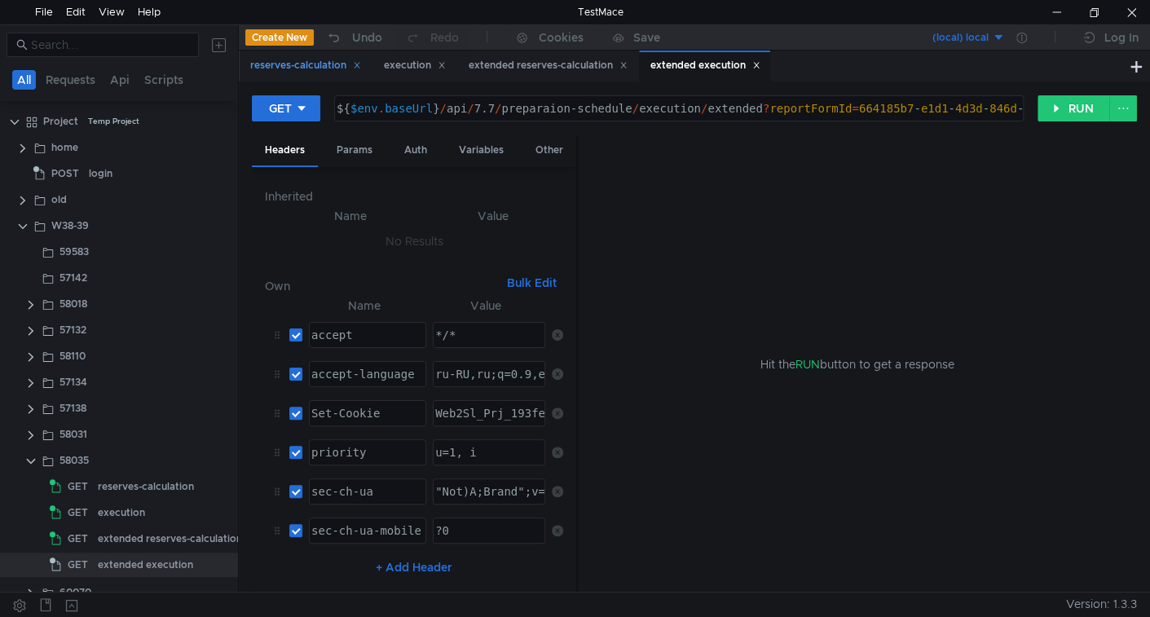
click at [357, 67] on icon at bounding box center [357, 65] width 8 height 8
click at [494, 67] on icon at bounding box center [490, 65] width 8 height 8
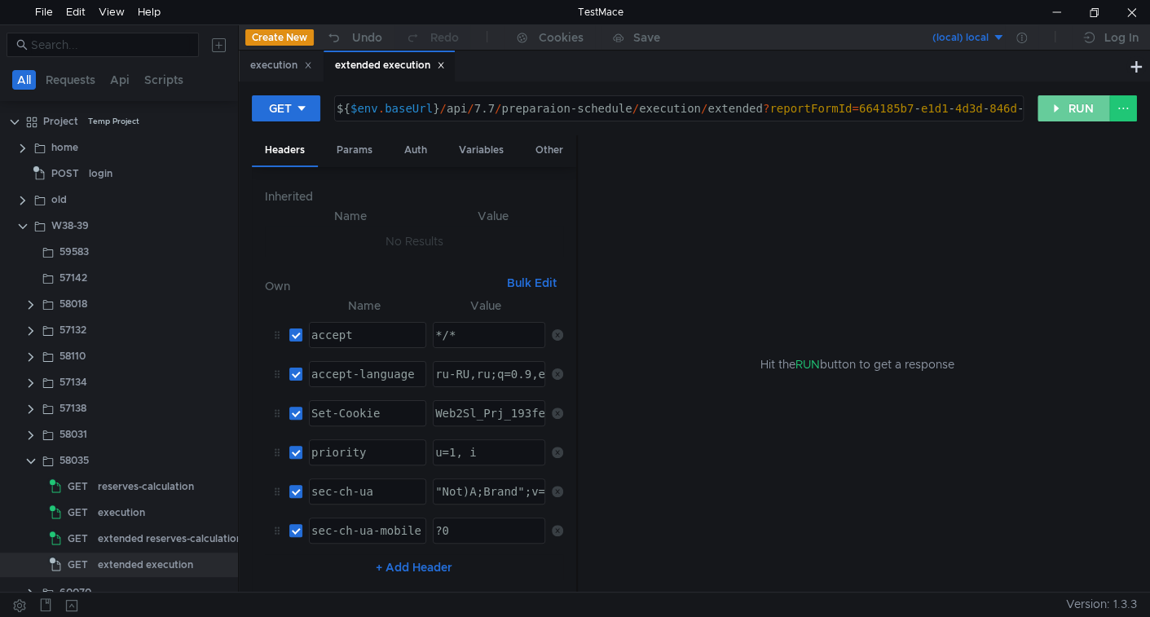
click at [1070, 102] on button "RUN" at bounding box center [1074, 108] width 73 height 26
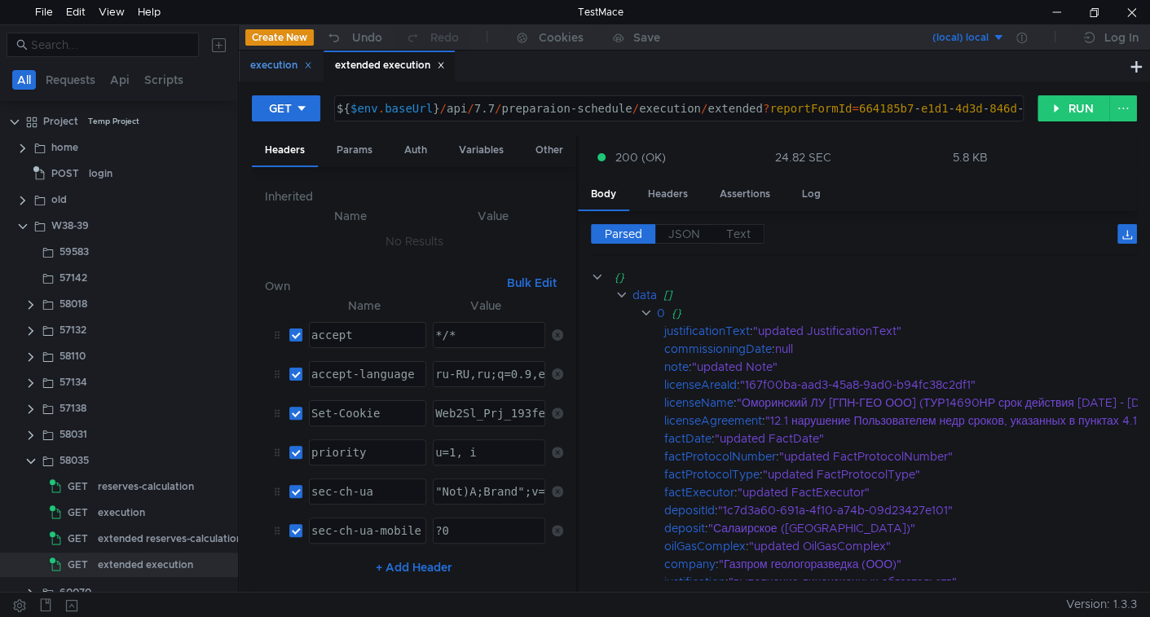
click at [267, 65] on div "execution" at bounding box center [281, 65] width 62 height 17
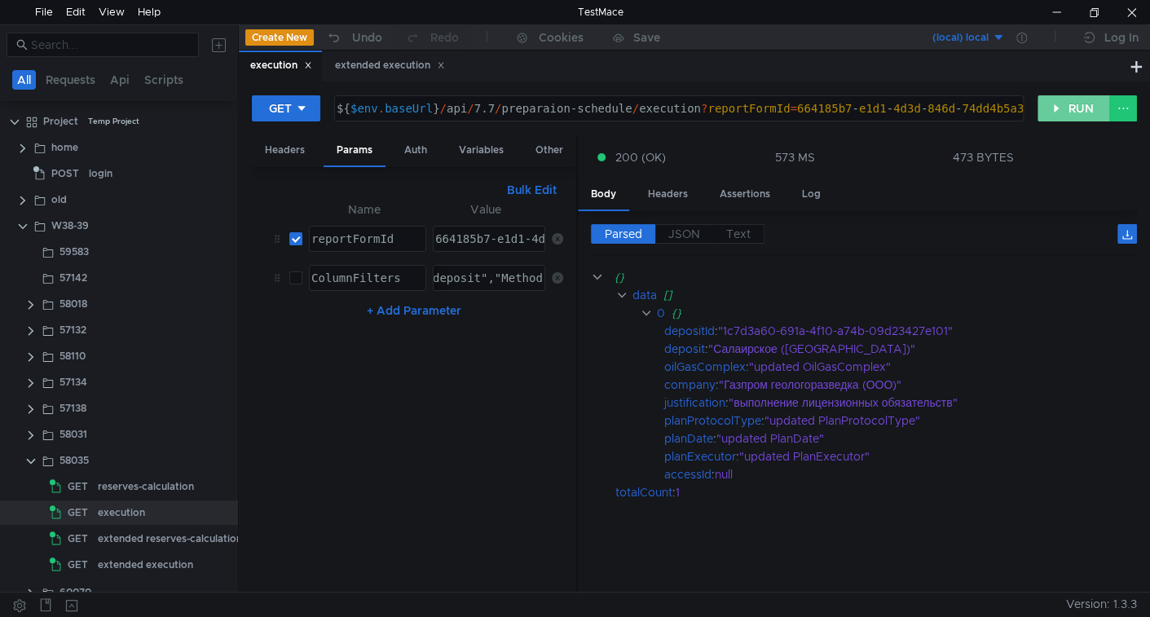
click at [1057, 108] on button "RUN" at bounding box center [1074, 108] width 73 height 26
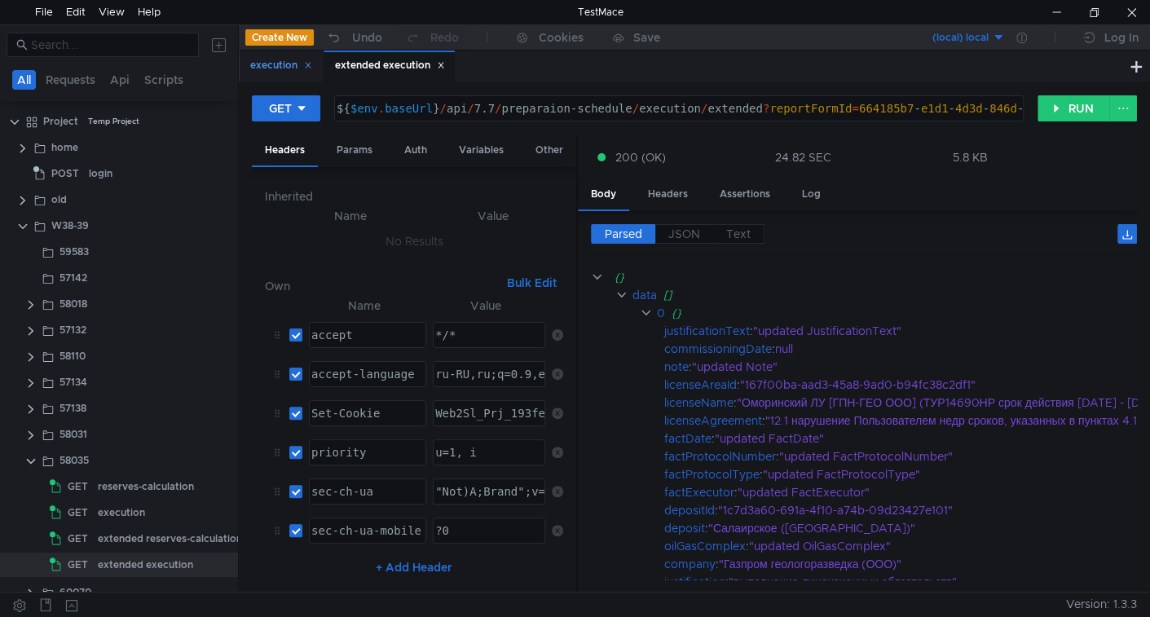
click at [284, 68] on div "execution" at bounding box center [281, 65] width 62 height 17
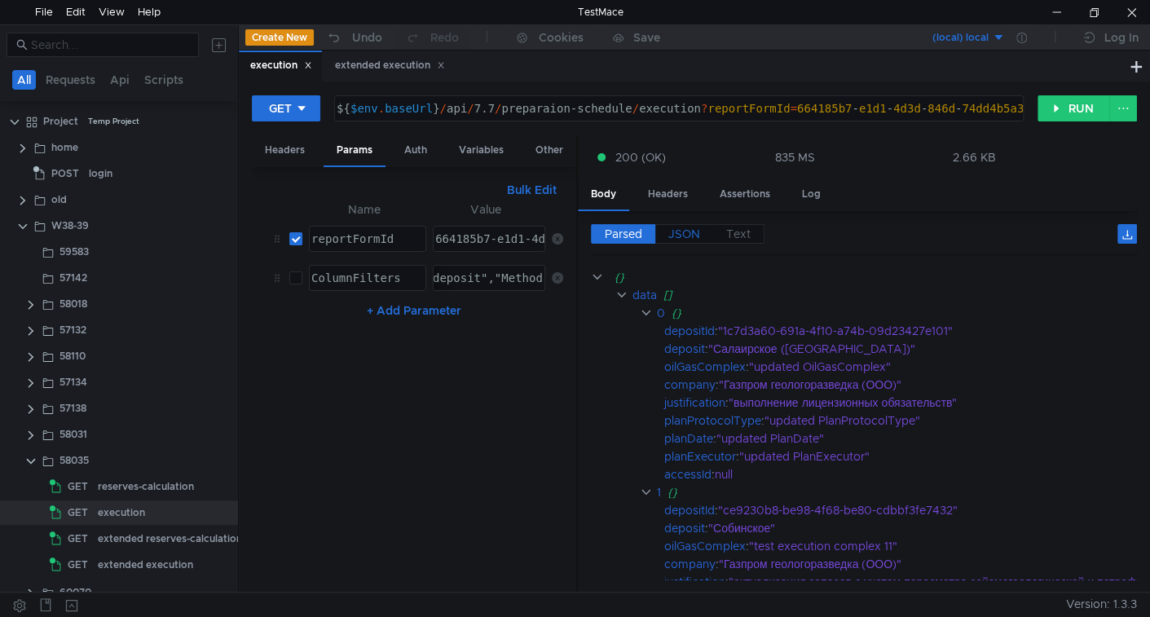
click at [697, 238] on label "JSON" at bounding box center [684, 234] width 58 height 20
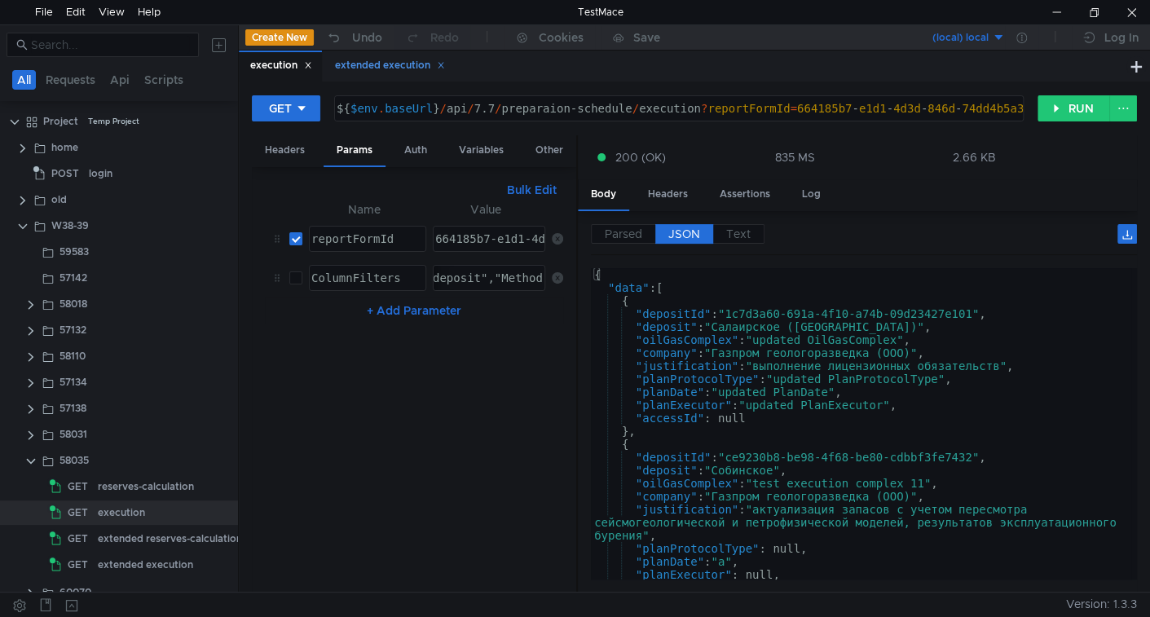
click at [399, 64] on div "extended execution" at bounding box center [390, 65] width 110 height 17
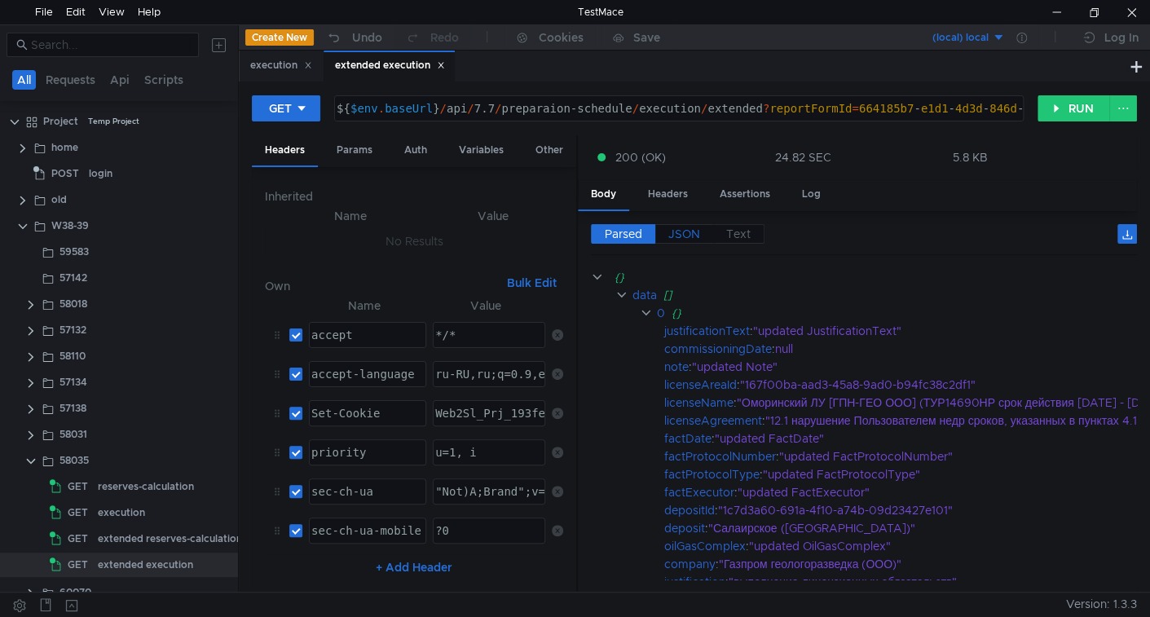
click at [682, 240] on label "JSON" at bounding box center [684, 234] width 58 height 20
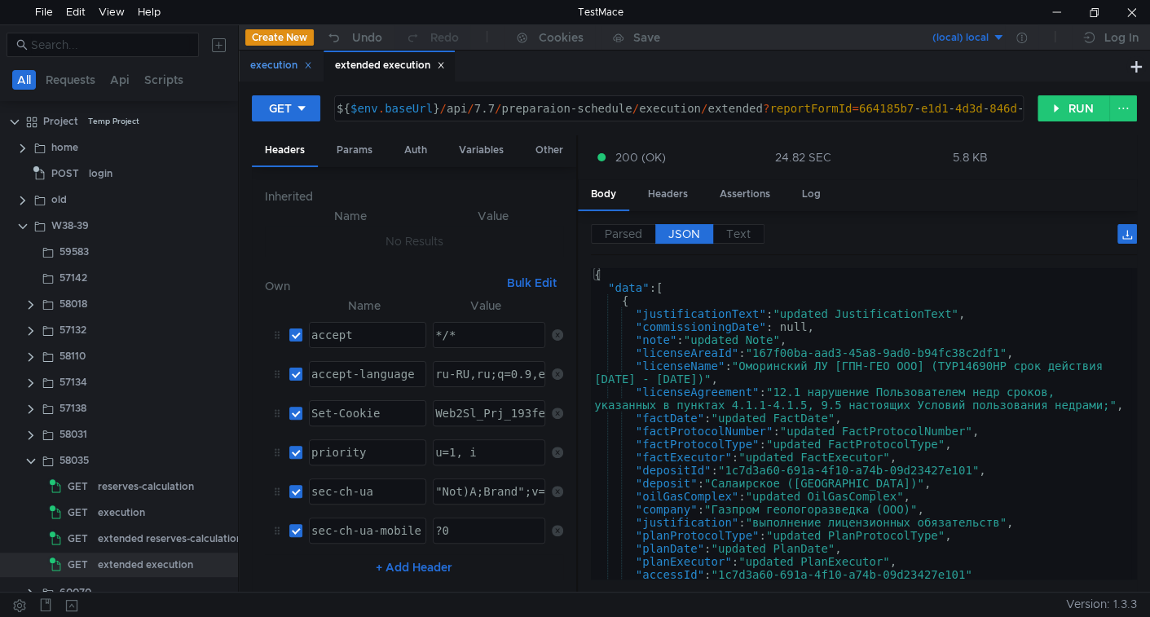
click at [276, 64] on div "execution" at bounding box center [281, 65] width 62 height 17
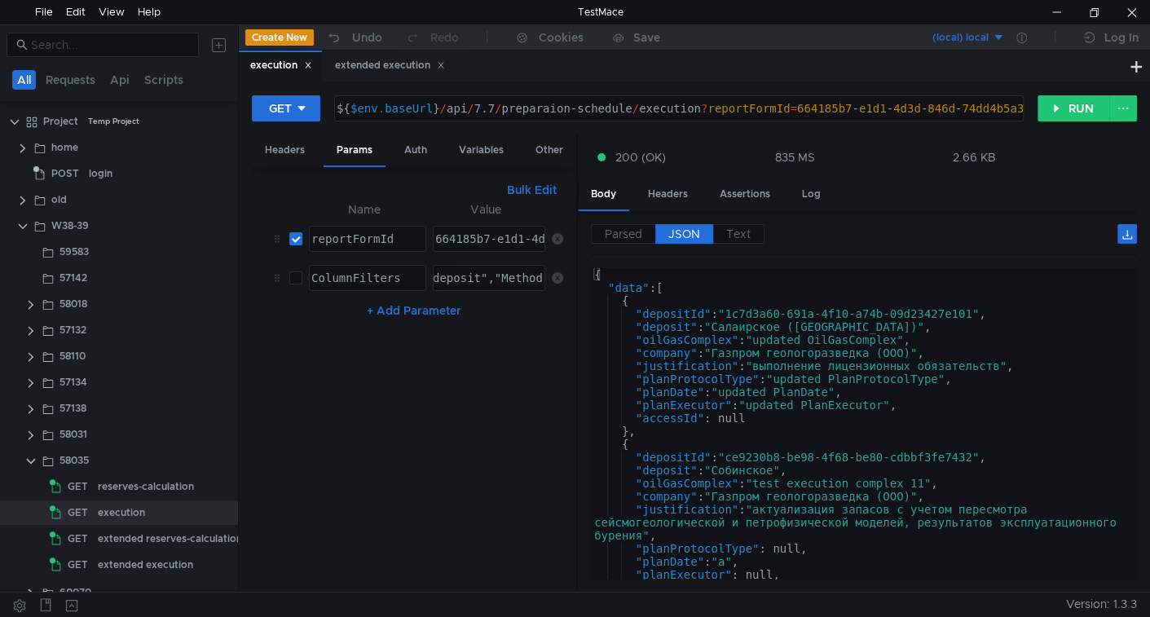
type textarea ""deposit": "Салаирское (Красноярский край)","
click at [744, 324] on div "{ "data" : [ { "depositId" : "1c7d3a60-691a-4f10-a74b-09d23427e101" , "deposit"…" at bounding box center [861, 434] width 540 height 332
drag, startPoint x: 744, startPoint y: 324, endPoint x: 902, endPoint y: 322, distance: 157.4
click at [902, 322] on div "{ "data" : [ { "depositId" : "1c7d3a60-691a-4f10-a74b-09d23427e101" , "deposit"…" at bounding box center [861, 436] width 540 height 337
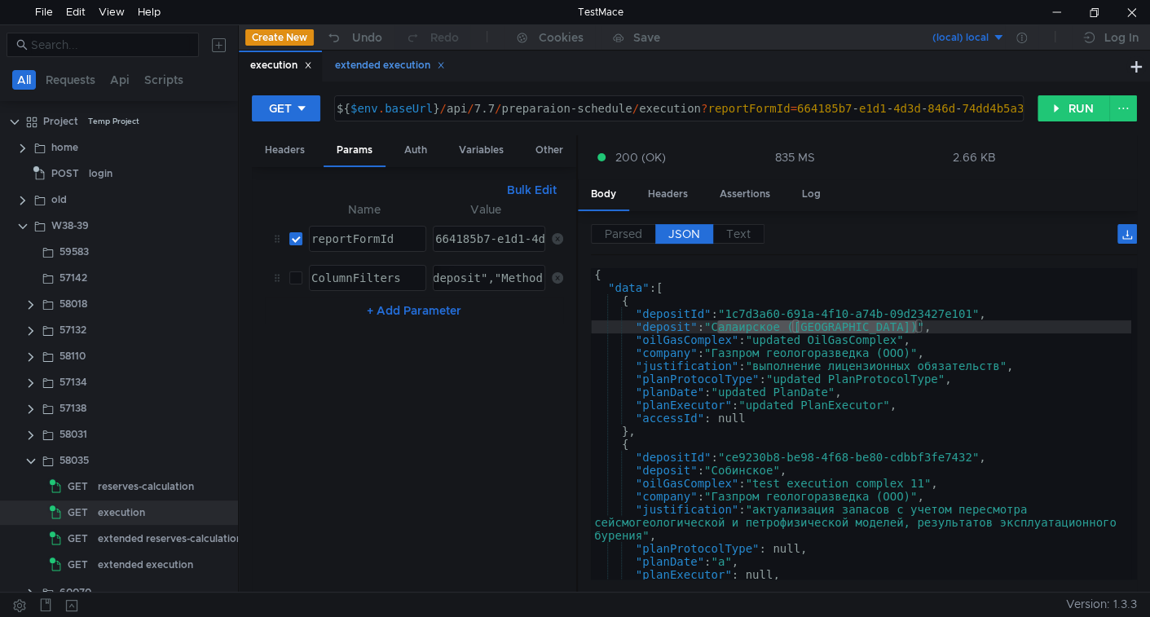
click at [393, 58] on div "extended execution" at bounding box center [390, 65] width 110 height 17
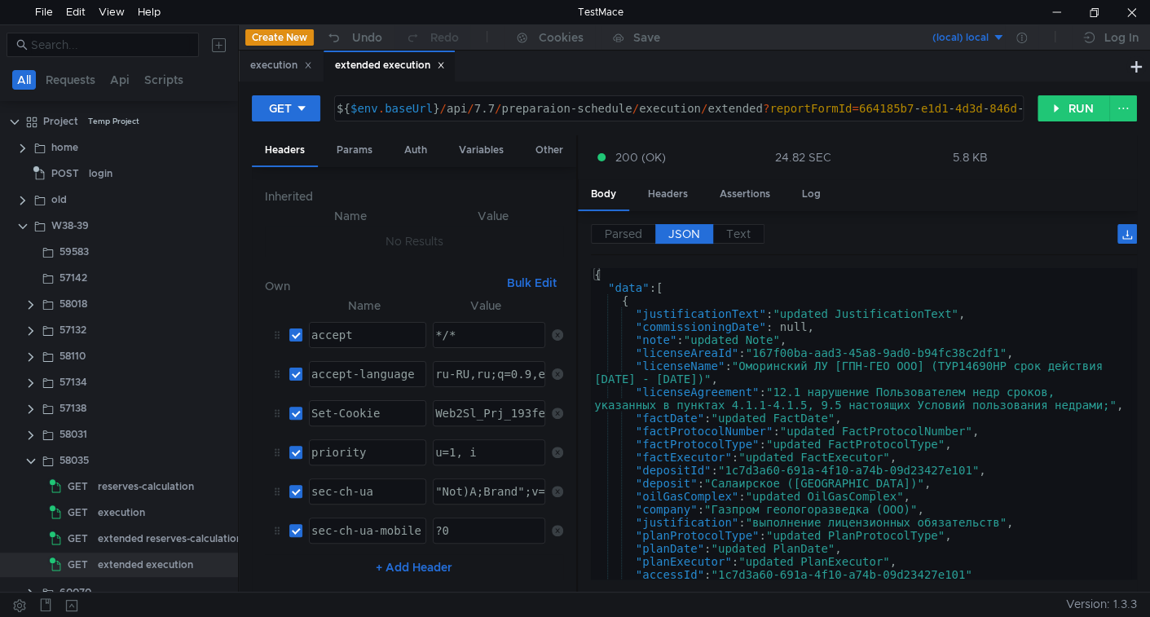
type textarea ""justificationText": "updated JustificationText","
click at [786, 318] on div "{ "data" : [ { "justificationText" : "updated JustificationText" , "commissioni…" at bounding box center [861, 436] width 540 height 337
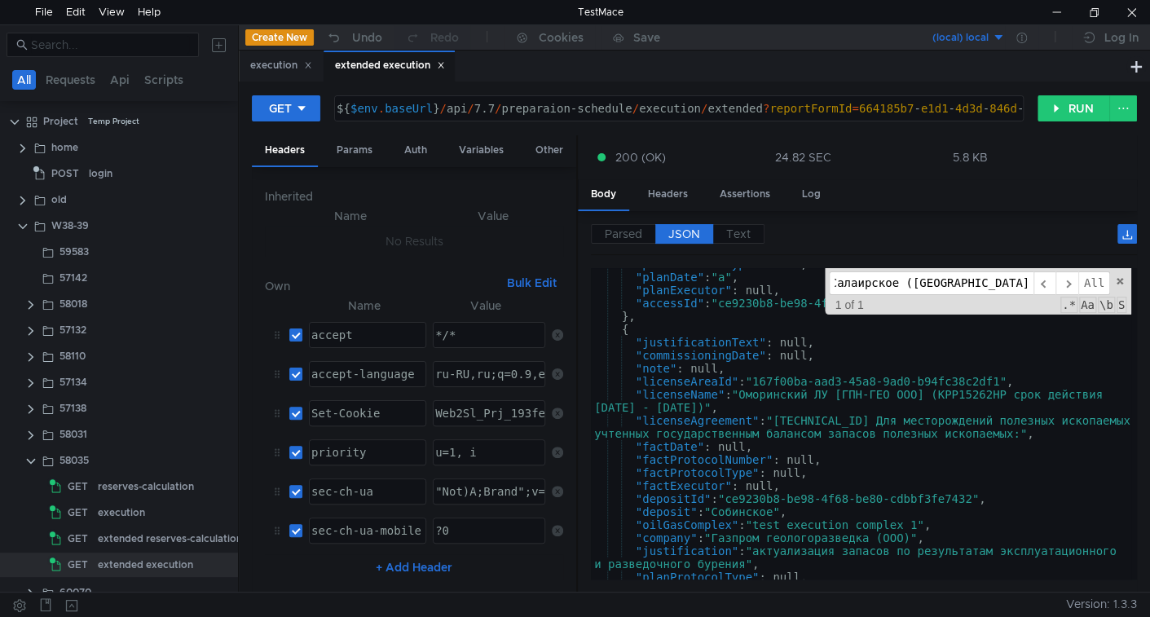
scroll to position [664, 0]
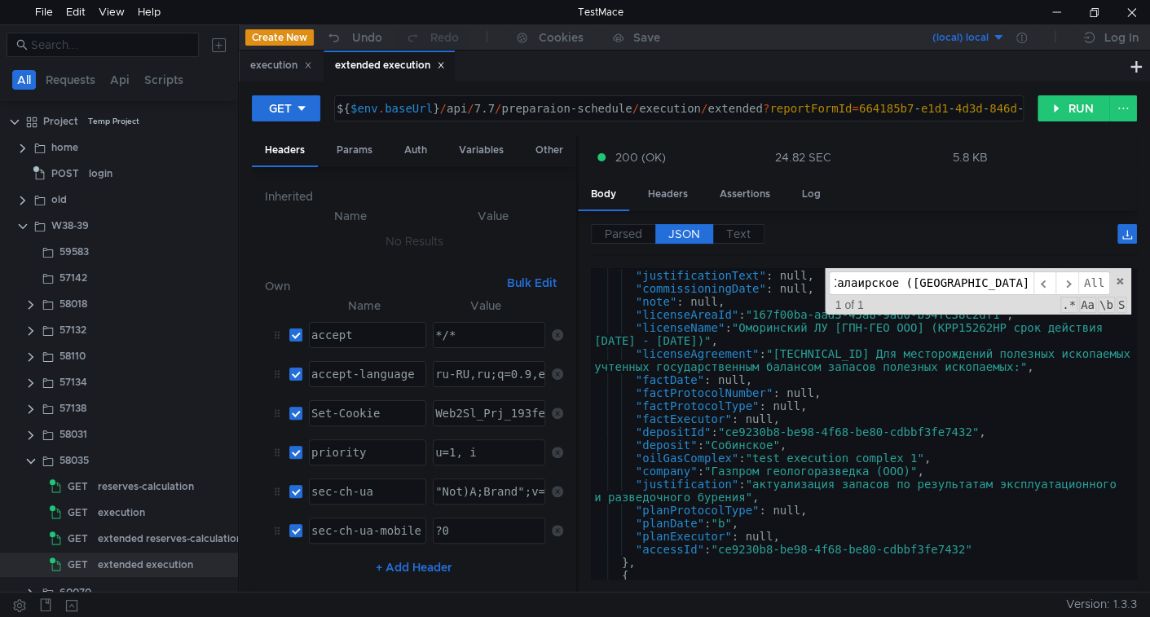
type input "Салаирское (Красноярский край"
type textarea ""deposit": "Собинское","
click at [665, 445] on div "{ "justificationText" : null, "commissioningDate" : null, "note" : null, "licen…" at bounding box center [861, 424] width 540 height 337
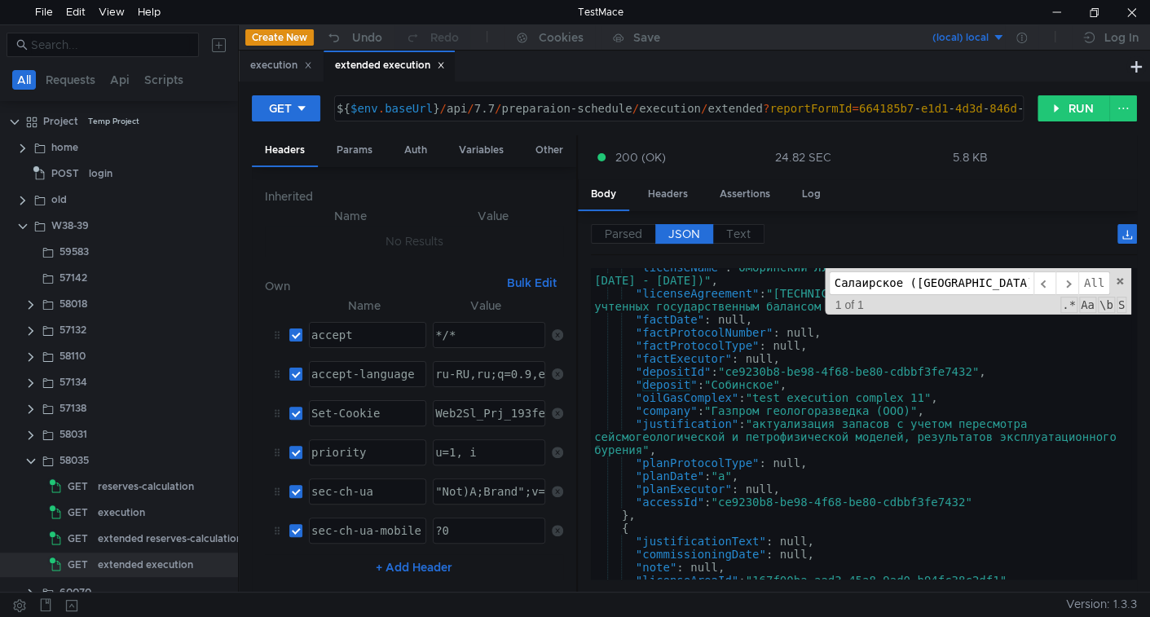
scroll to position [398, 0]
type input "deposit"
click at [1095, 286] on span "All" at bounding box center [1095, 283] width 32 height 24
type textarea ""depositId": "1c7d3a60-691a-4f10-a74b-09d23427e101","
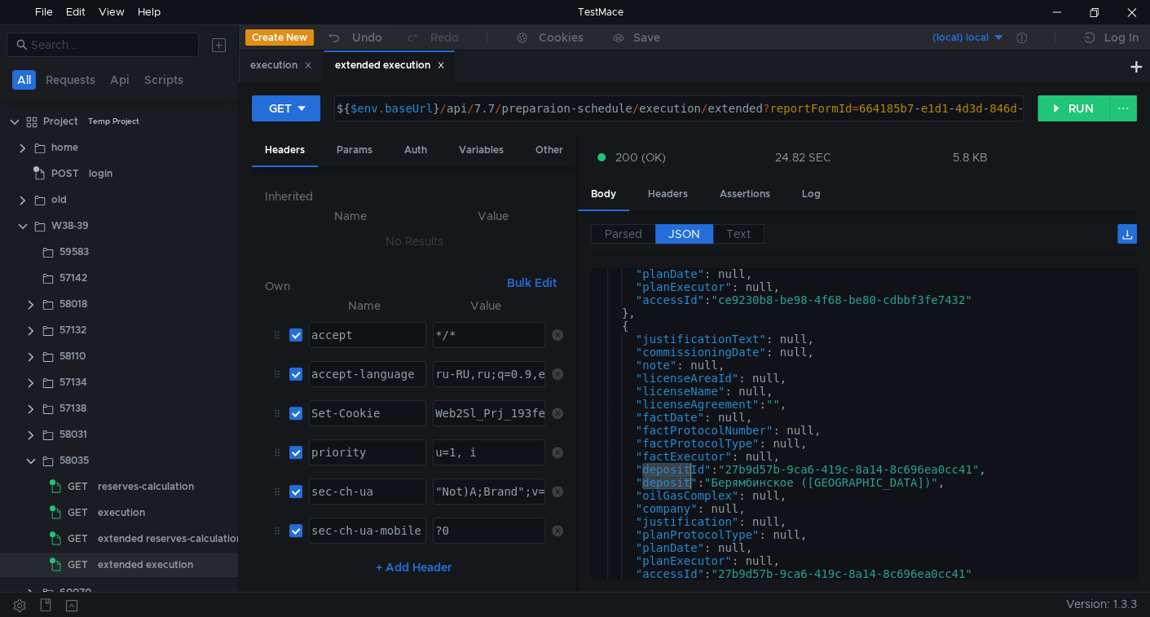
scroll to position [1240, 0]
click at [291, 58] on div "execution" at bounding box center [281, 65] width 62 height 17
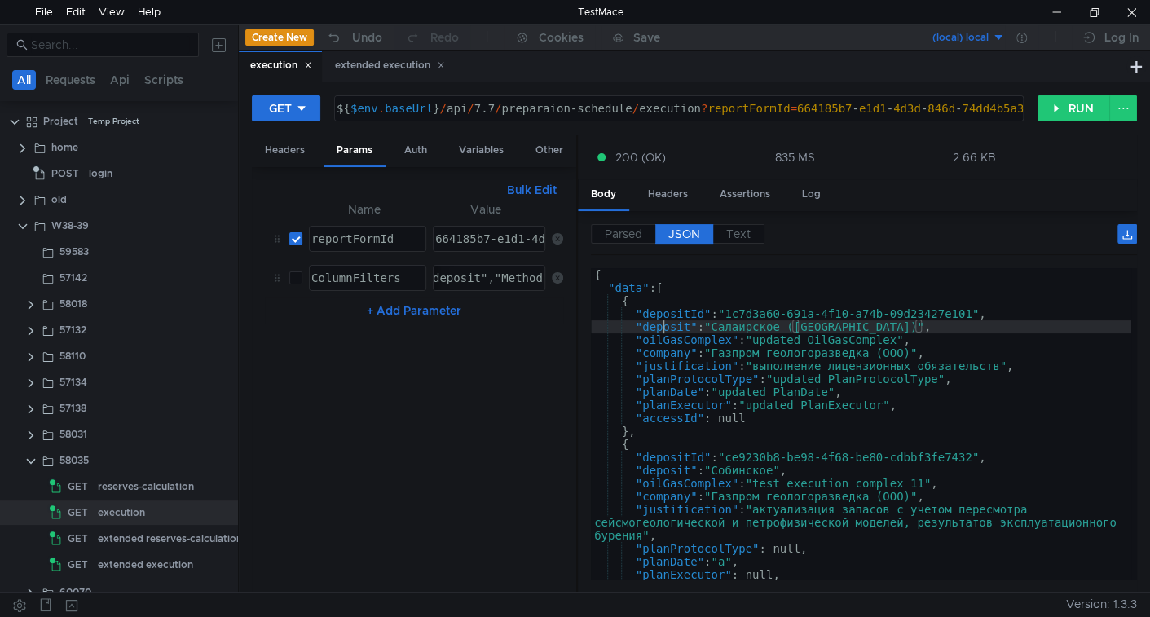
click at [662, 324] on div "{ "data" : [ { "depositId" : "1c7d3a60-691a-4f10-a74b-09d23427e101" , "deposit"…" at bounding box center [861, 436] width 540 height 337
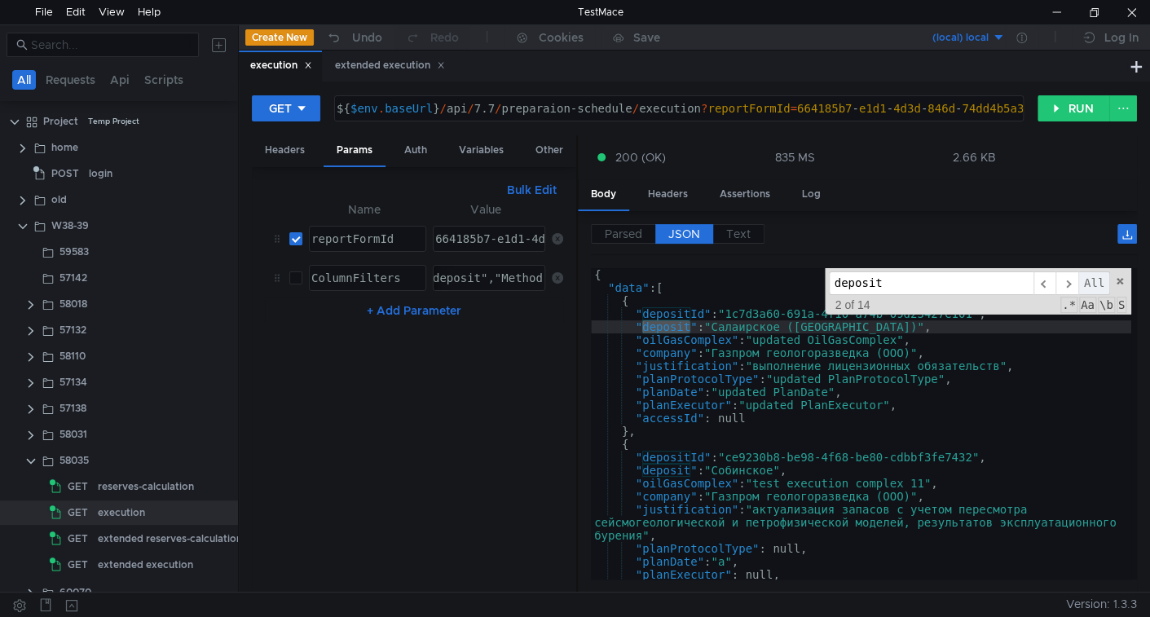
click at [1098, 274] on span "All" at bounding box center [1095, 283] width 32 height 24
type textarea ""depositId": "1c7d3a60-691a-4f10-a74b-09d23427e101","
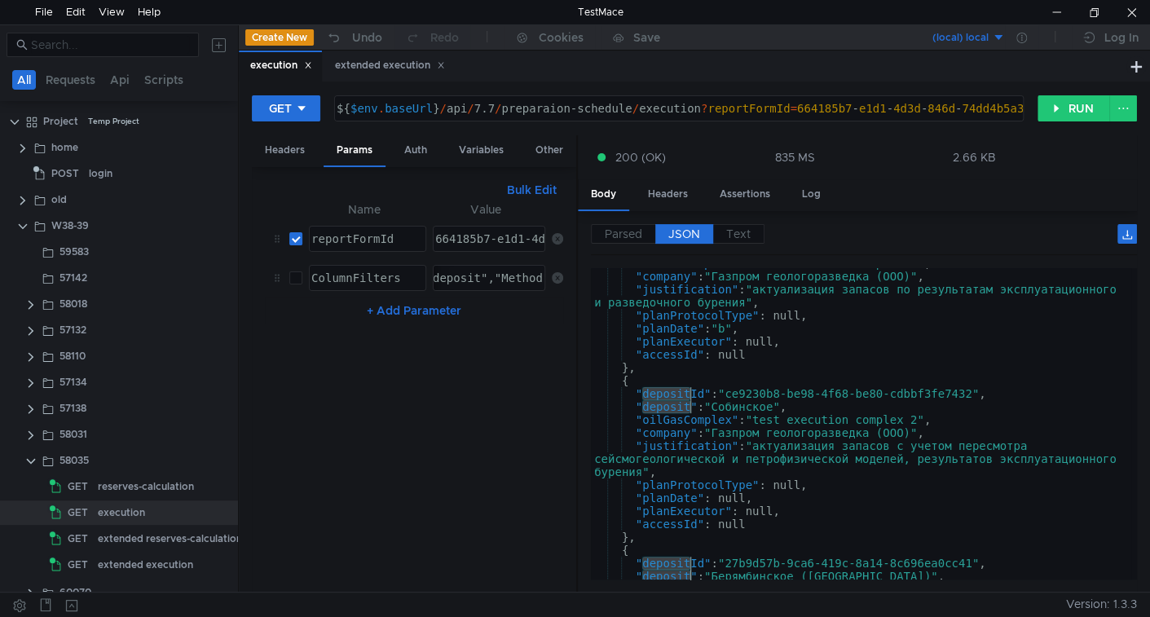
scroll to position [389, 0]
click at [382, 69] on div "extended execution" at bounding box center [390, 65] width 110 height 17
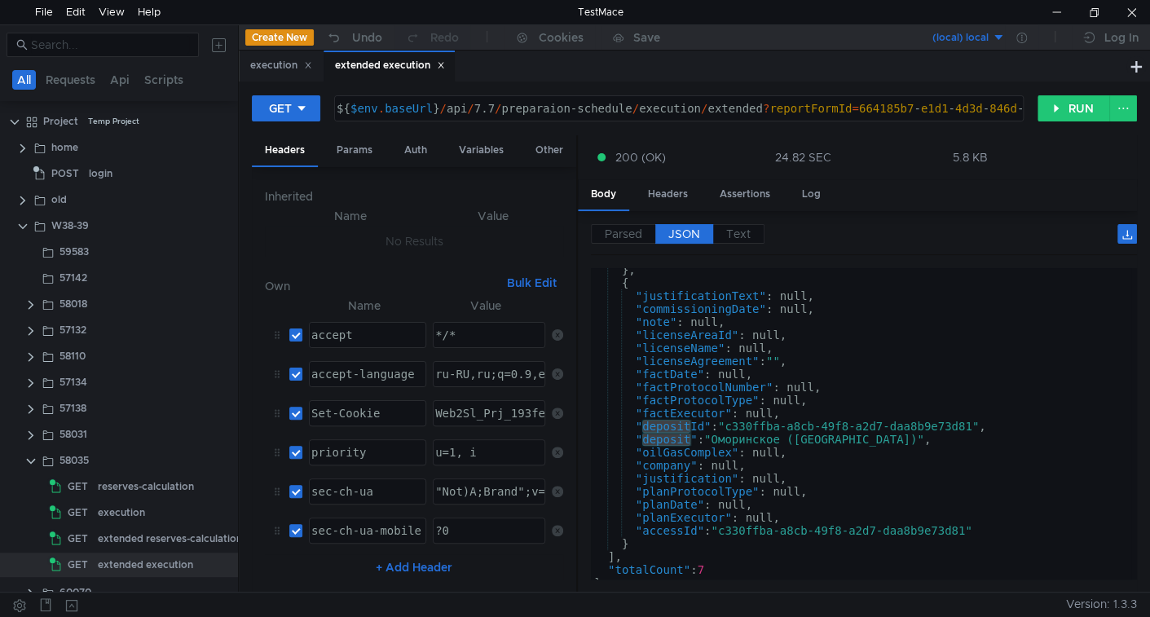
scroll to position [1840, 0]
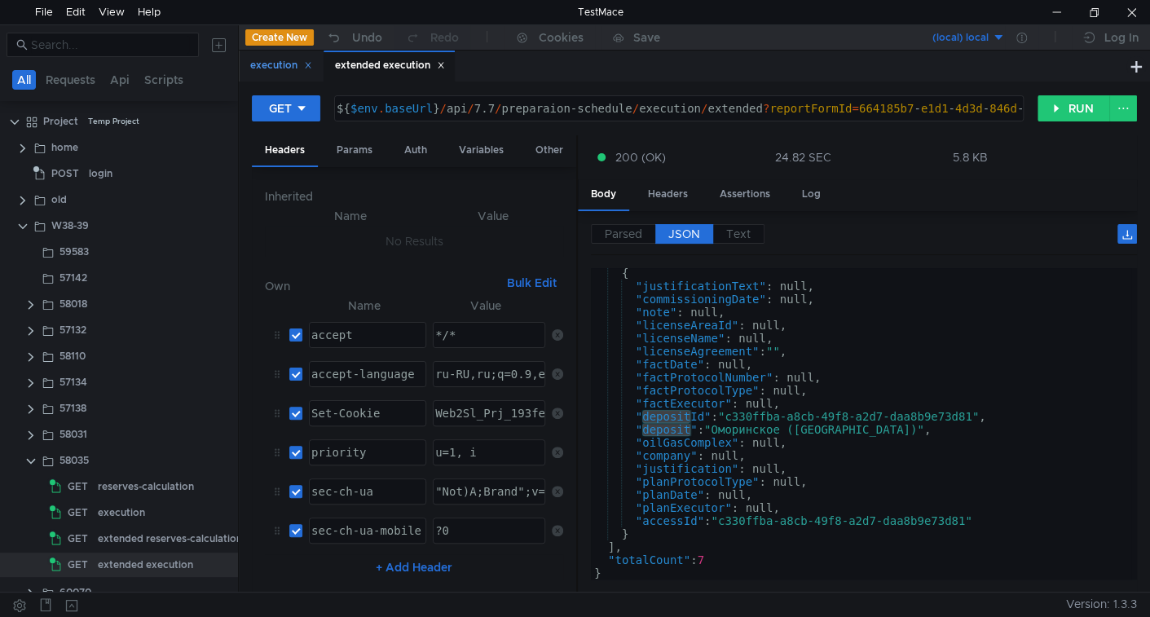
click at [268, 62] on div "execution" at bounding box center [281, 65] width 62 height 17
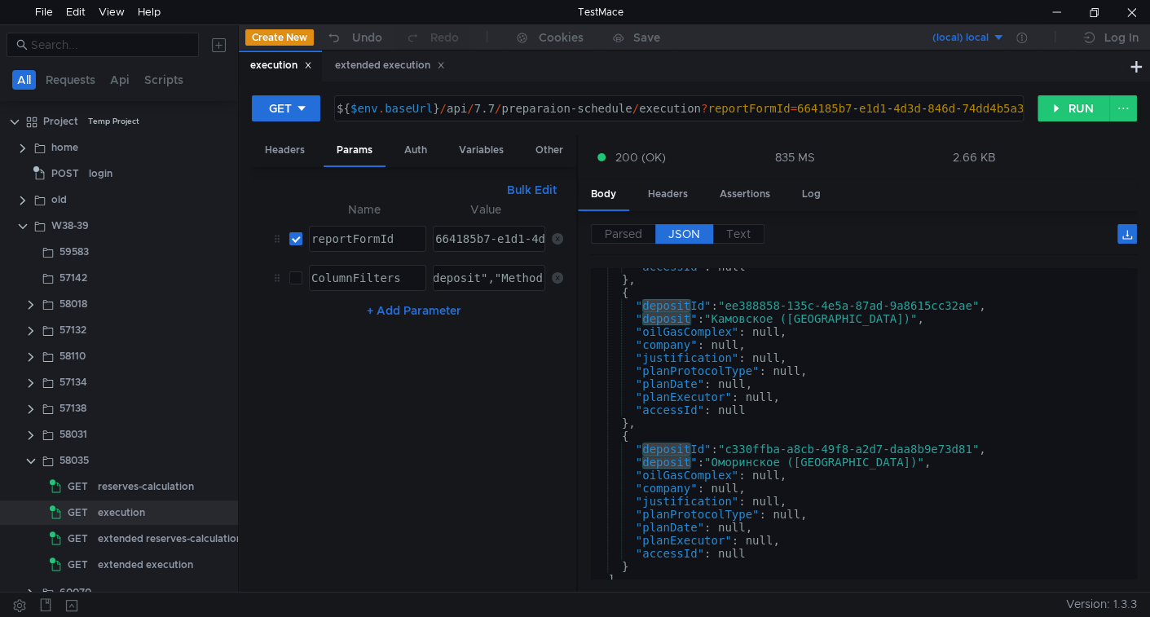
scroll to position [823, 0]
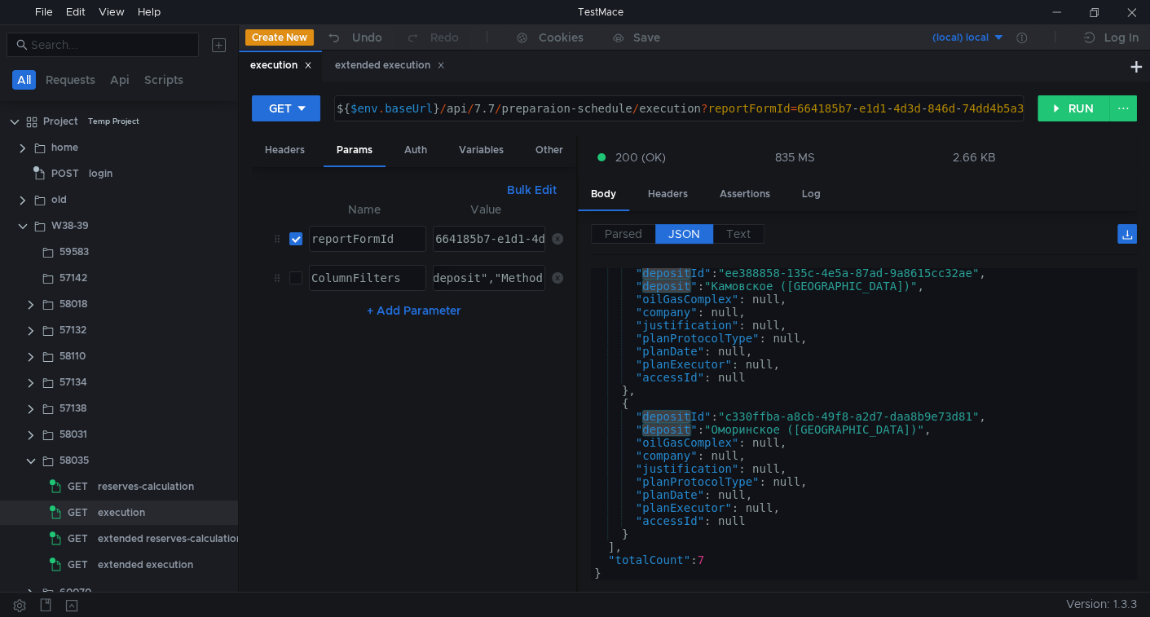
scroll to position [823, 0]
